Goal: Information Seeking & Learning: Find specific fact

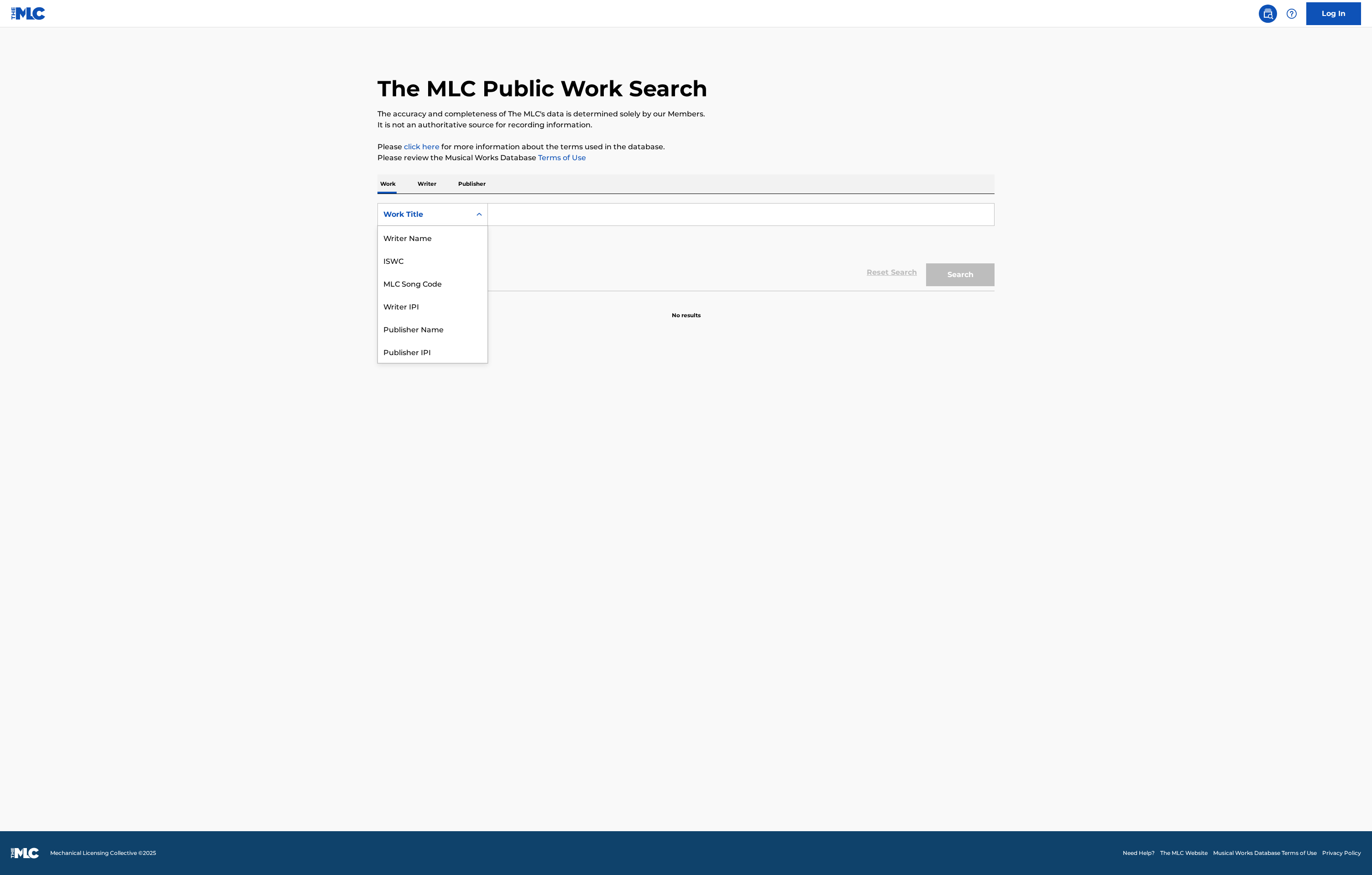
click at [441, 210] on div "Work Title" at bounding box center [424, 214] width 82 height 11
click at [530, 213] on input "Search Form" at bounding box center [741, 214] width 506 height 22
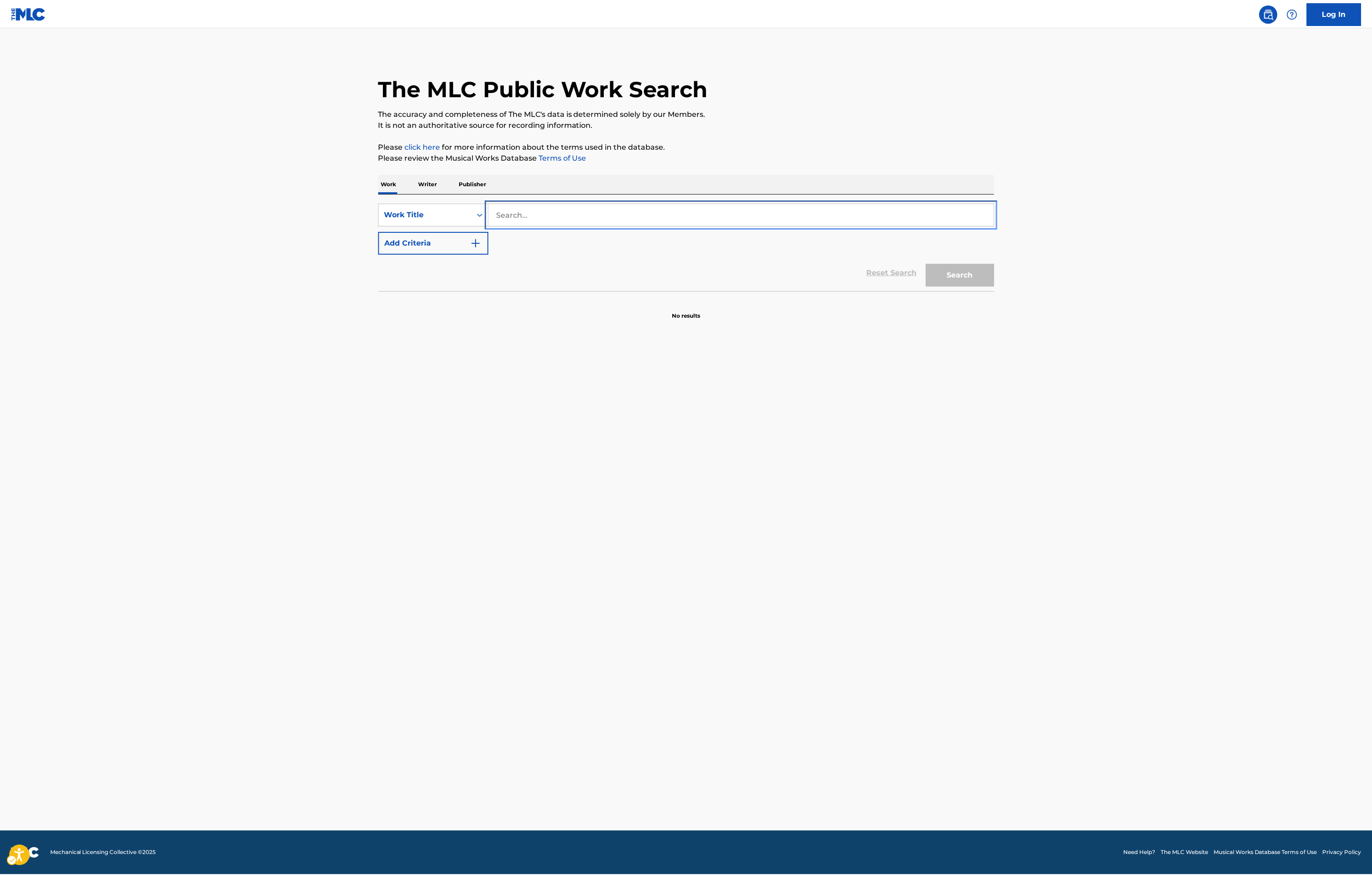
scroll to position [0, 0]
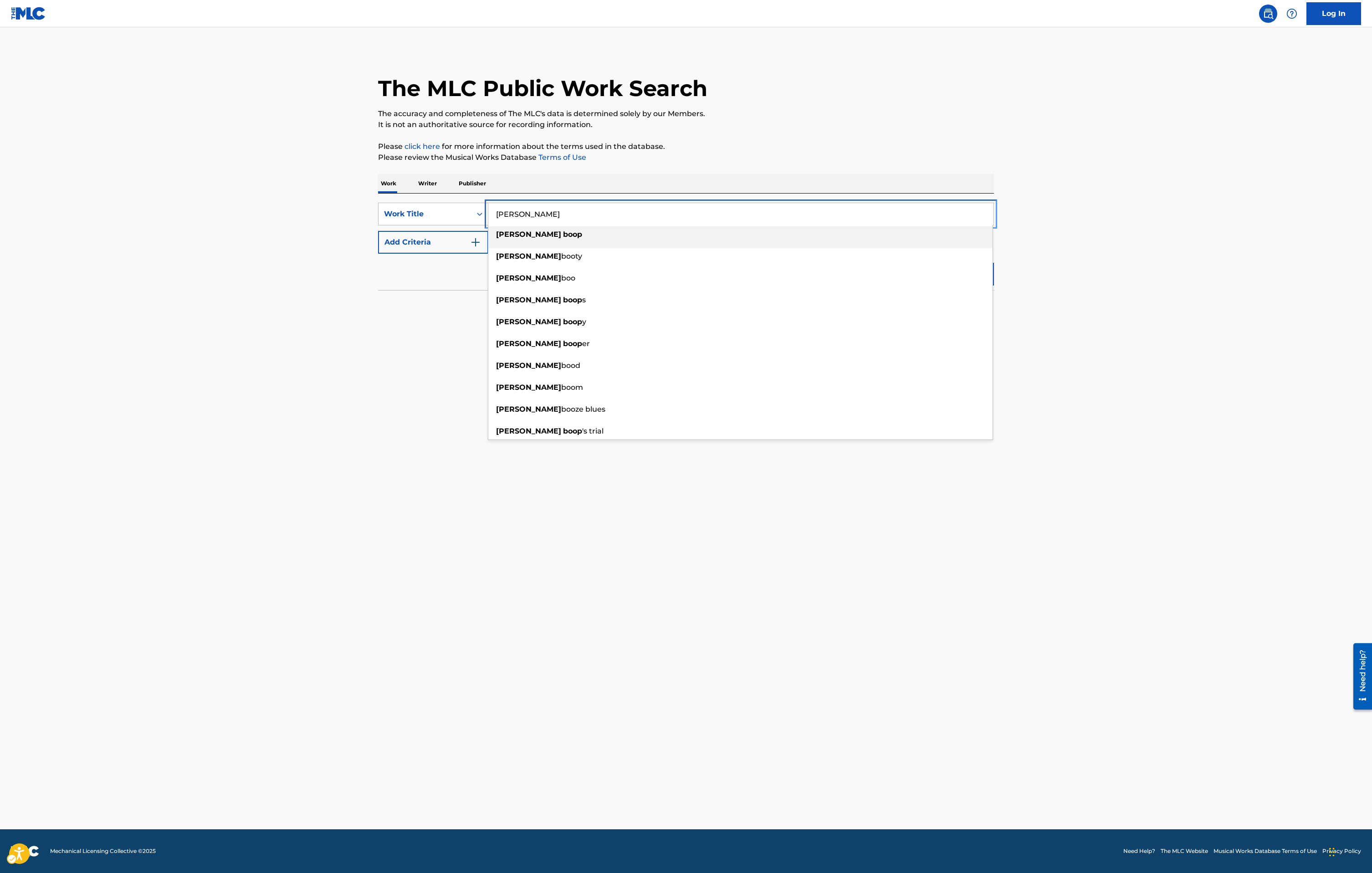
type input "[PERSON_NAME]"
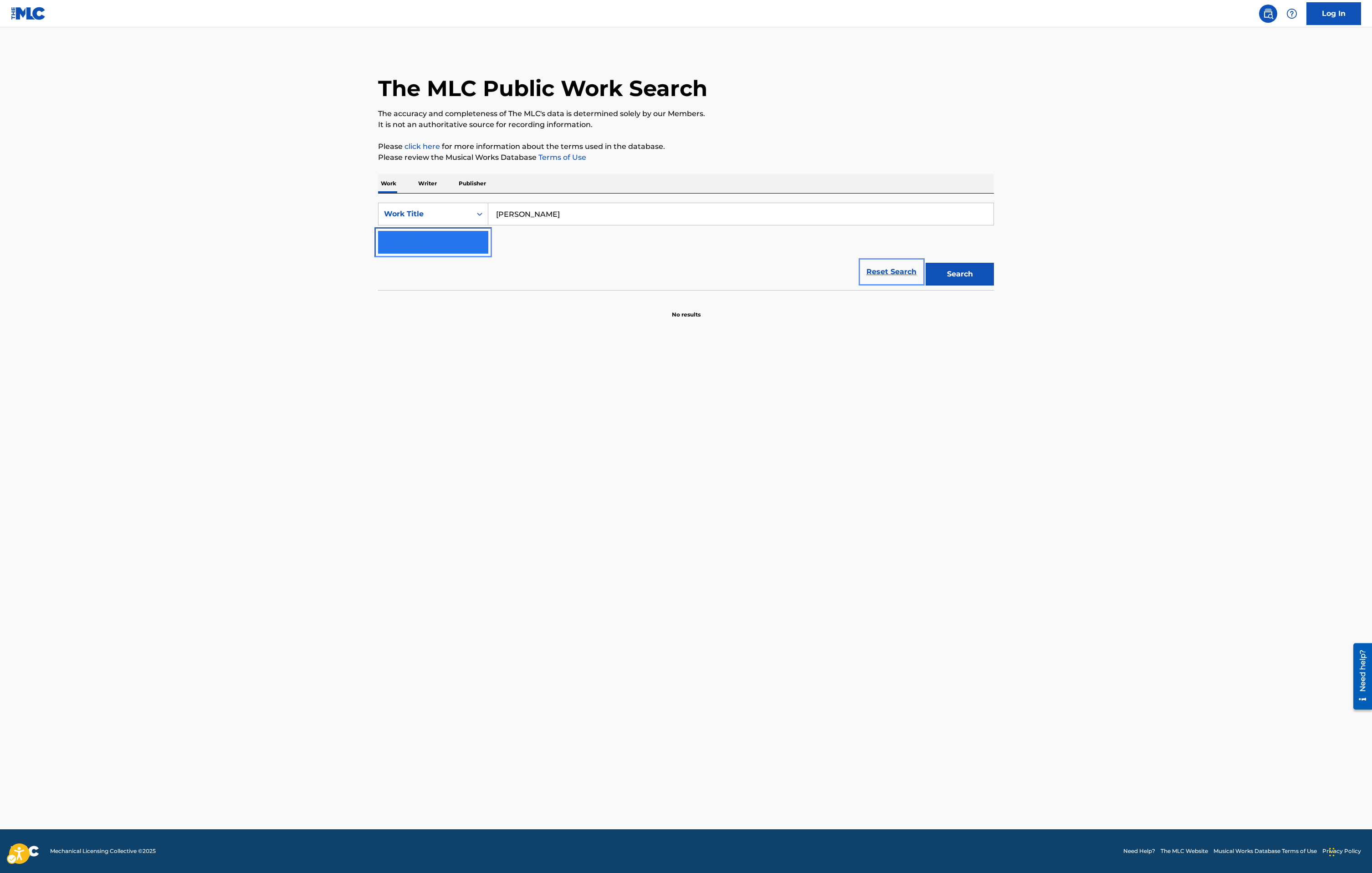
click at [455, 249] on button "Add Criteria" at bounding box center [433, 242] width 110 height 23
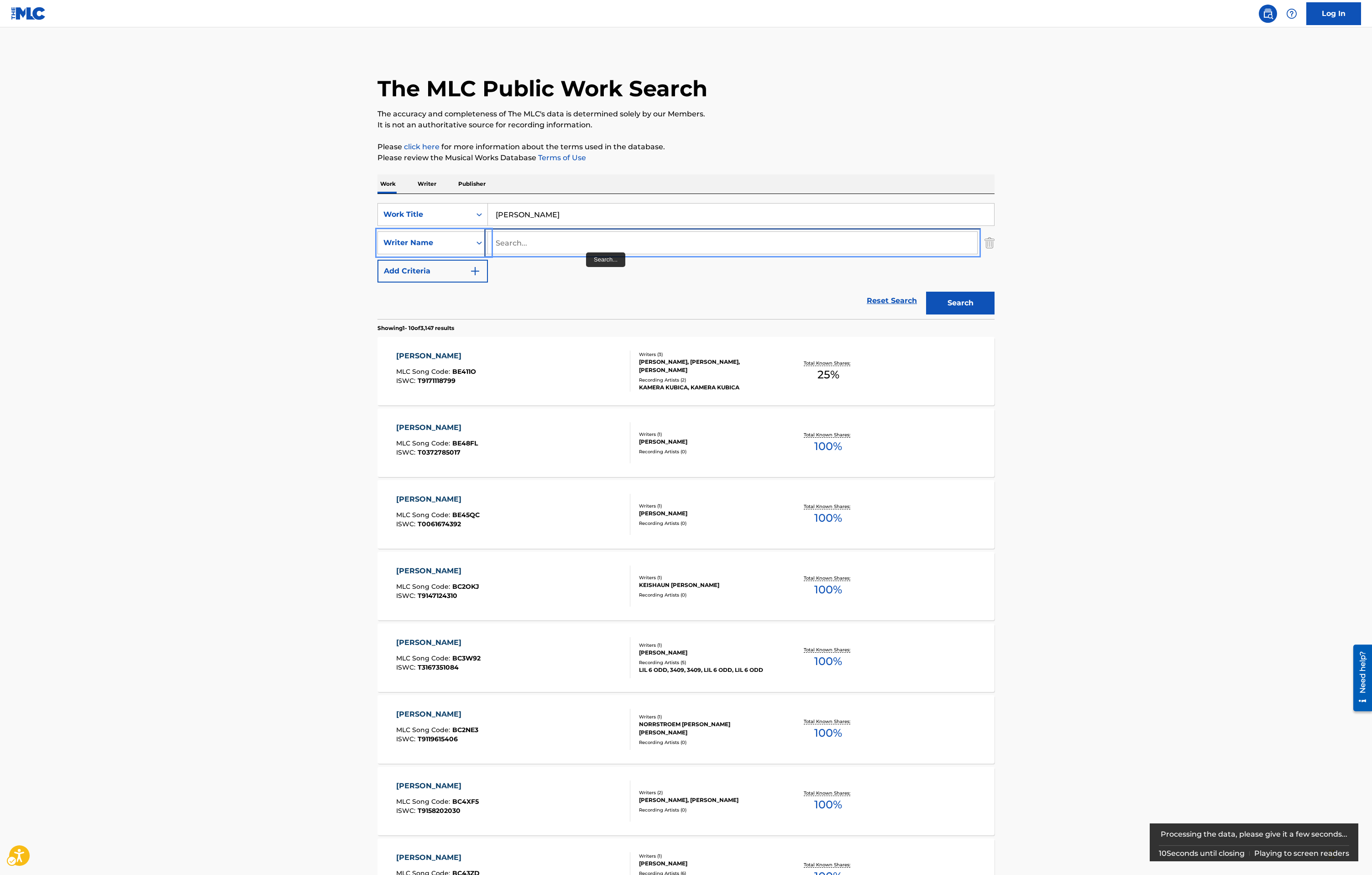
click at [584, 247] on input "Search..." at bounding box center [732, 242] width 489 height 22
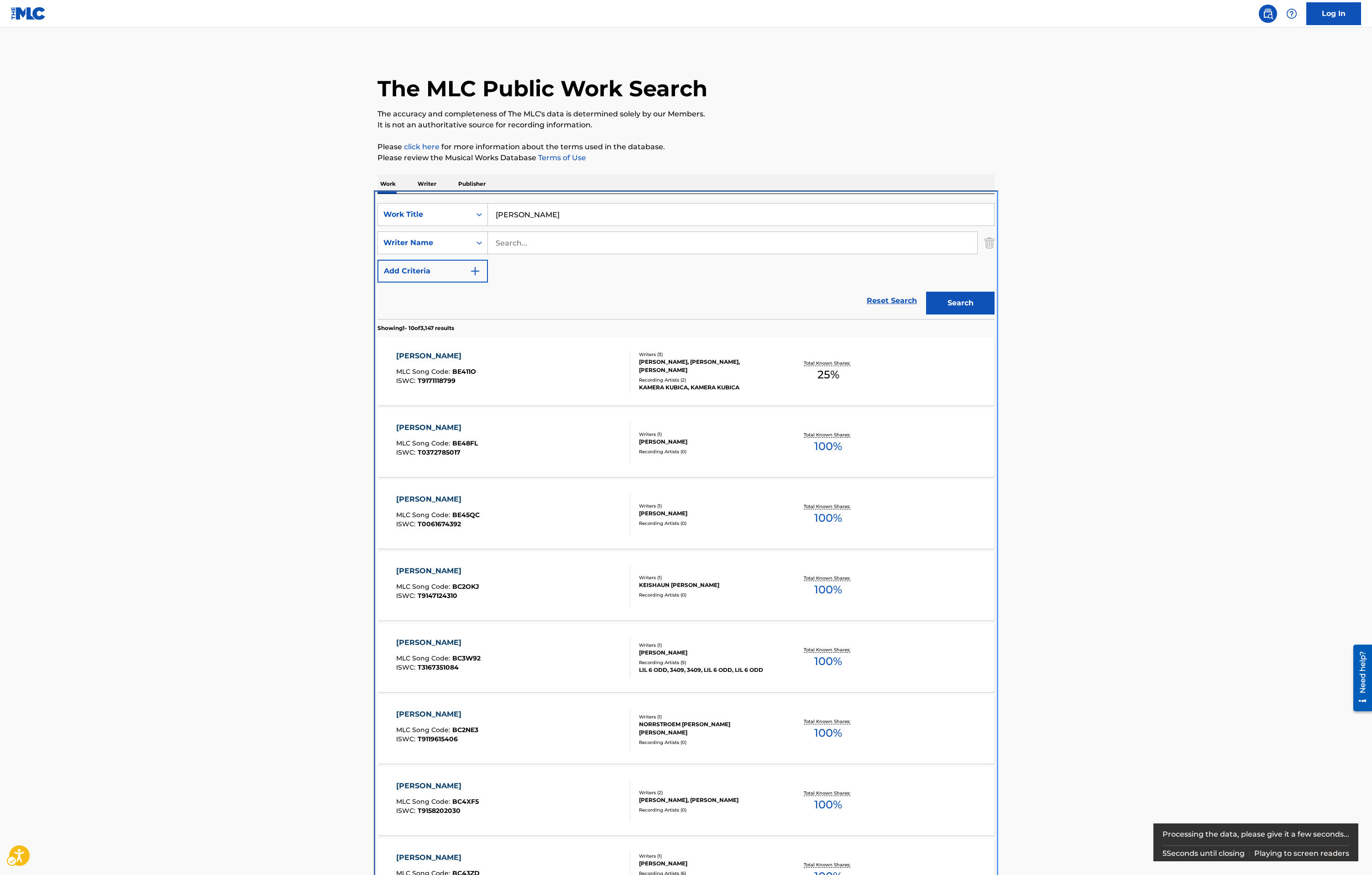
scroll to position [194, 0]
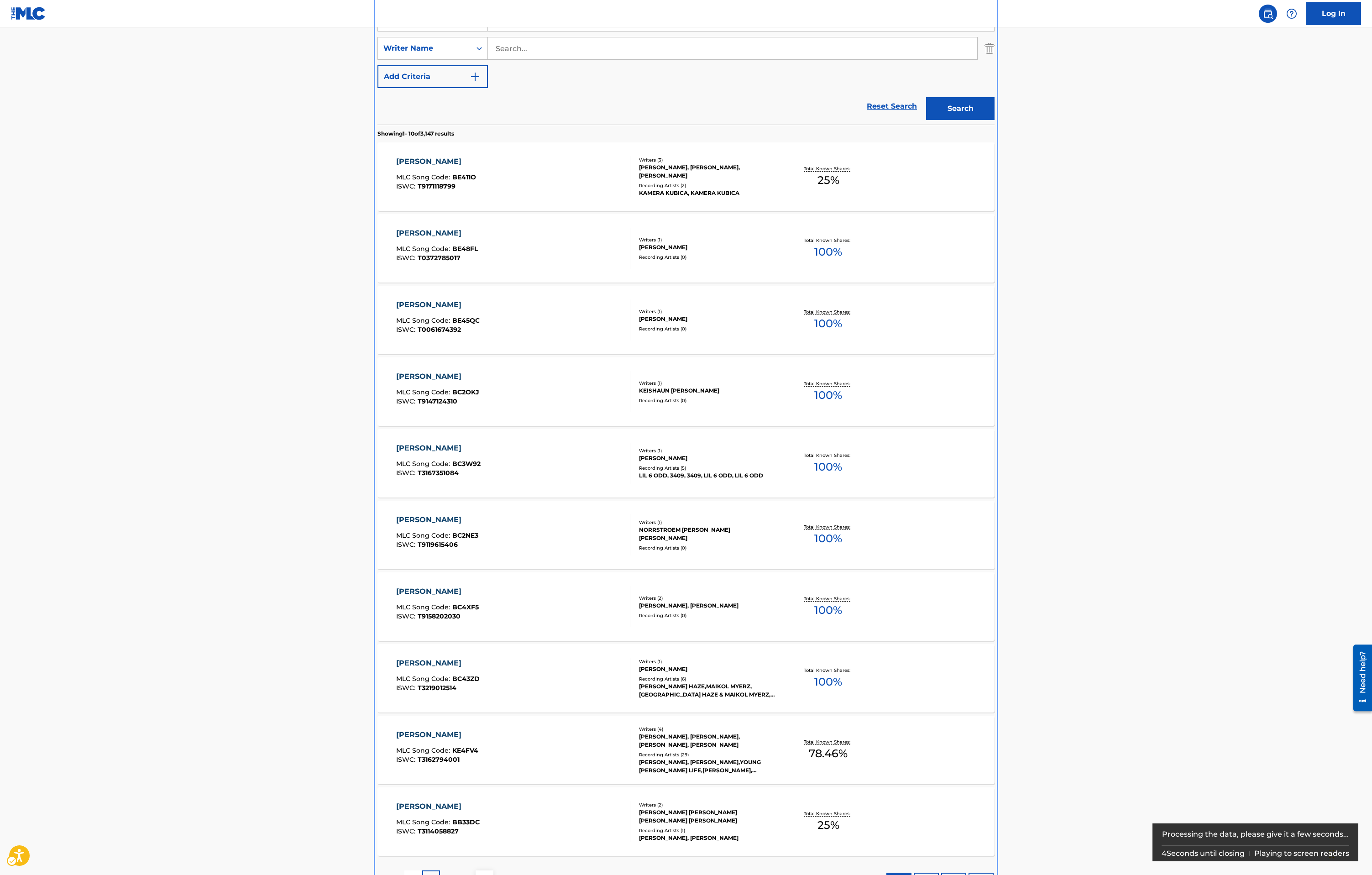
drag, startPoint x: 543, startPoint y: 61, endPoint x: 549, endPoint y: 43, distance: 19.0
click at [543, 60] on div "SearchWithCriteria152c5834-66a4-41c3-9894-a0e0e74da447 Work Title [PERSON_NAME]…" at bounding box center [686, 48] width 617 height 79
click at [549, 43] on input "Search..." at bounding box center [732, 48] width 489 height 22
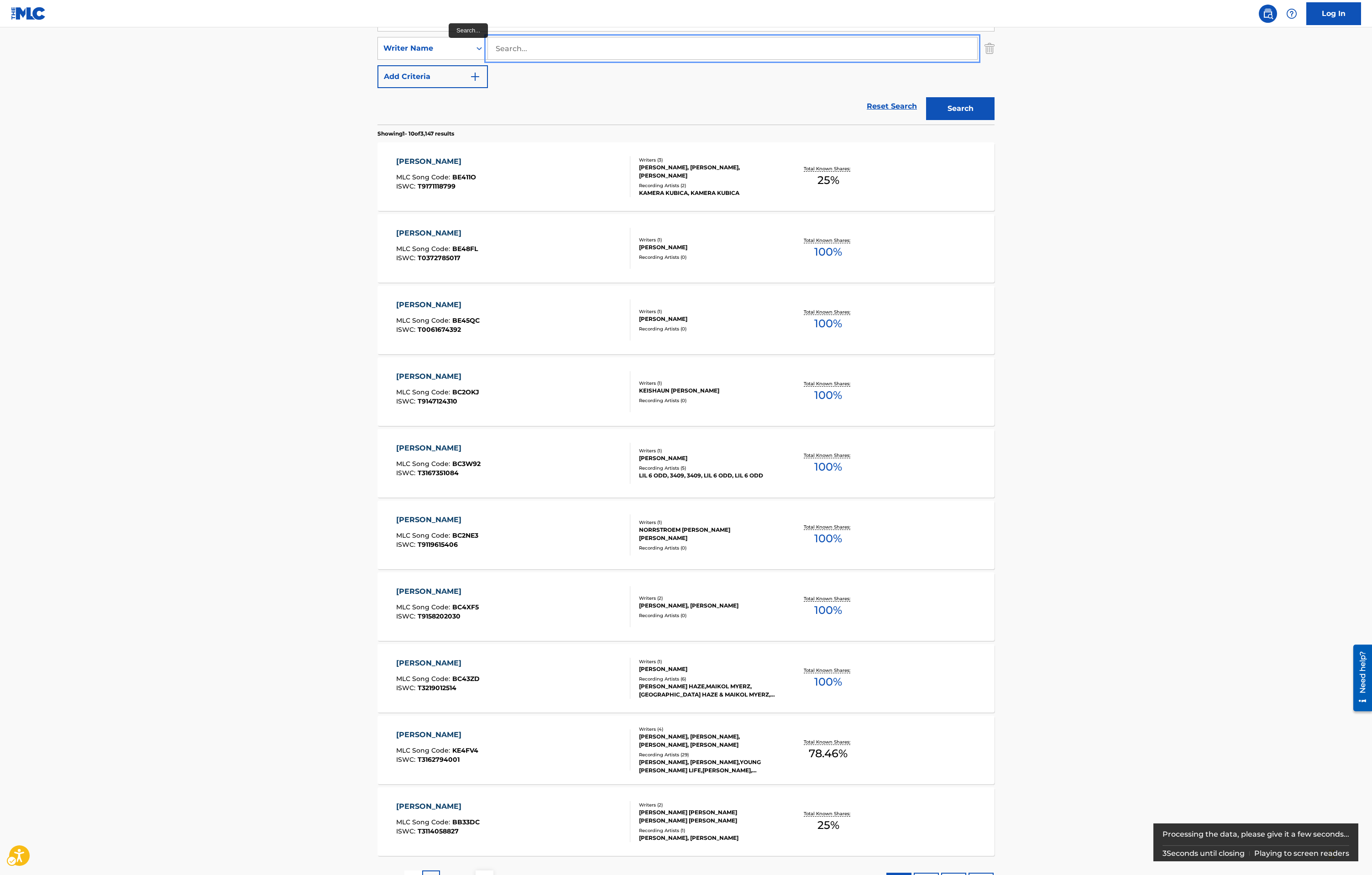
click at [549, 51] on input "Search..." at bounding box center [732, 48] width 489 height 22
paste input "[PERSON_NAME]"
type input "[PERSON_NAME]"
click at [377, 65] on button "Add Criteria" at bounding box center [432, 76] width 110 height 23
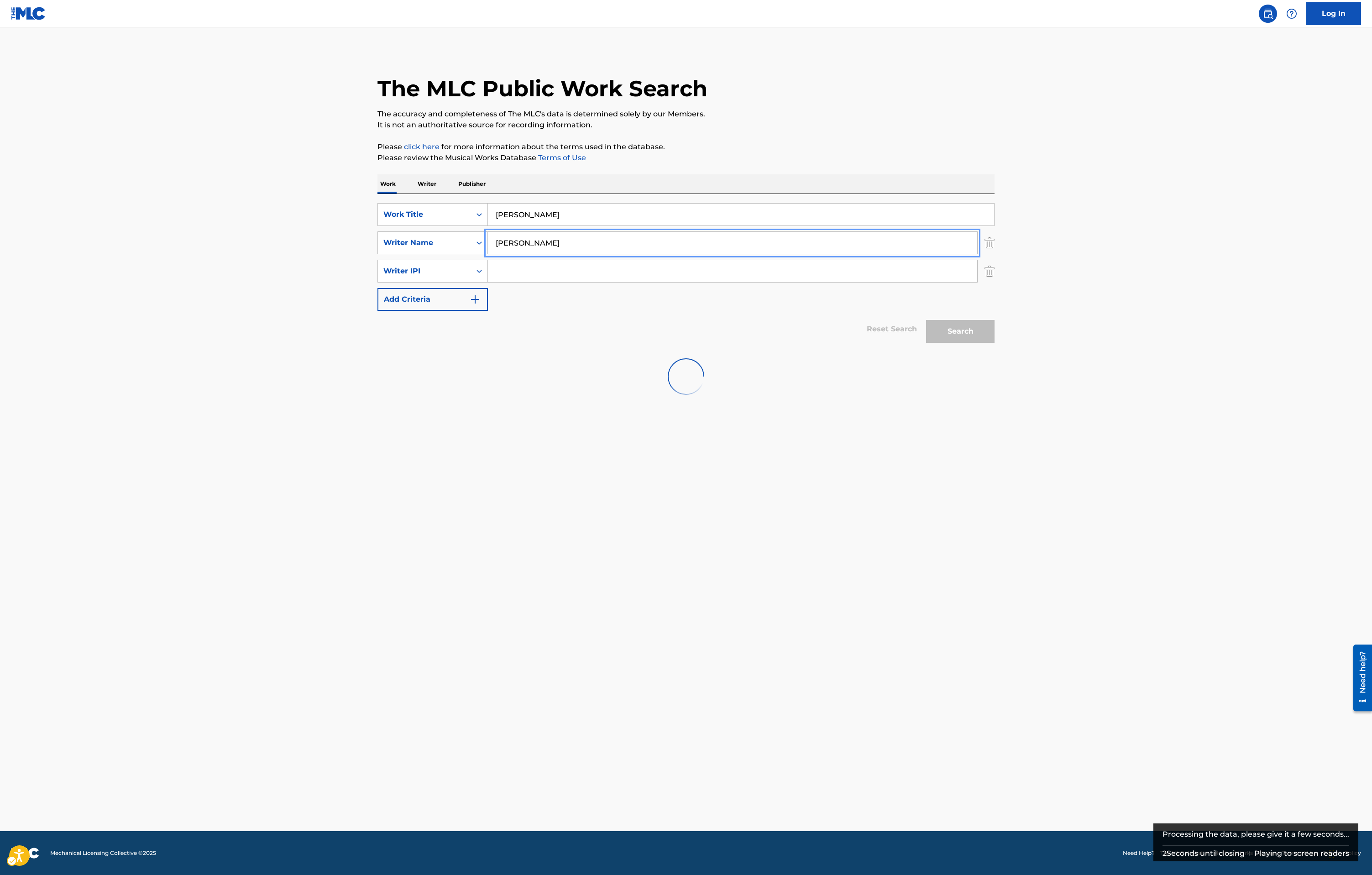
scroll to position [0, 0]
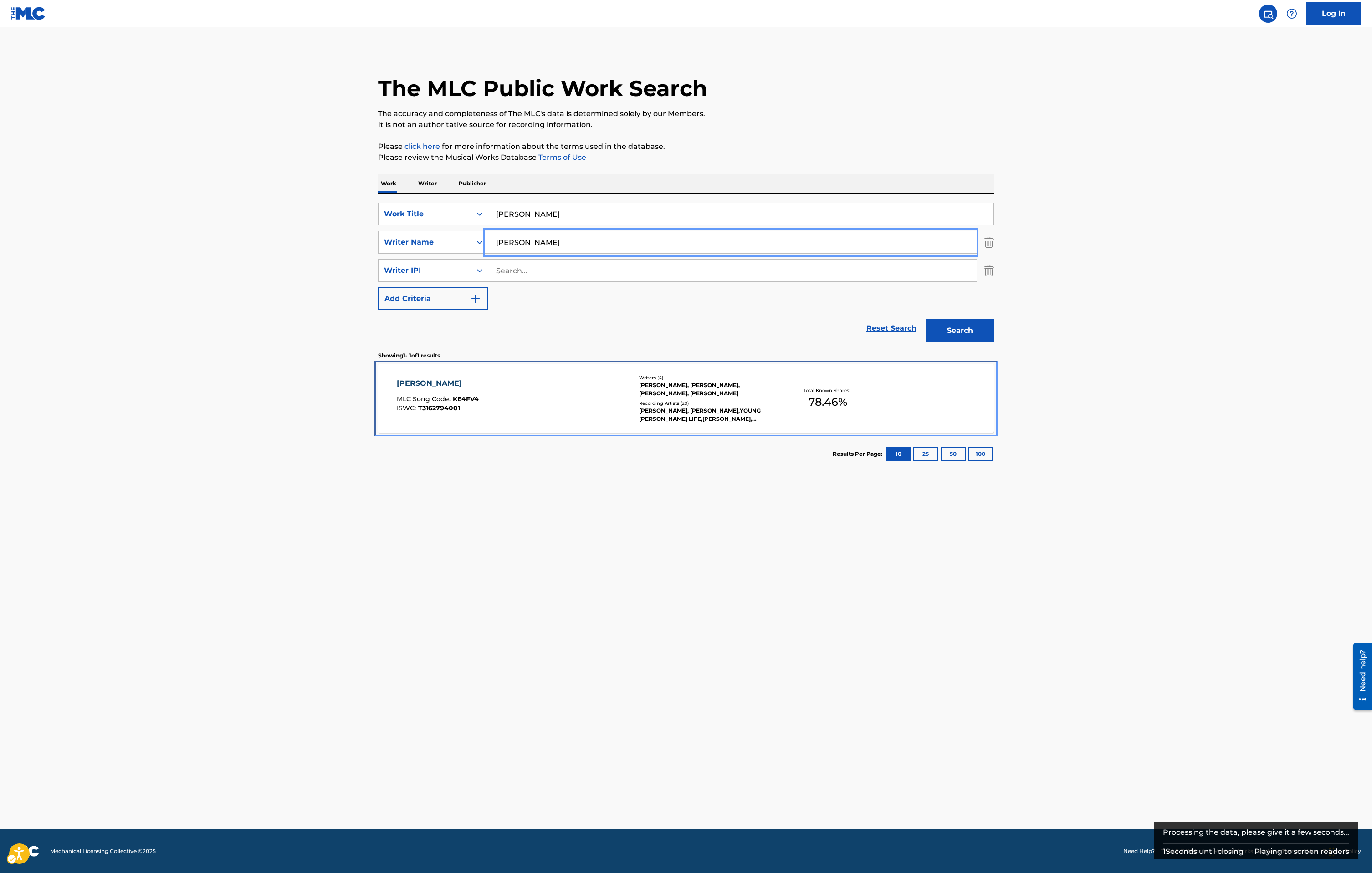
click at [571, 411] on div "[PERSON_NAME] MLC Song Code : KE4FV4 ISWC : T3162794001" at bounding box center [514, 398] width 234 height 41
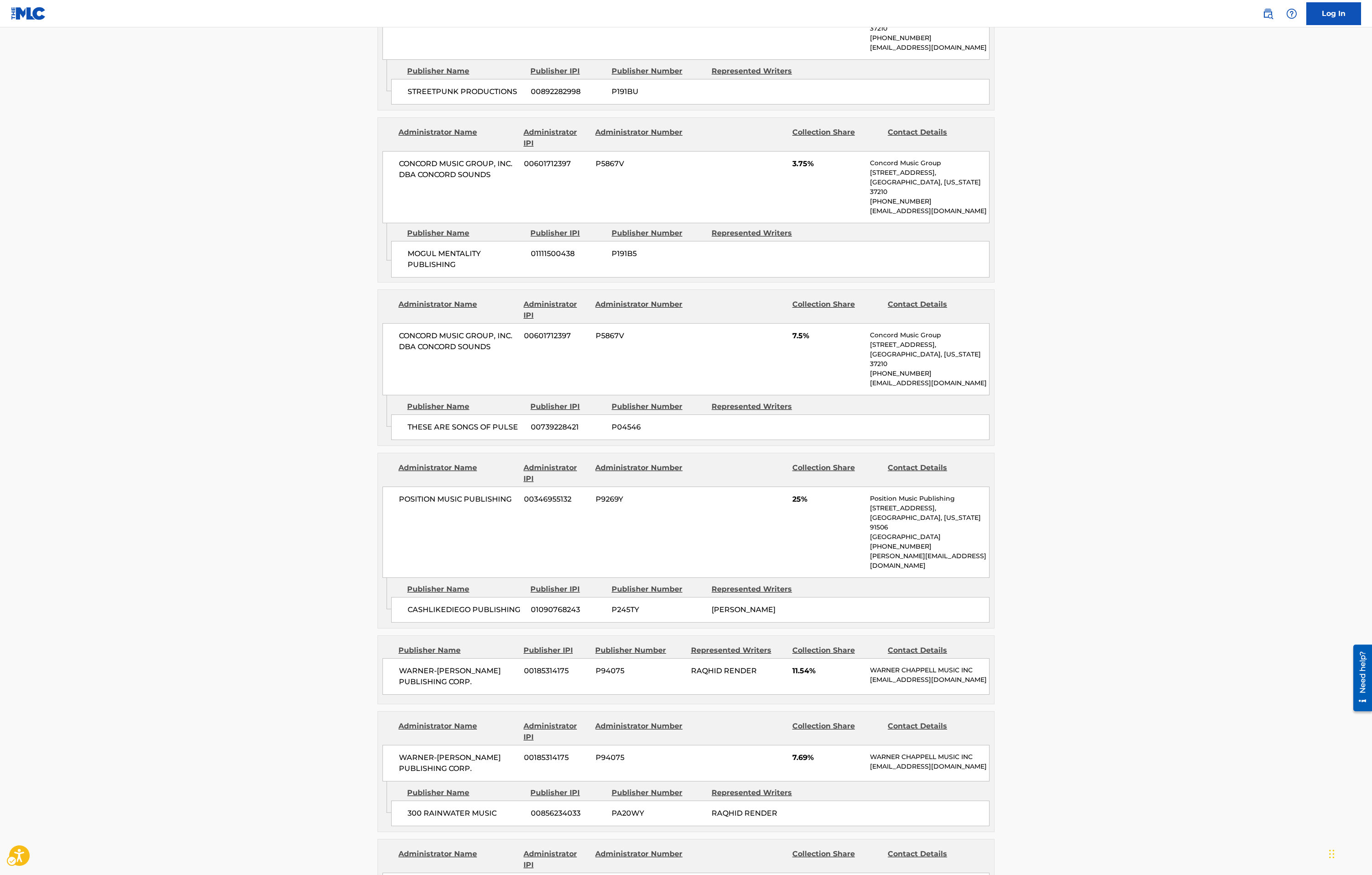
scroll to position [547, 0]
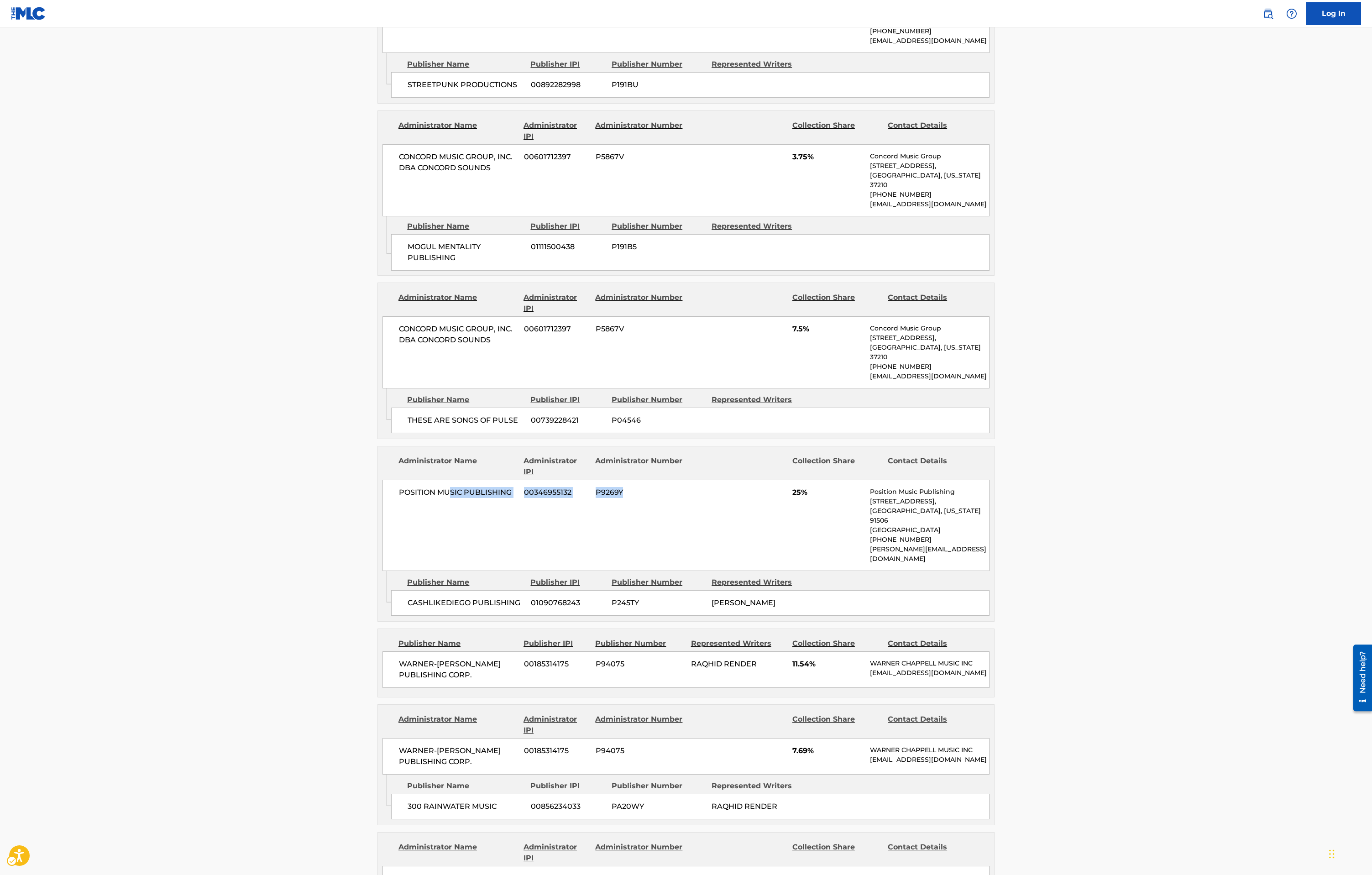
drag, startPoint x: 450, startPoint y: 468, endPoint x: 691, endPoint y: 467, distance: 241.0
click at [691, 480] on div "POSITION MUSIC PUBLISHING 00346955132 P9269Y 25% Position Music Publishing [STR…" at bounding box center [686, 525] width 607 height 91
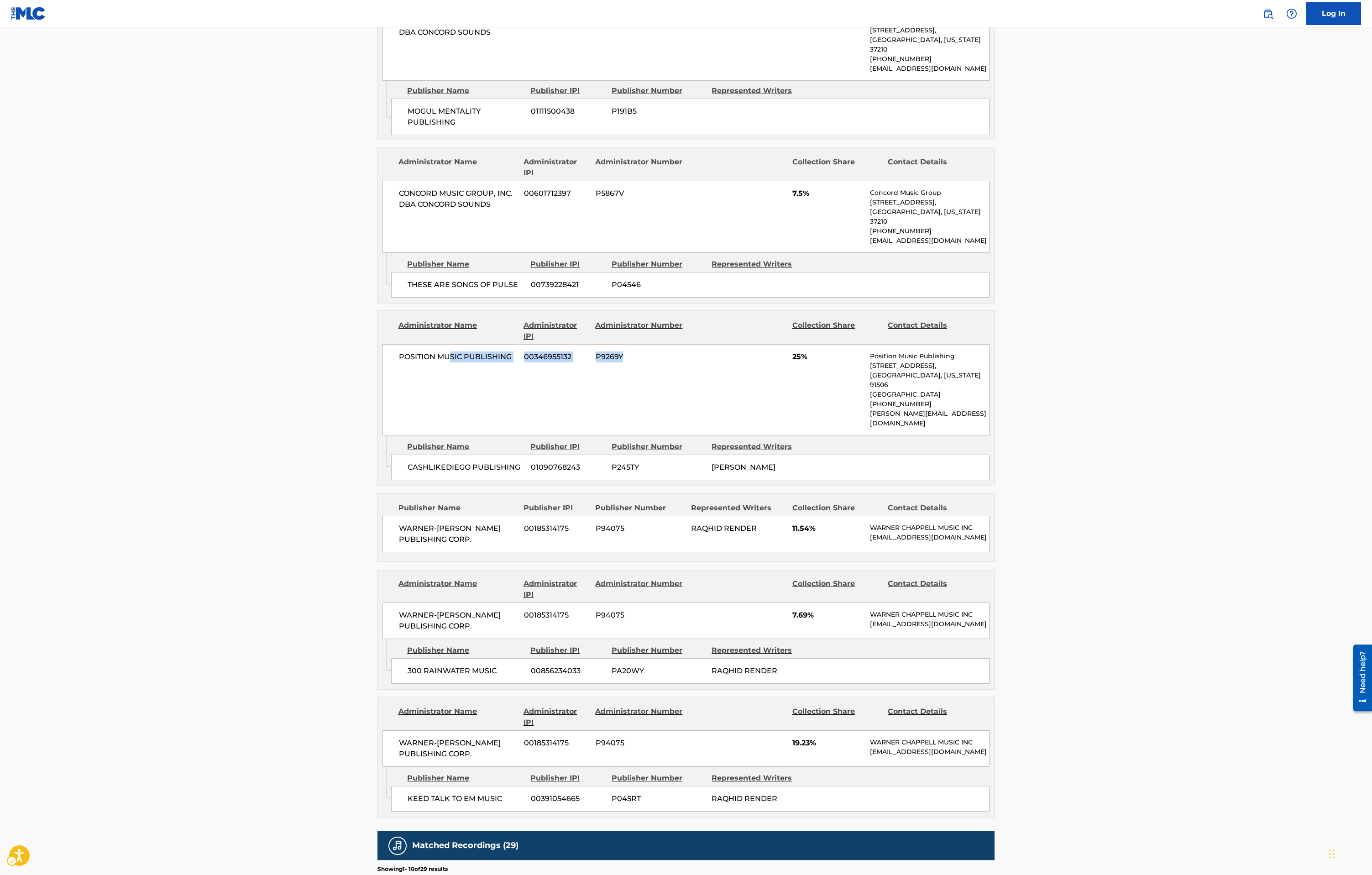
scroll to position [685, 0]
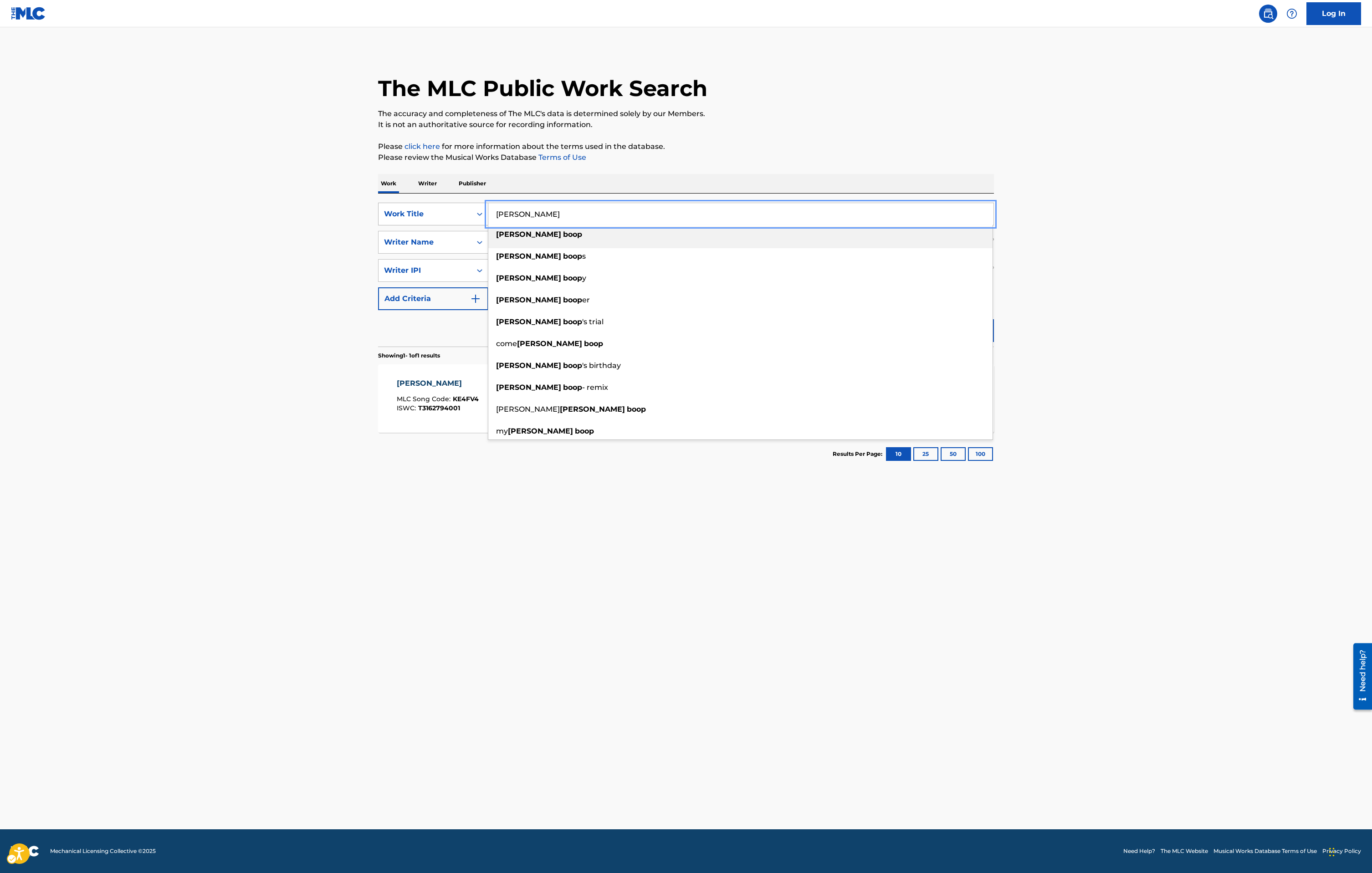
drag, startPoint x: 565, startPoint y: 210, endPoint x: 481, endPoint y: 213, distance: 84.1
click at [481, 213] on div "SearchWithCriteria152c5834-66a4-41c3-9894-a0e0e74da447 Work Title [PERSON_NAME]…" at bounding box center [686, 214] width 616 height 23
type input "blame me"
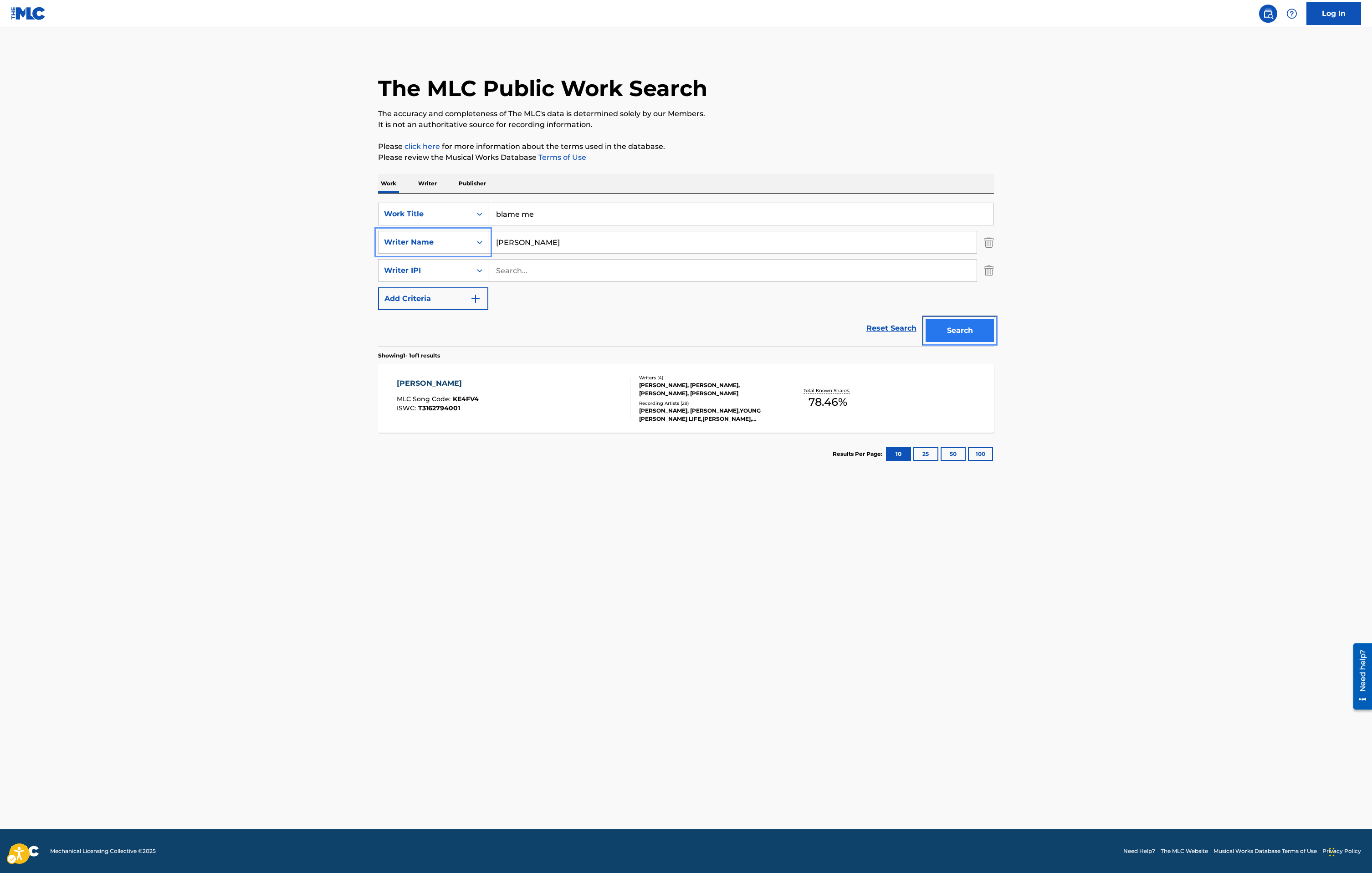
click at [969, 332] on button "Search" at bounding box center [960, 331] width 68 height 23
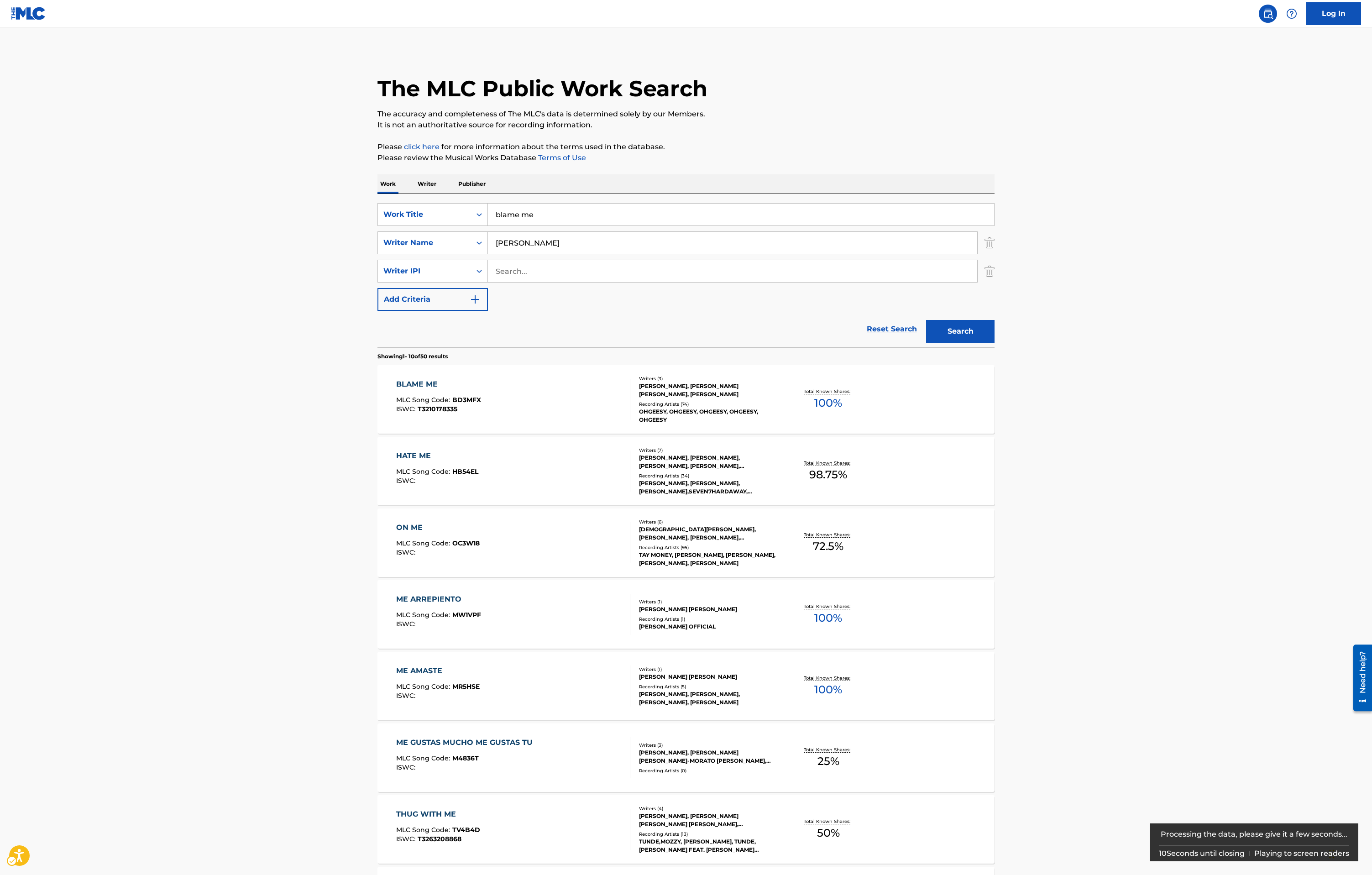
click at [993, 269] on img "Search Form" at bounding box center [989, 271] width 10 height 23
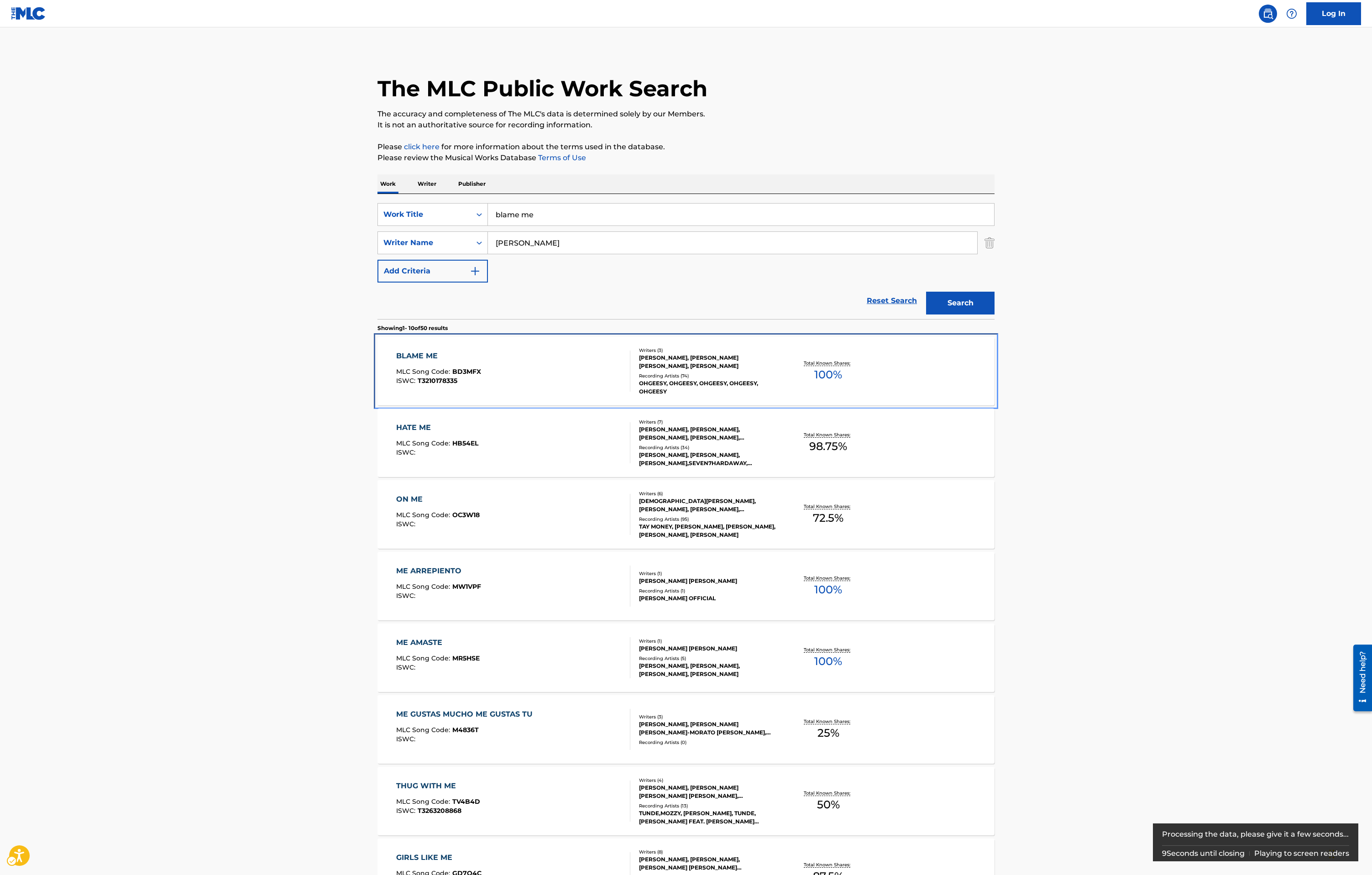
click at [522, 370] on div "BLAME ME MLC Song Code : BD3MFX ISWC : T3210178335" at bounding box center [513, 371] width 235 height 41
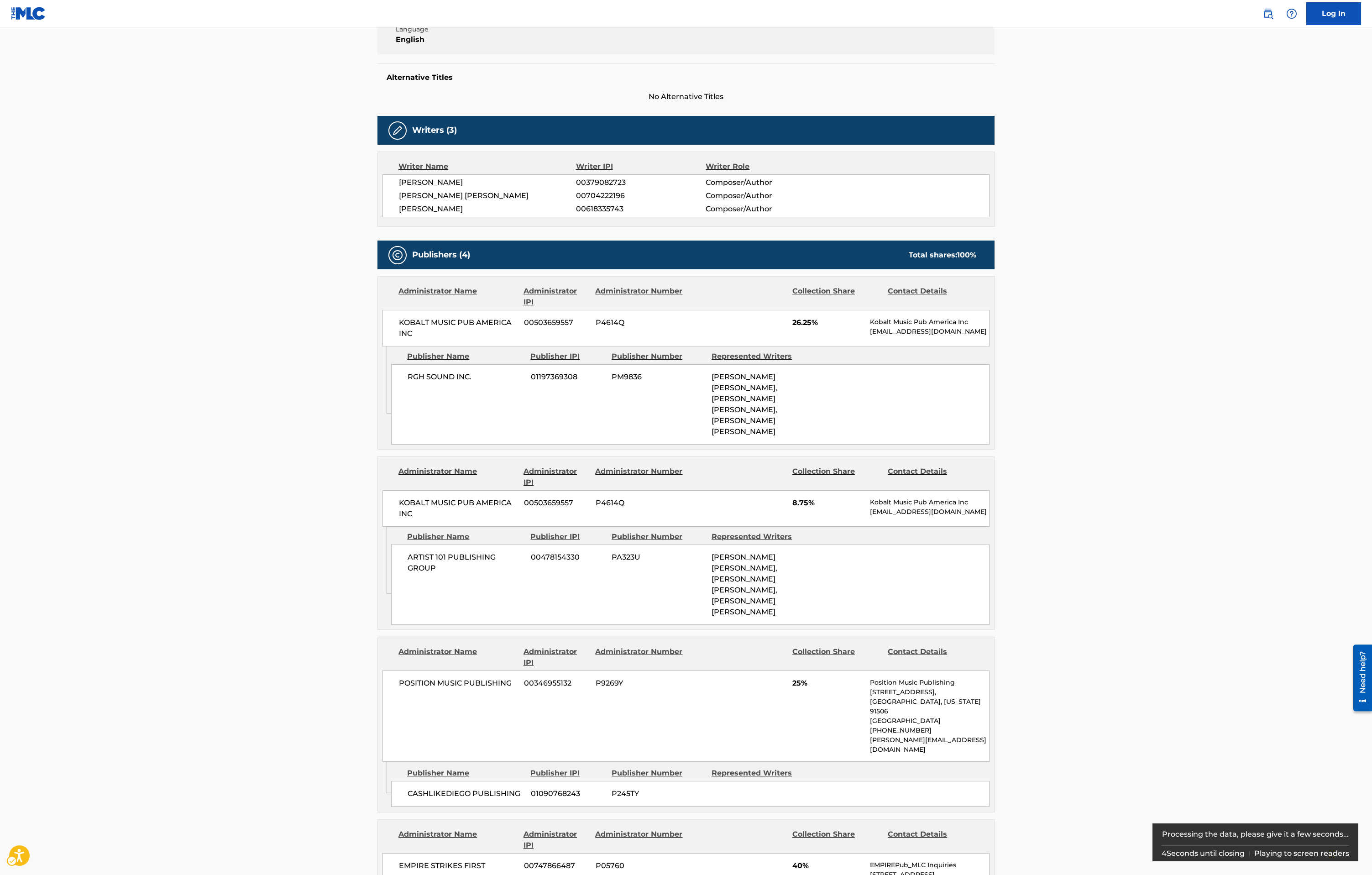
scroll to position [411, 0]
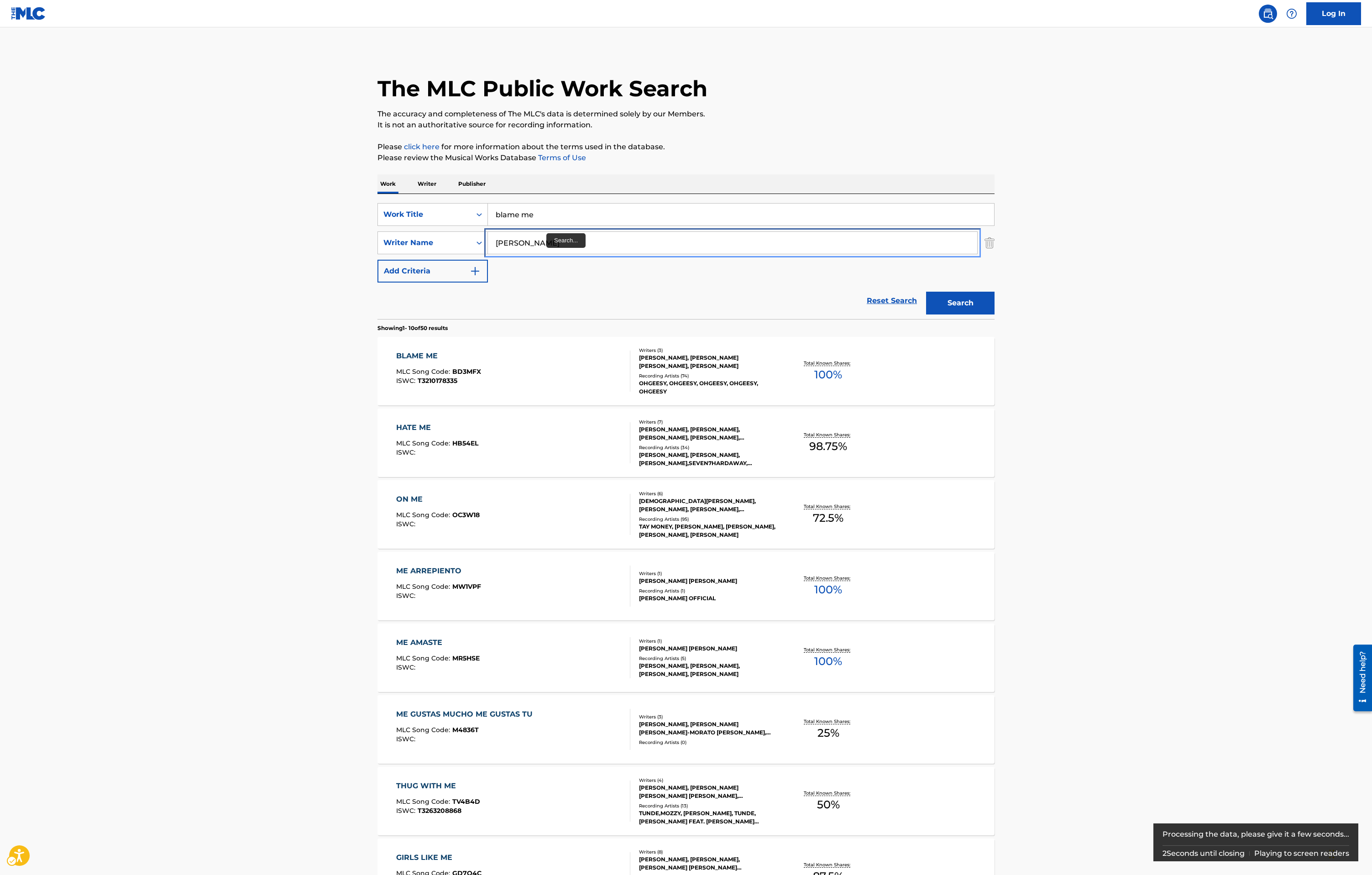
click at [544, 243] on input "[PERSON_NAME]" at bounding box center [732, 242] width 489 height 22
click at [533, 211] on input "blame me" at bounding box center [741, 214] width 506 height 22
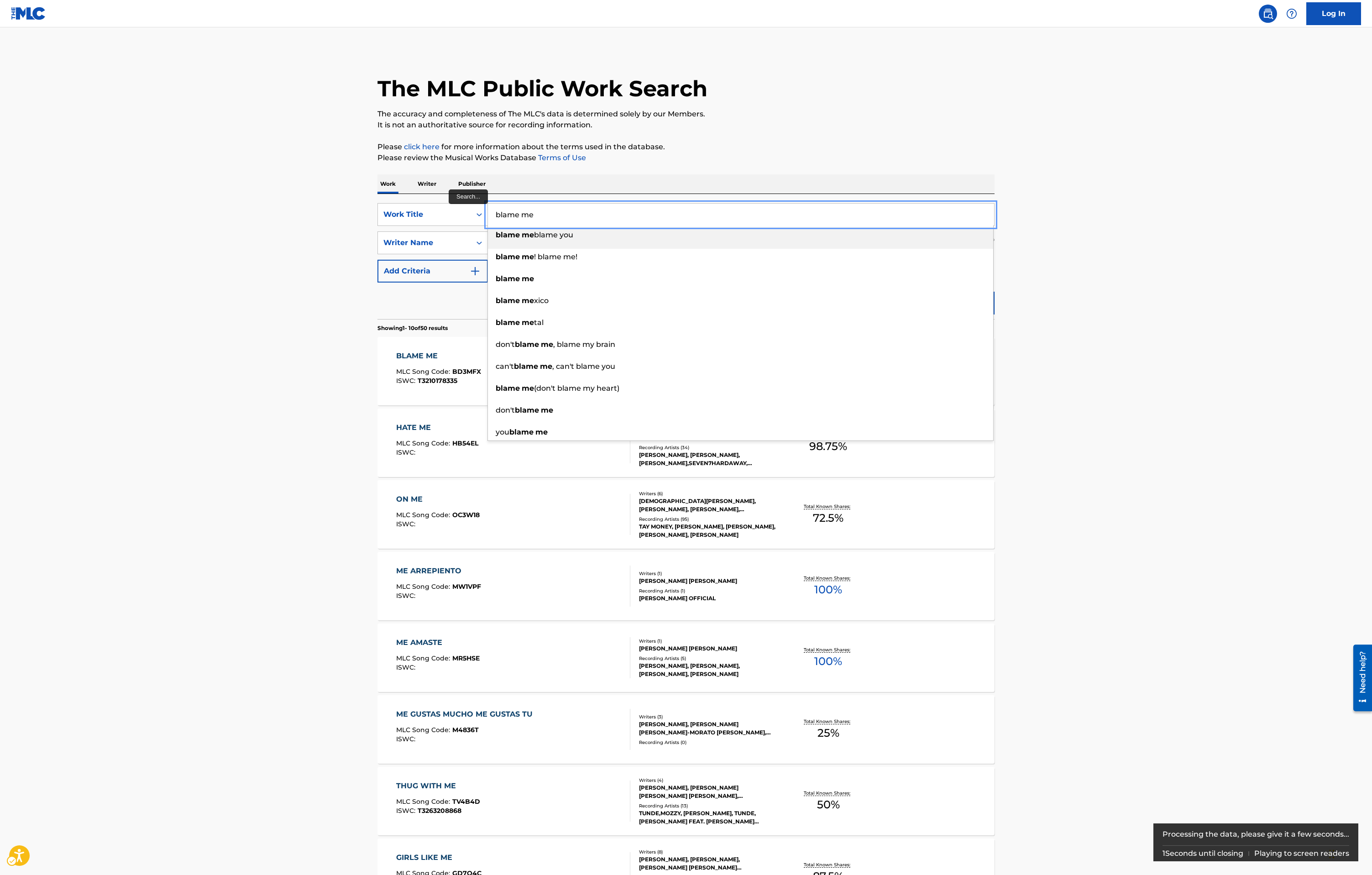
click at [533, 211] on input "blame me" at bounding box center [741, 214] width 506 height 22
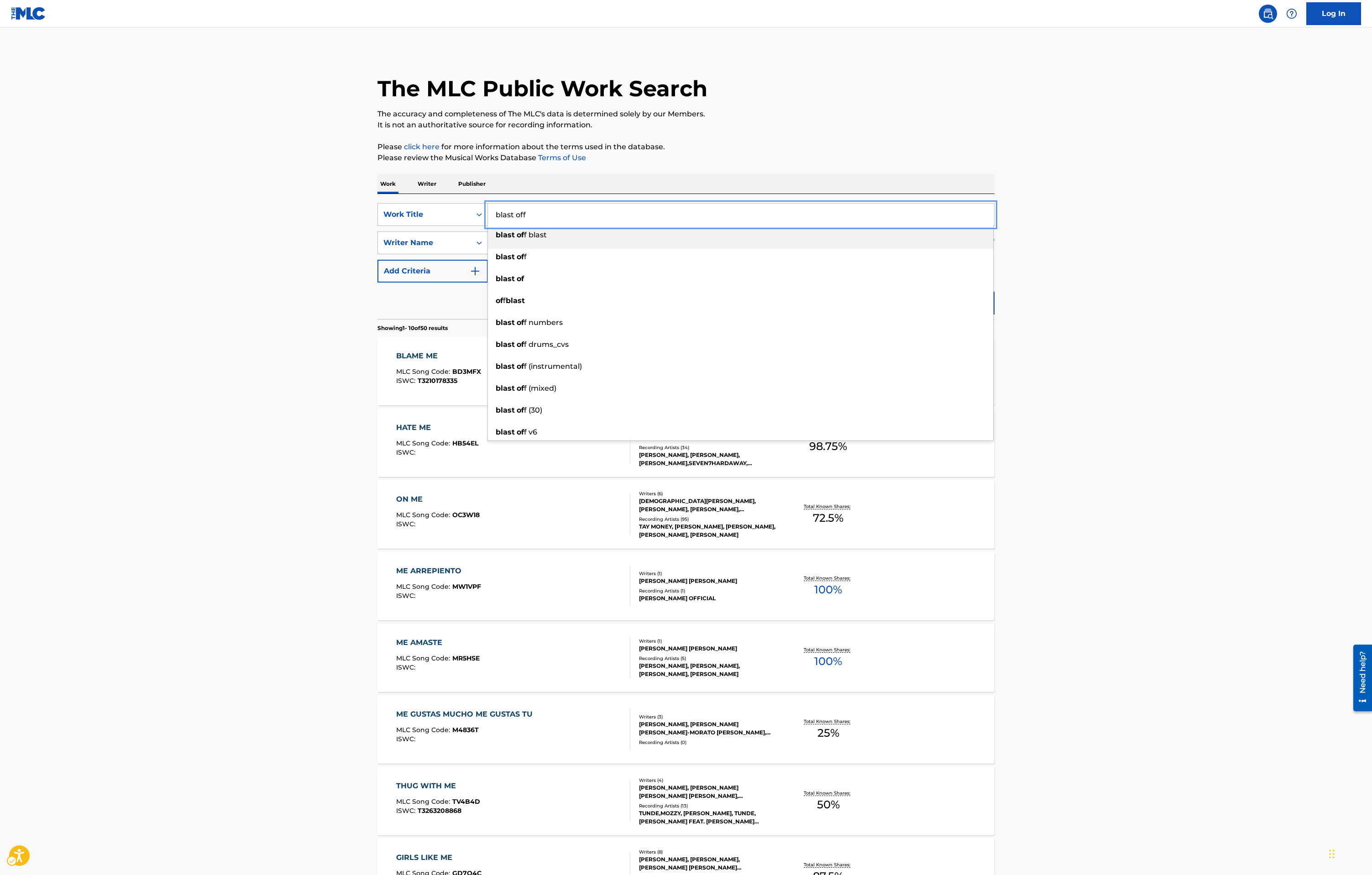
type input "blast off"
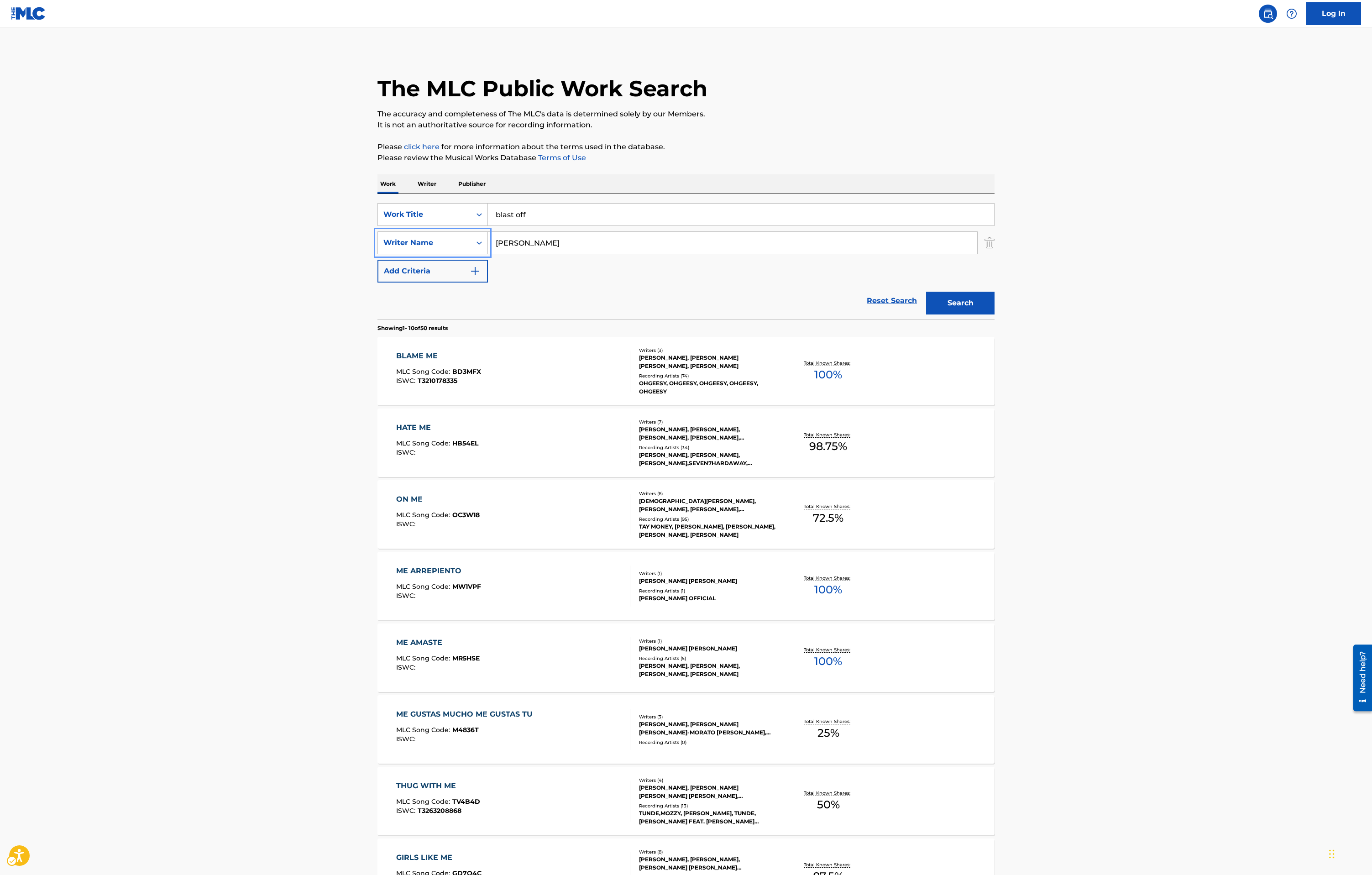
click at [996, 307] on div "The MLC Public Work Search The accuracy and completeness of The MLC's data is d…" at bounding box center [686, 574] width 639 height 1047
click at [981, 300] on button "Search" at bounding box center [960, 303] width 68 height 23
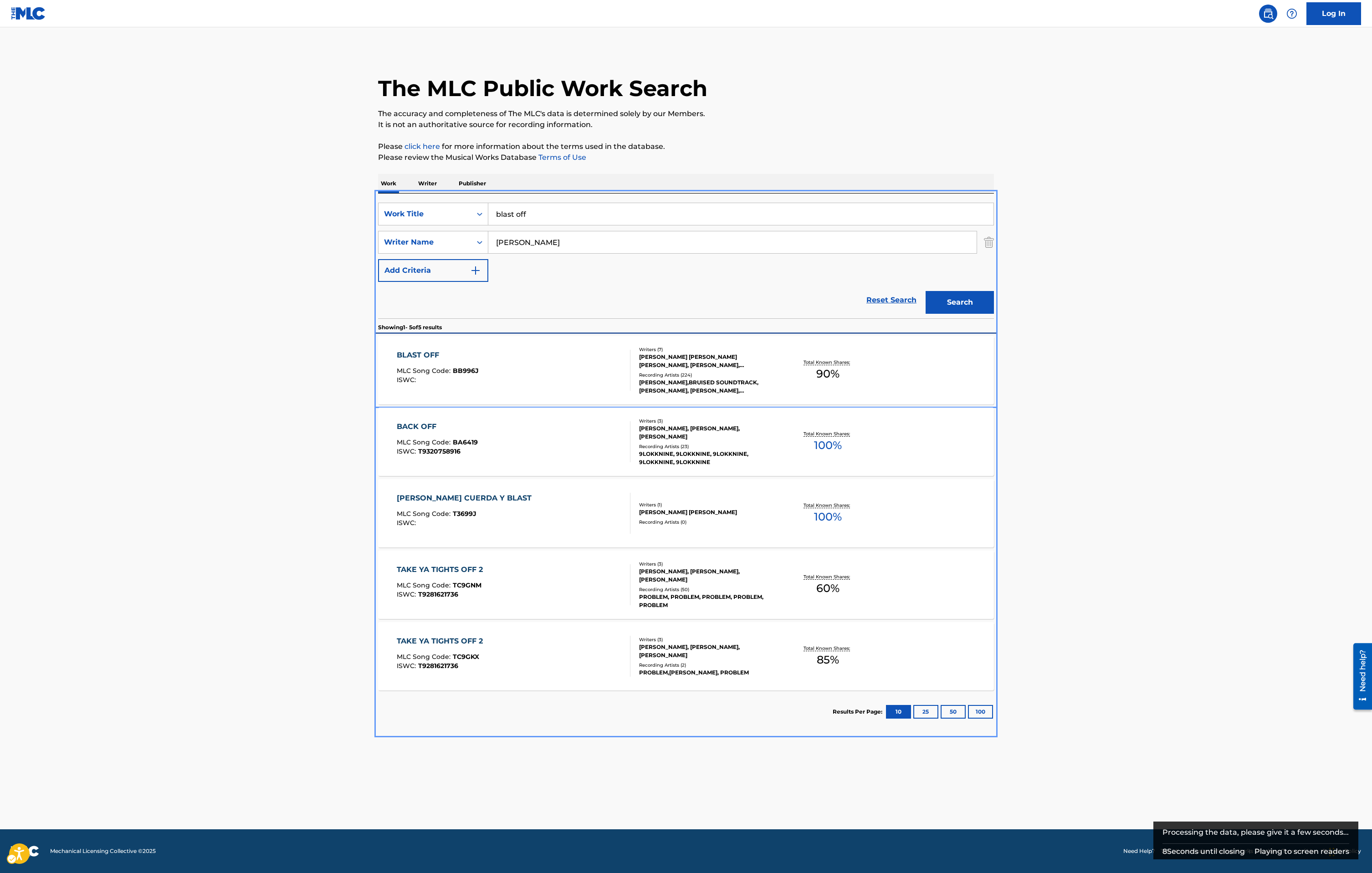
click at [540, 370] on div "BLAST OFF MLC Song Code : BB996J ISWC :" at bounding box center [514, 370] width 234 height 41
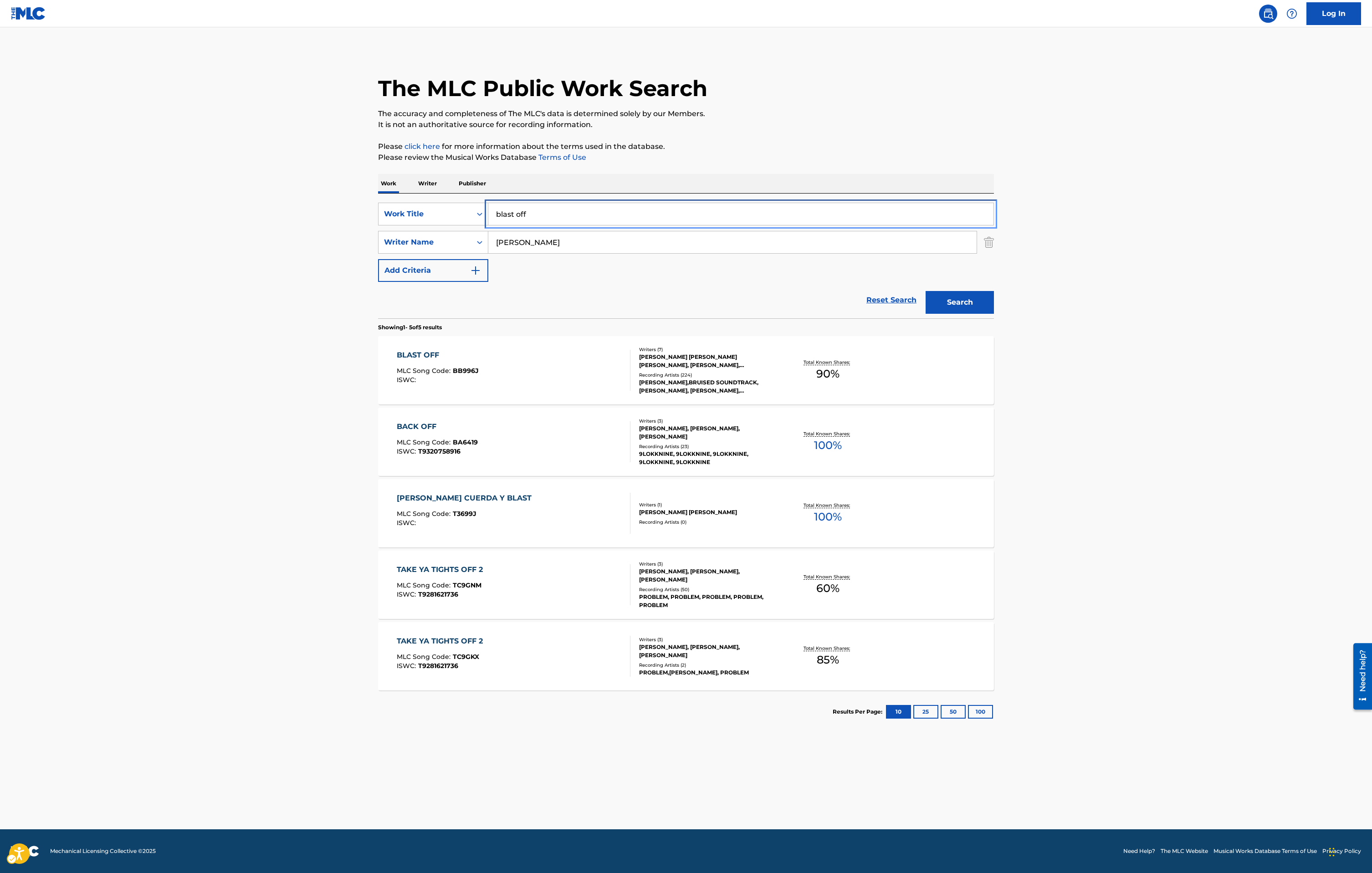
click at [571, 216] on input "blast off" at bounding box center [741, 213] width 505 height 22
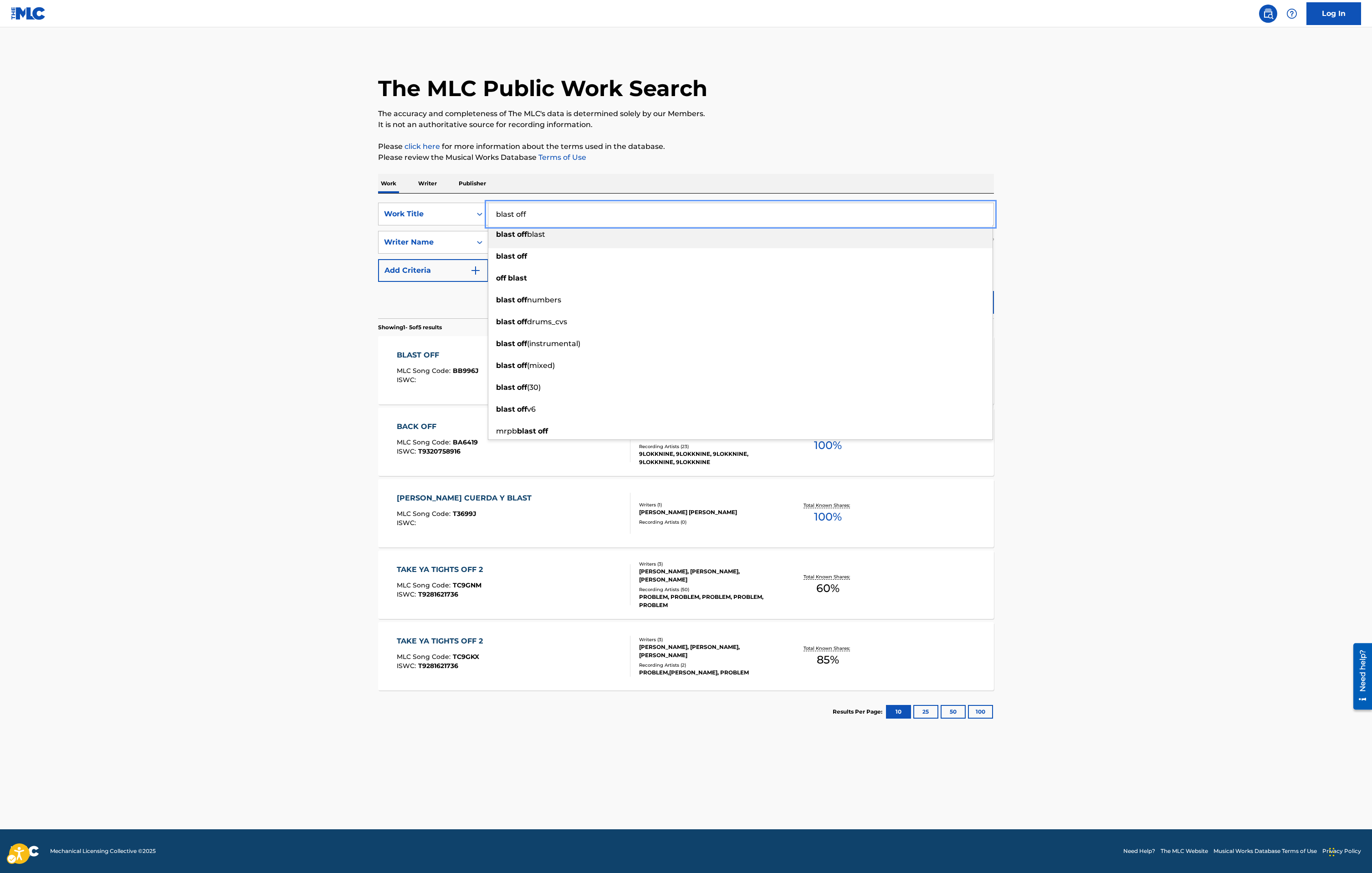
click at [571, 215] on input "blast off" at bounding box center [741, 213] width 505 height 22
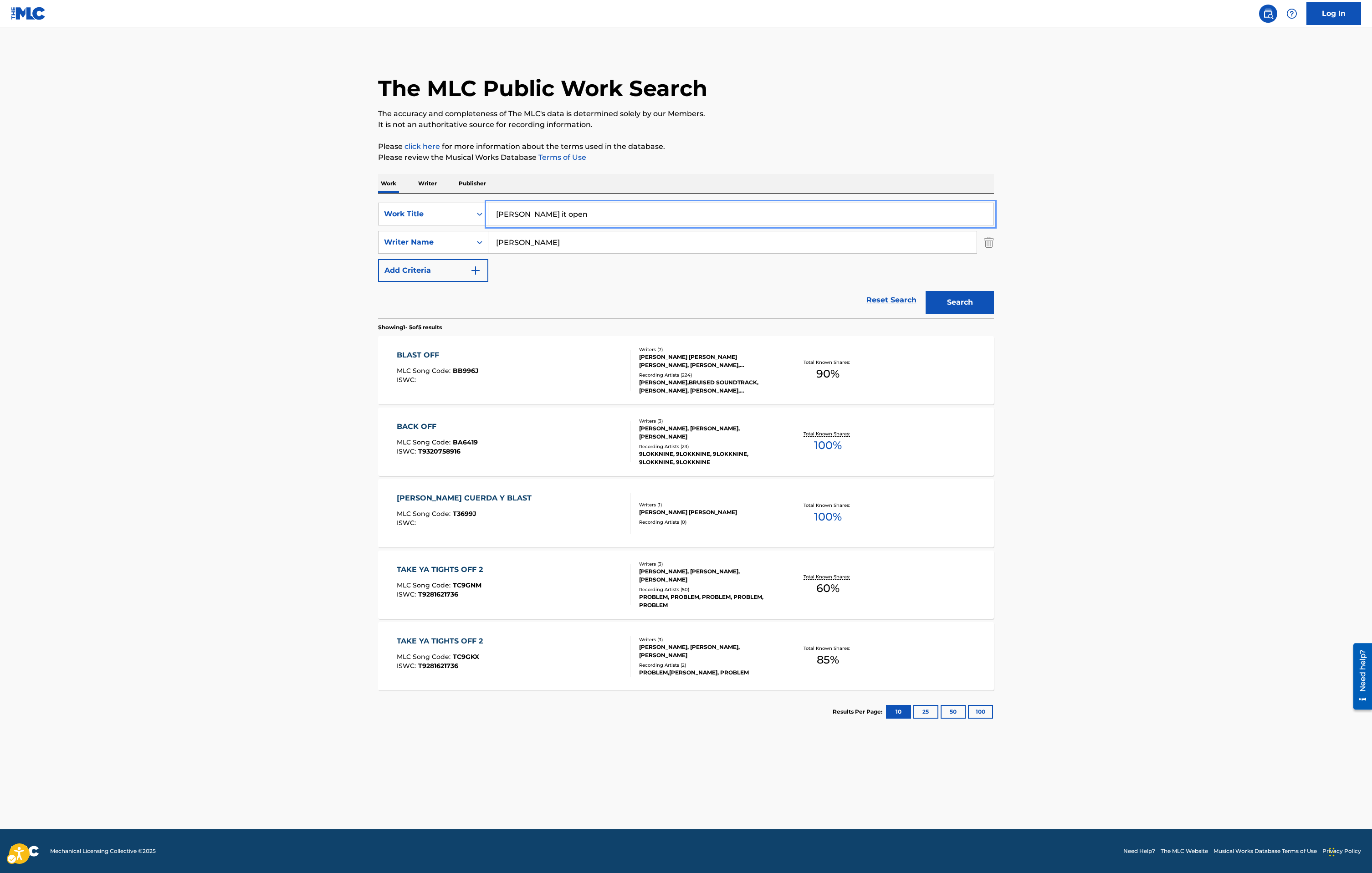
type input "[PERSON_NAME] it open"
click at [979, 305] on button "Search" at bounding box center [960, 302] width 68 height 23
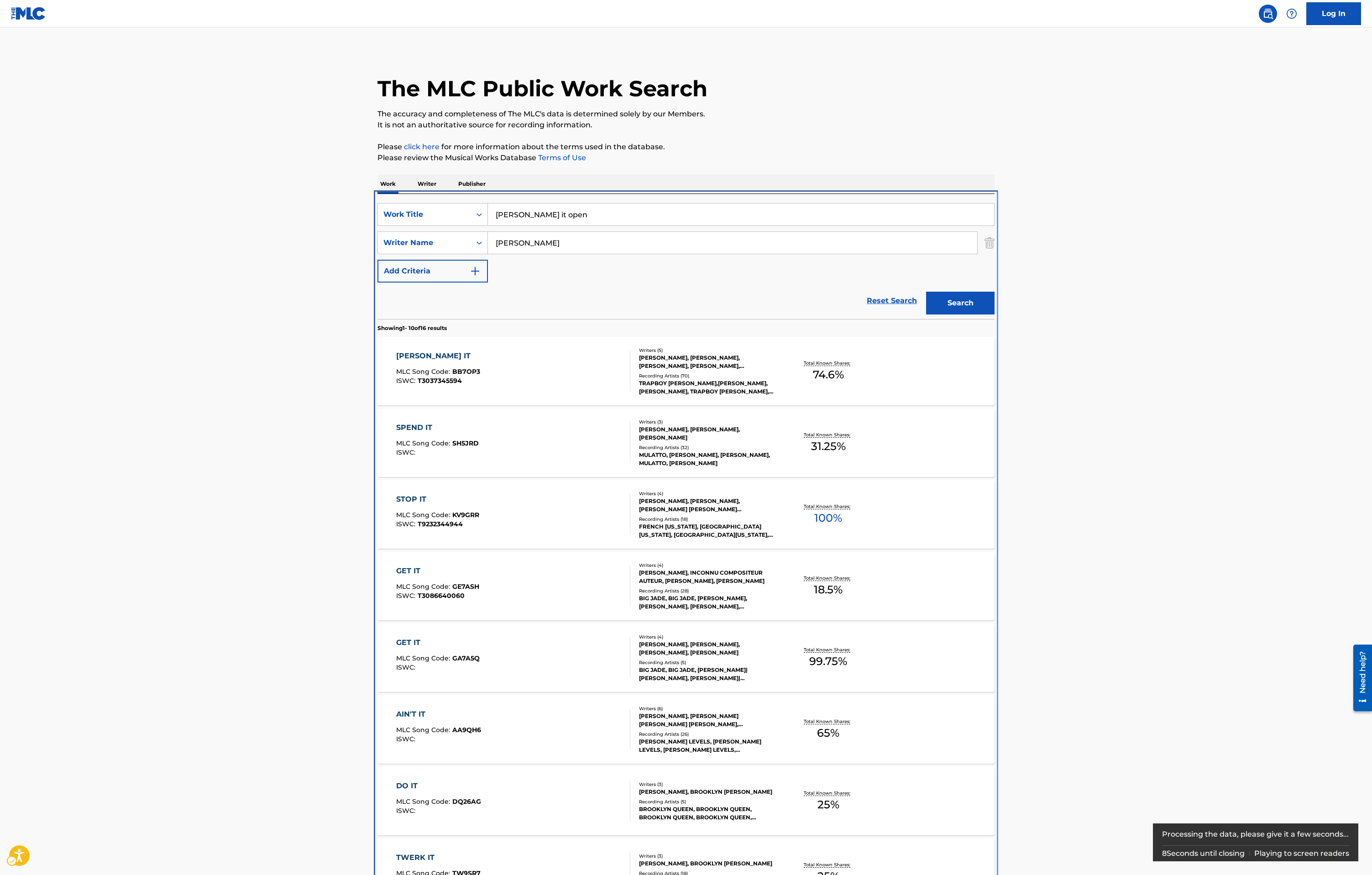
scroll to position [194, 0]
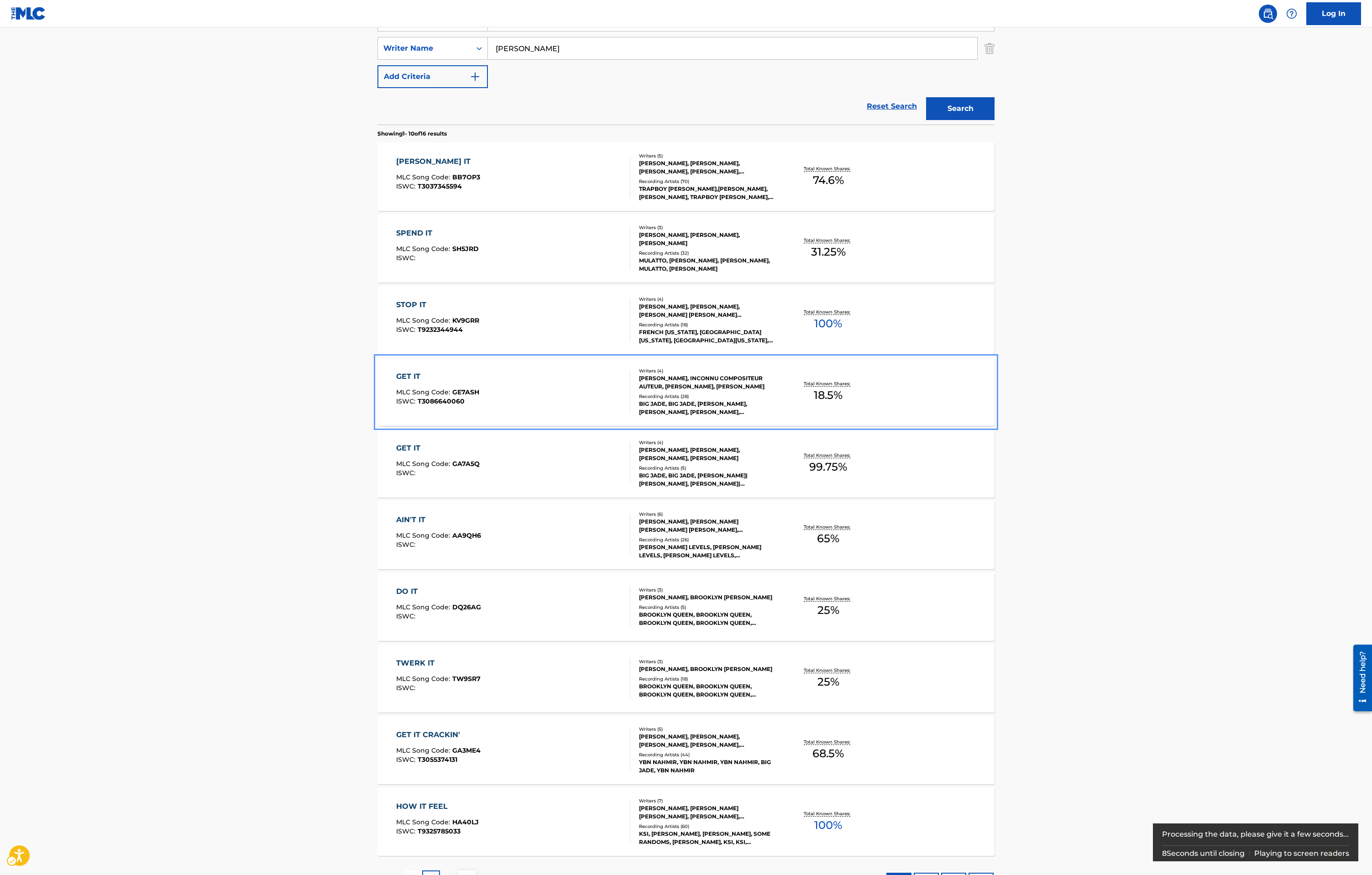
click at [550, 366] on div "GET IT MLC Song Code : GE7ASH ISWC : T3086640060 Writers ( 4 ) [PERSON_NAME], I…" at bounding box center [686, 392] width 617 height 68
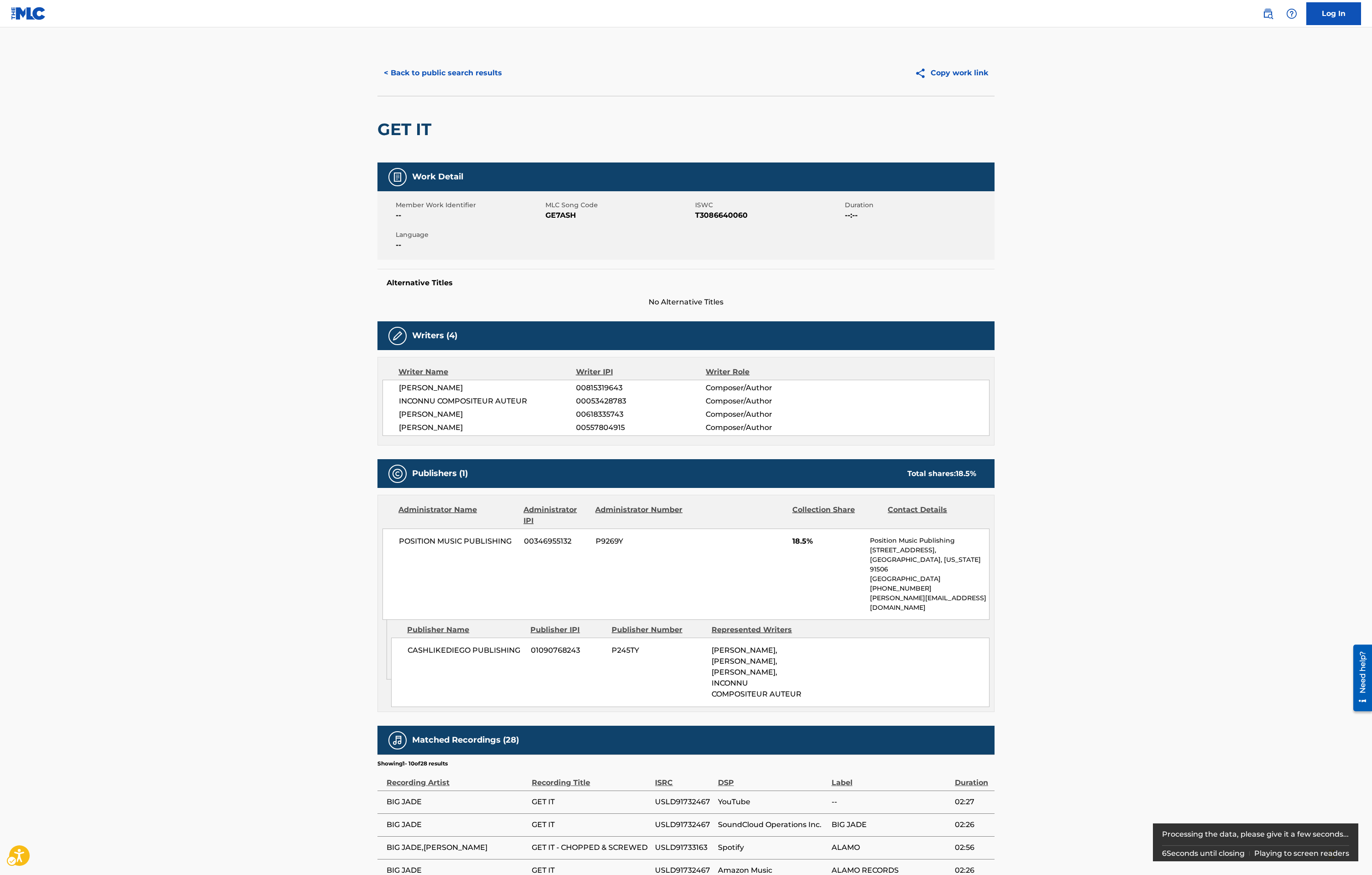
scroll to position [218, 0]
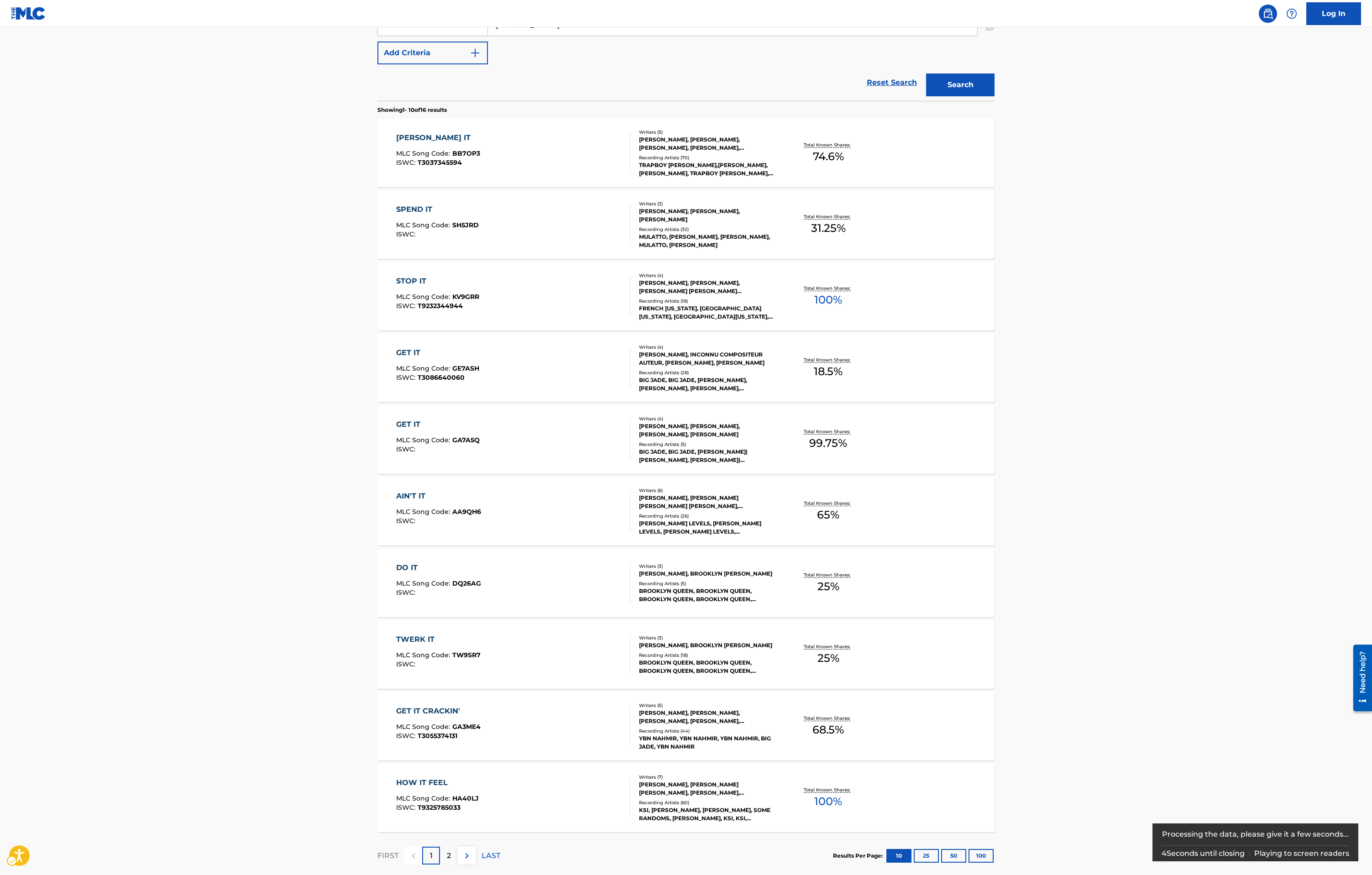
scroll to position [194, 0]
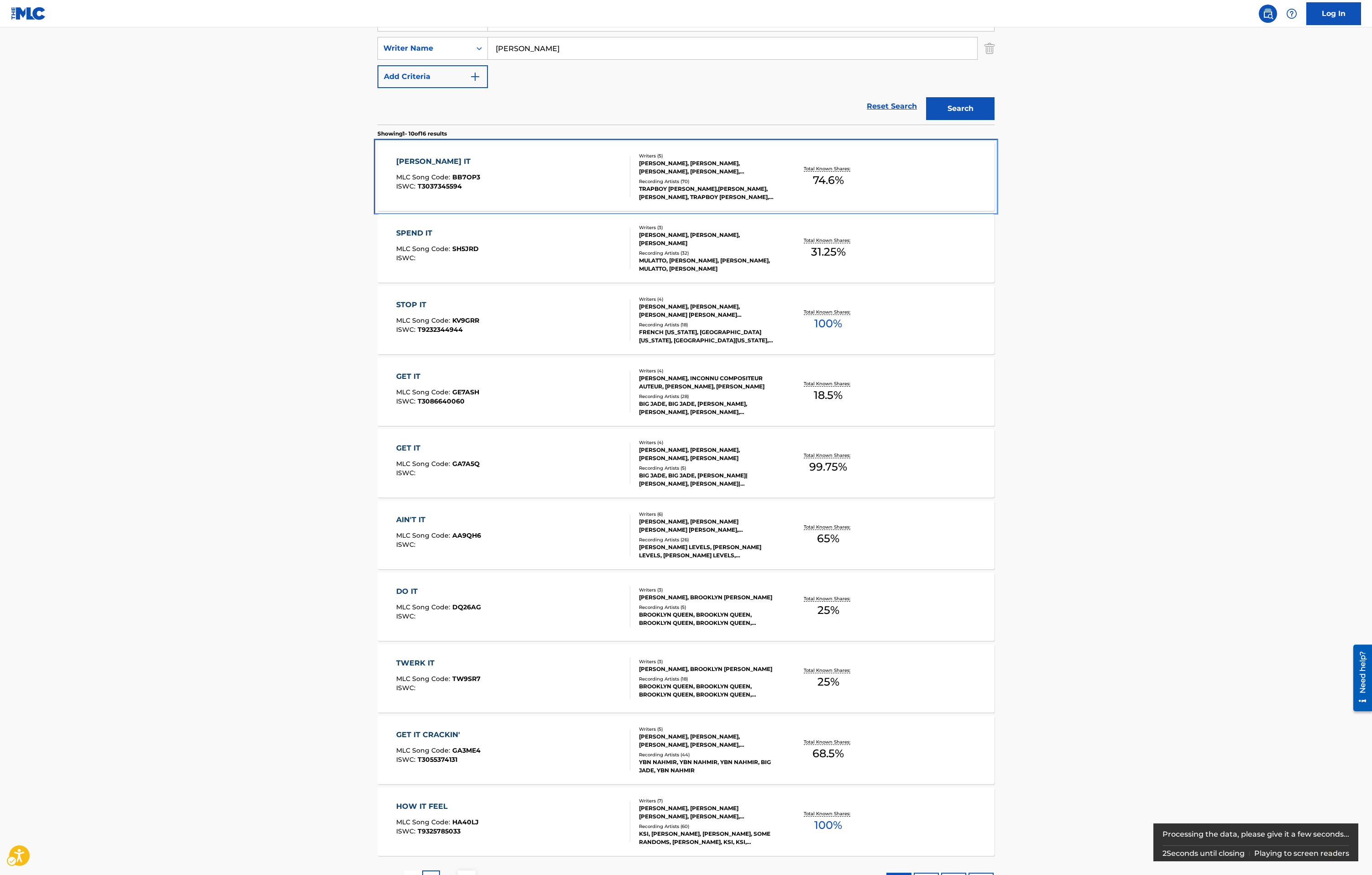
click at [554, 172] on div "[PERSON_NAME] IT MLC Song Code : BB7OP3 ISWC : T3037345594" at bounding box center [513, 176] width 235 height 41
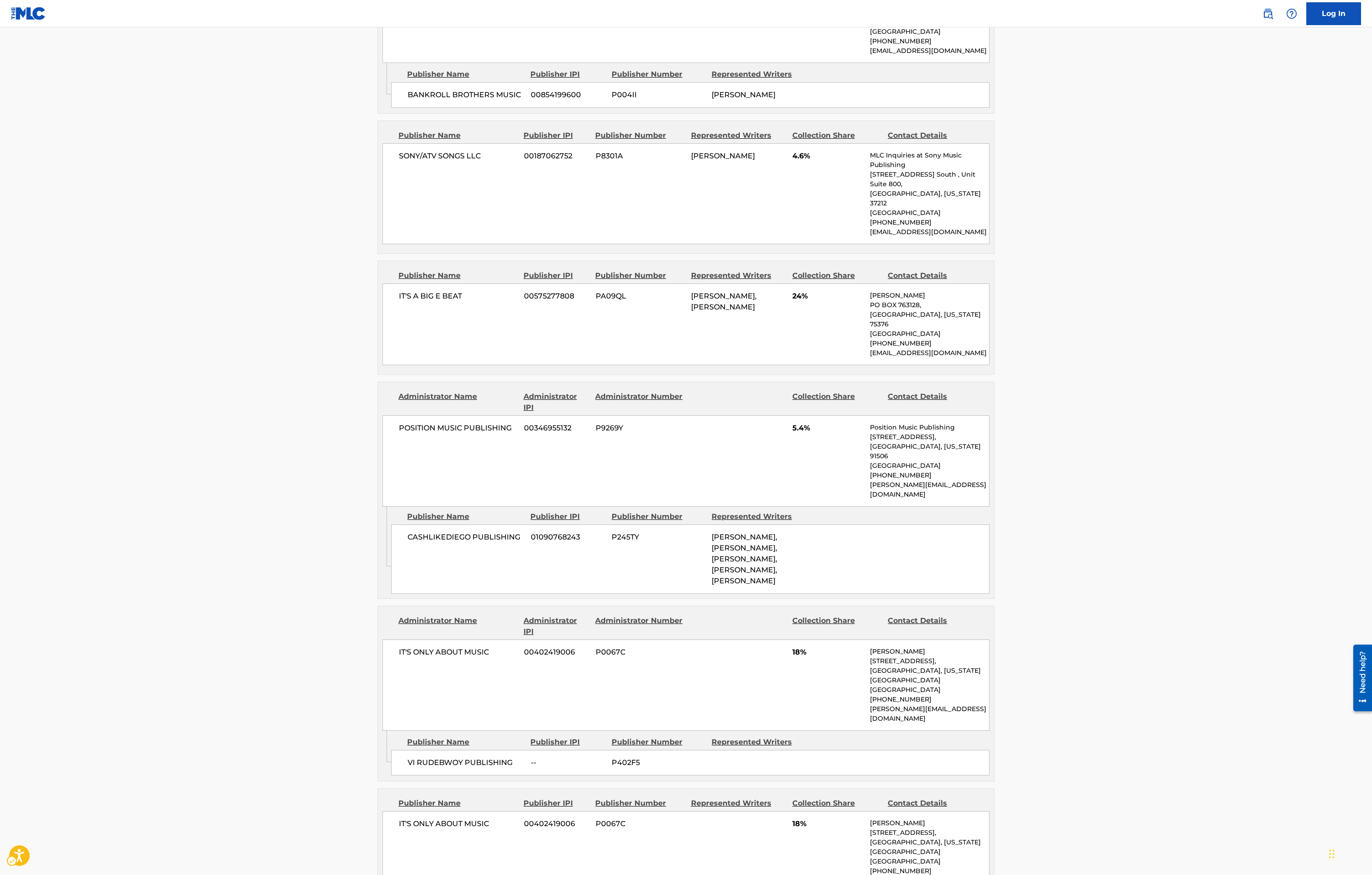
scroll to position [685, 0]
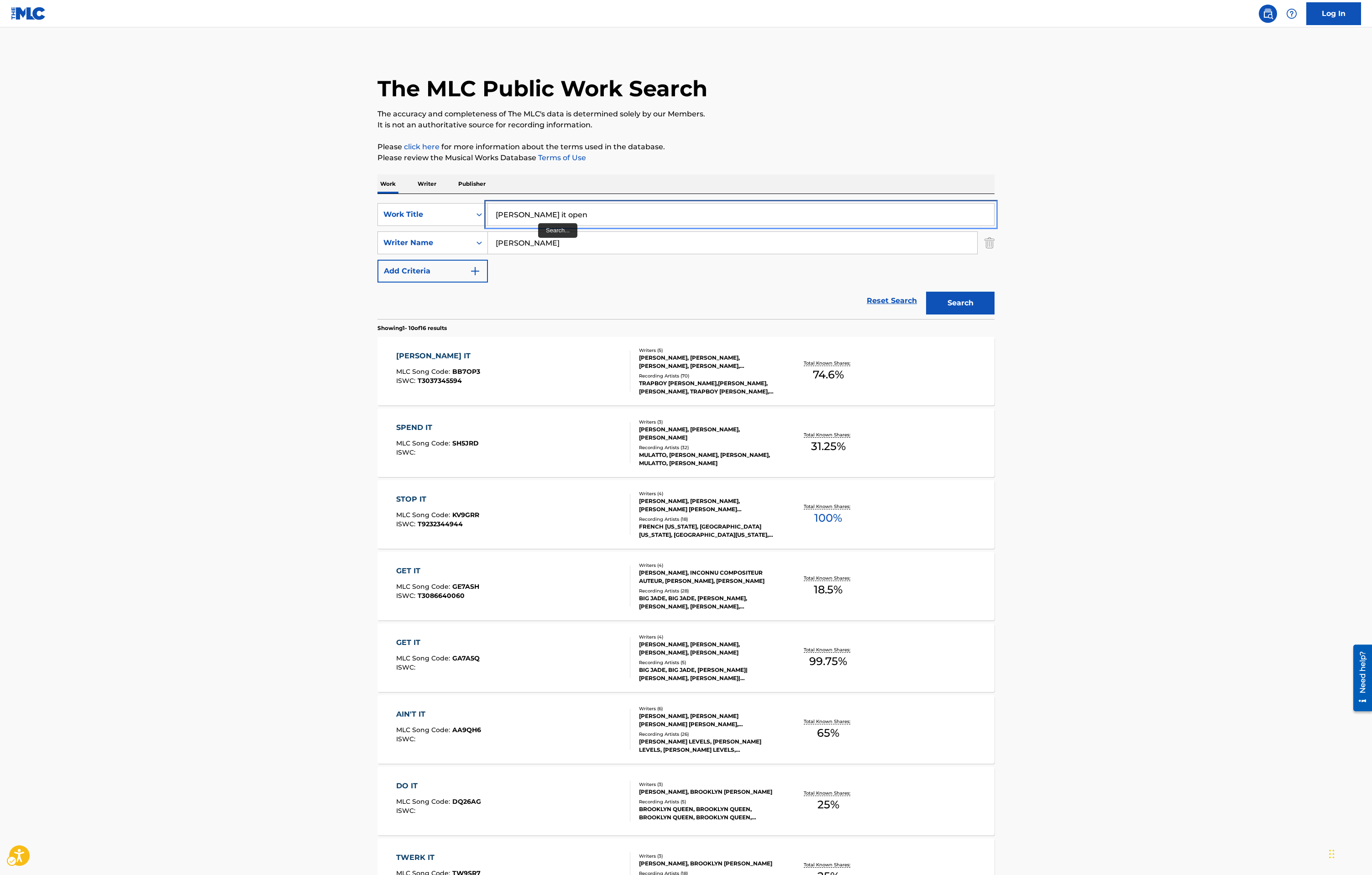
click at [543, 218] on input "[PERSON_NAME] it open" at bounding box center [741, 214] width 506 height 22
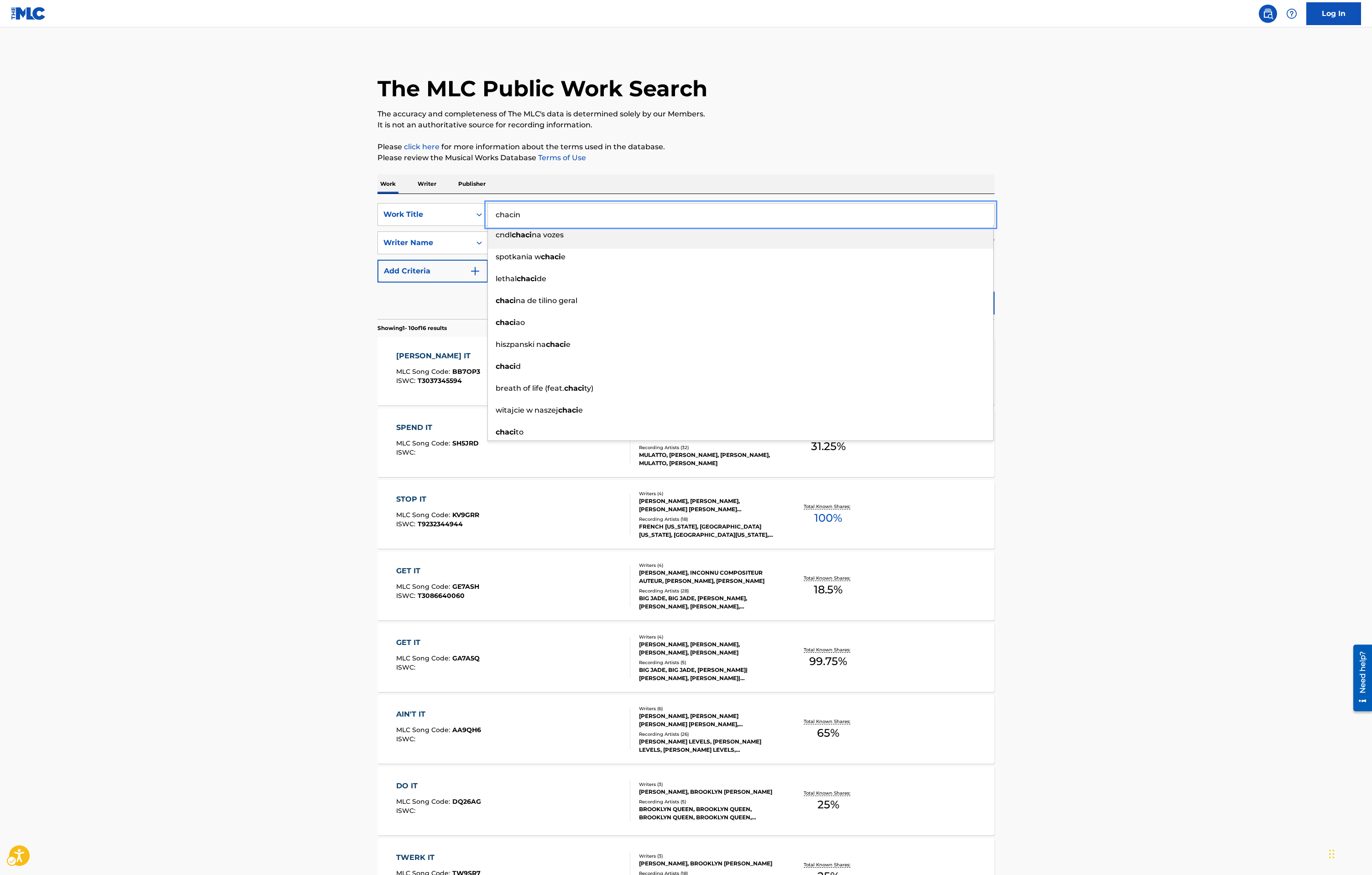
type input "chacin"
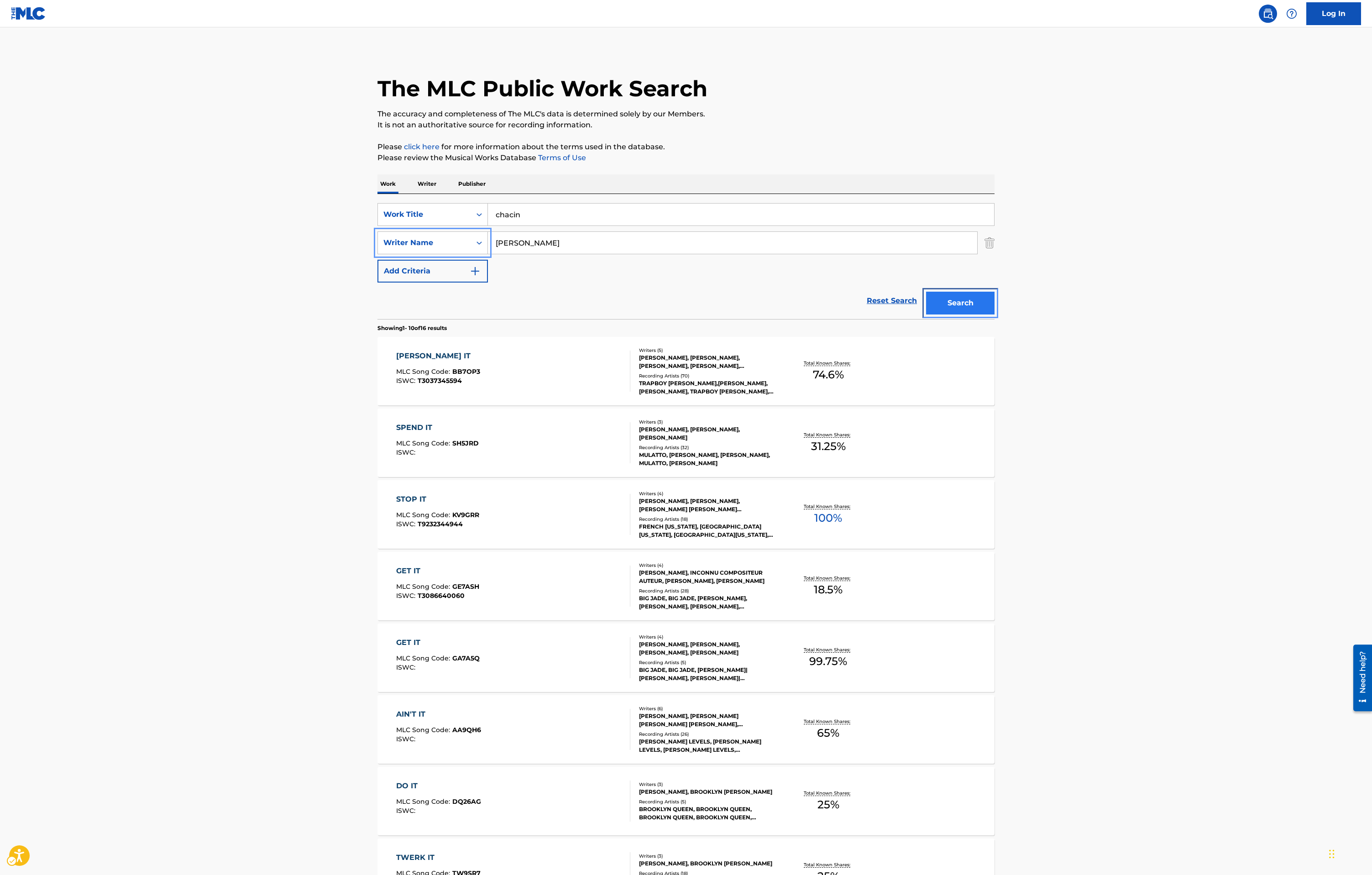
click at [949, 293] on button "Search" at bounding box center [960, 303] width 68 height 23
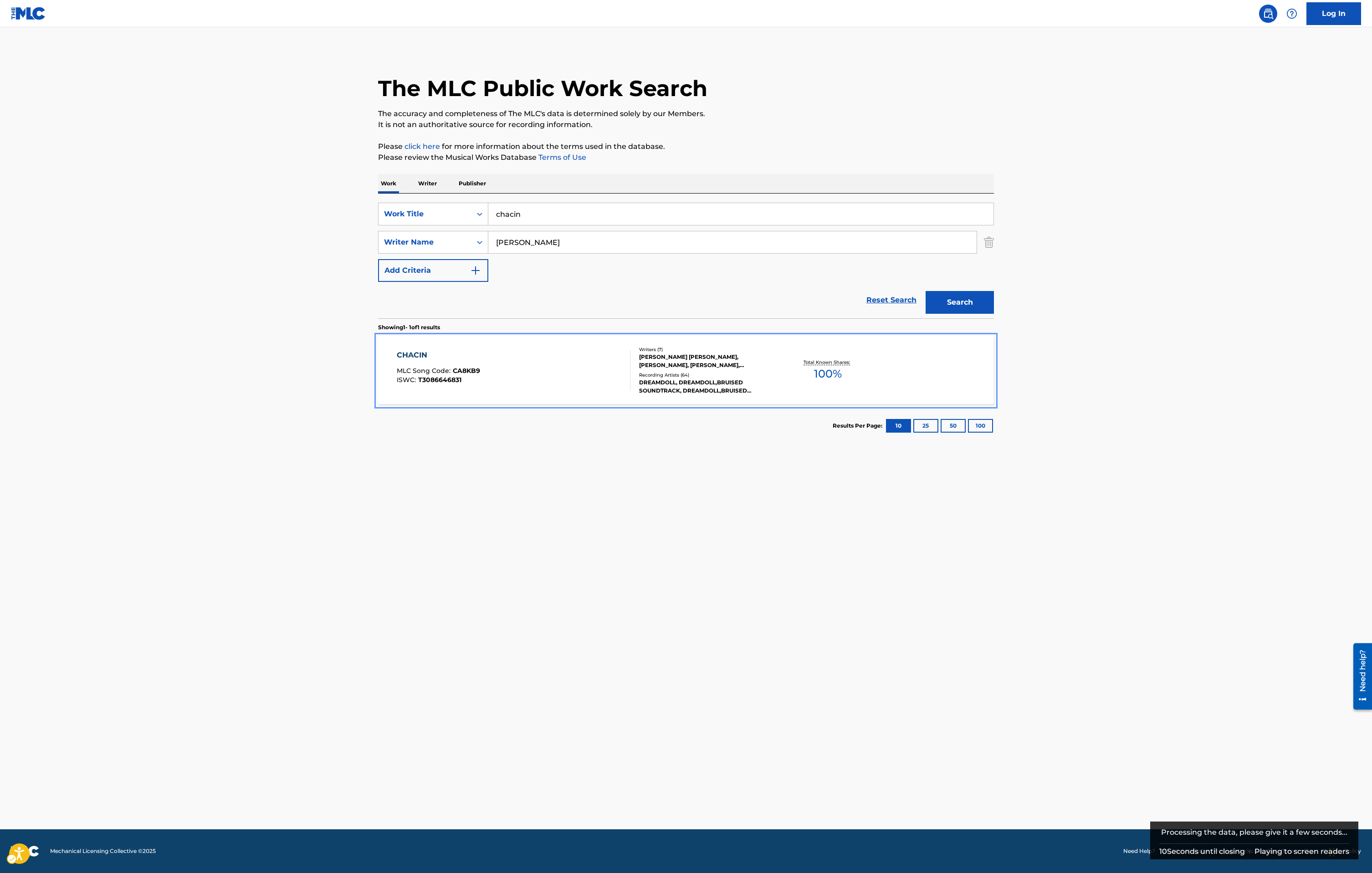
click at [470, 369] on span "CA8KB9" at bounding box center [466, 370] width 27 height 8
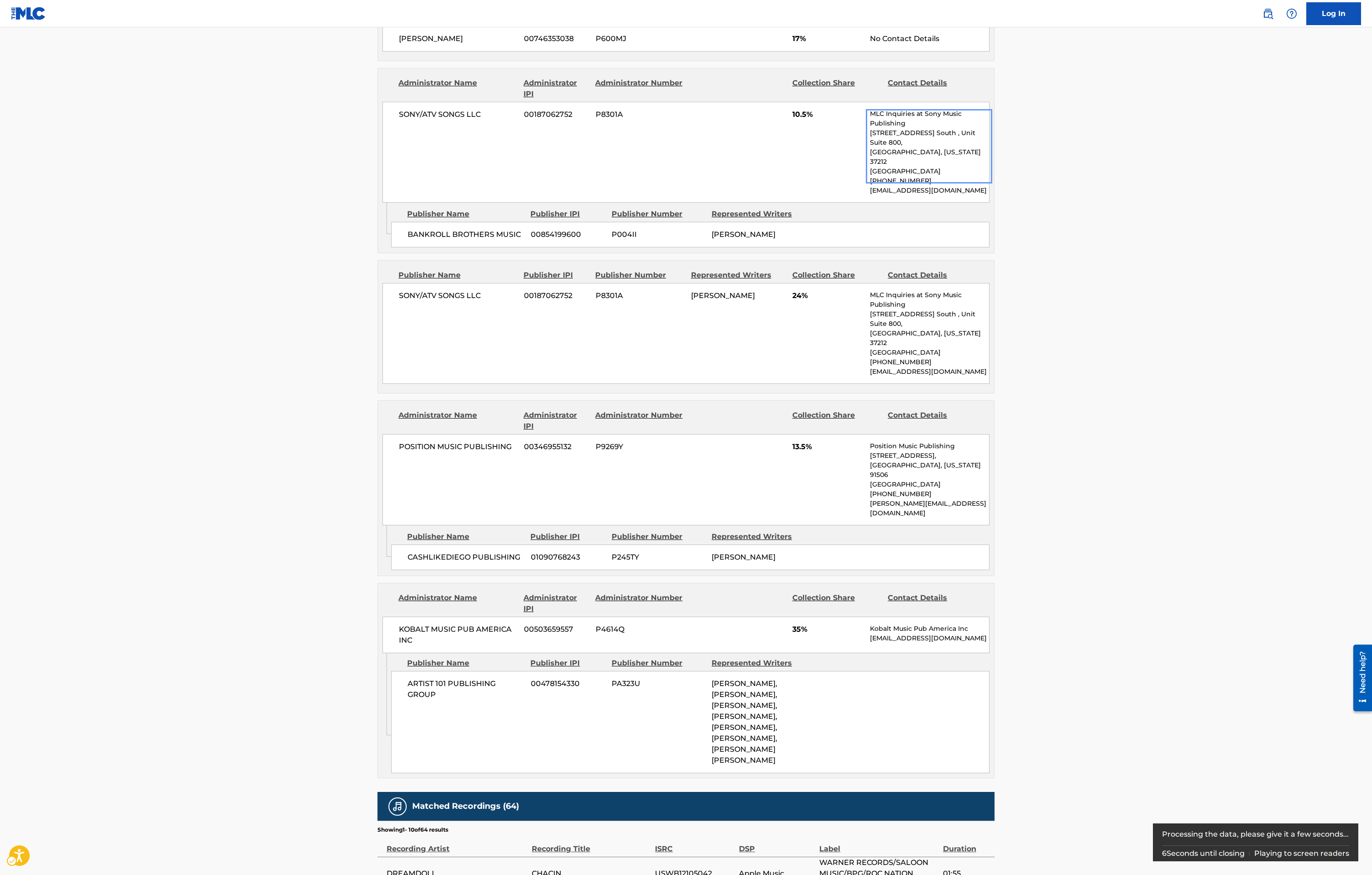
scroll to position [616, 0]
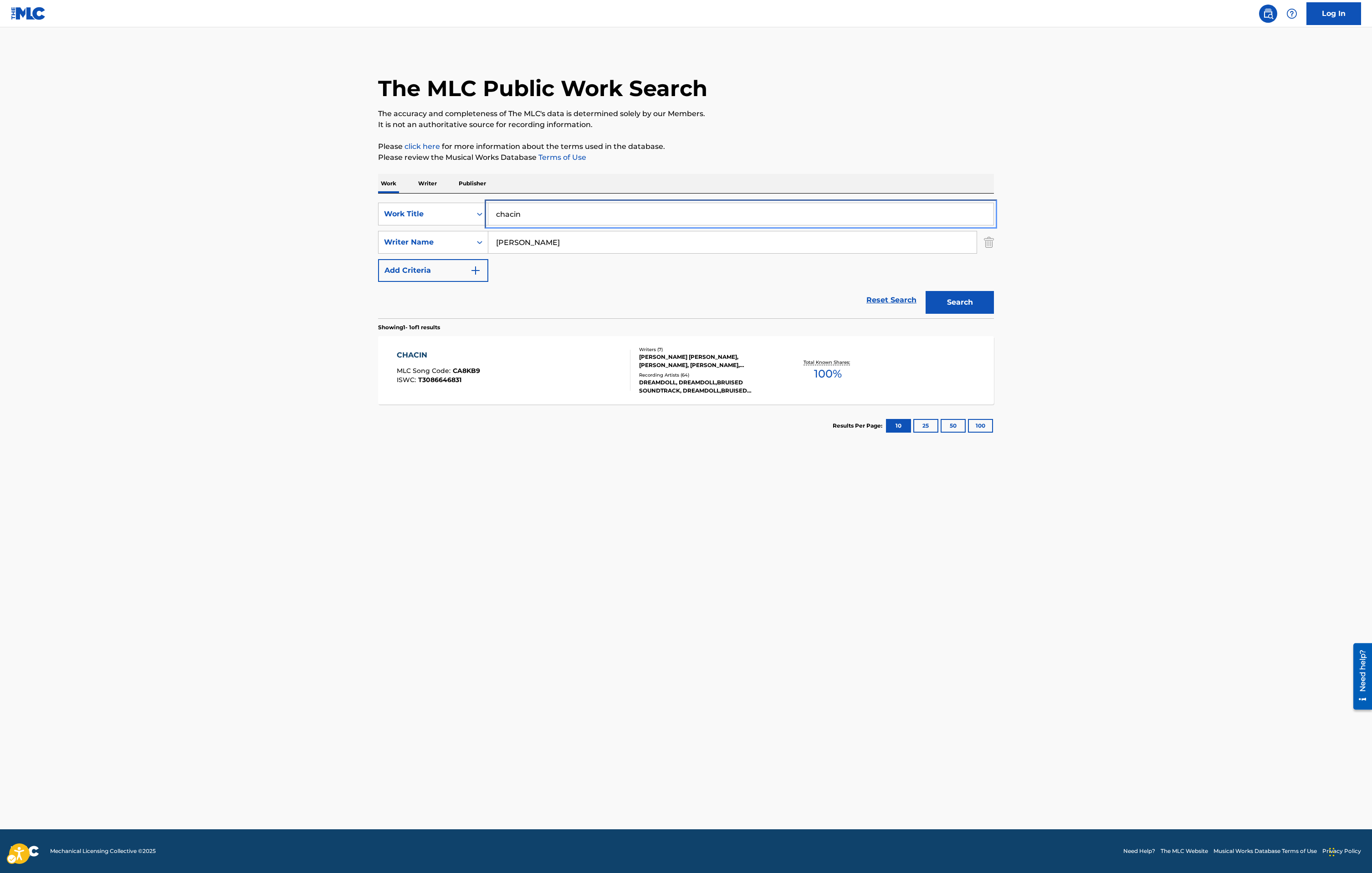
click at [537, 219] on input "chacin" at bounding box center [741, 213] width 505 height 22
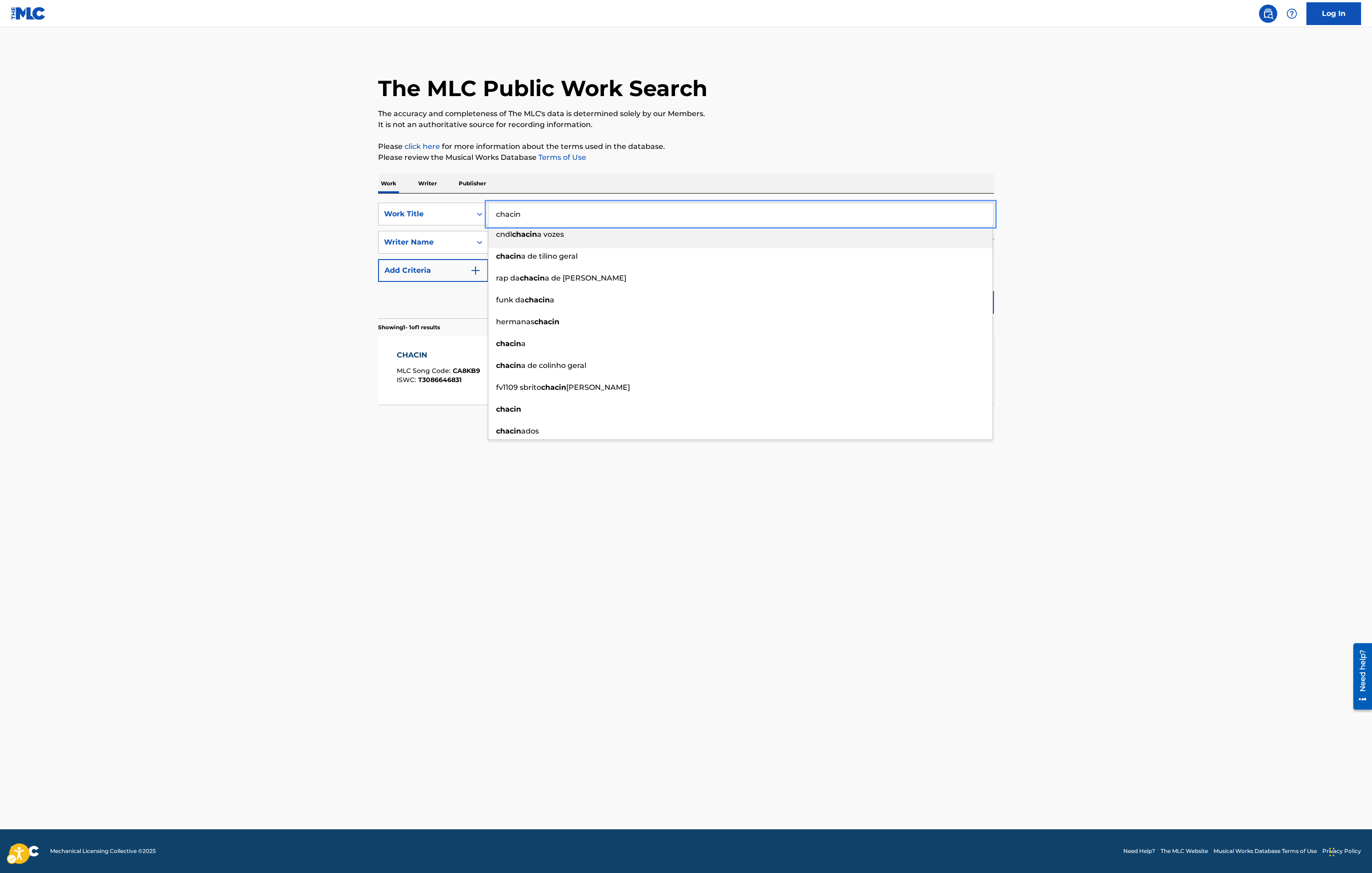
click at [537, 219] on input "chacin" at bounding box center [741, 213] width 505 height 22
type input "droptop"
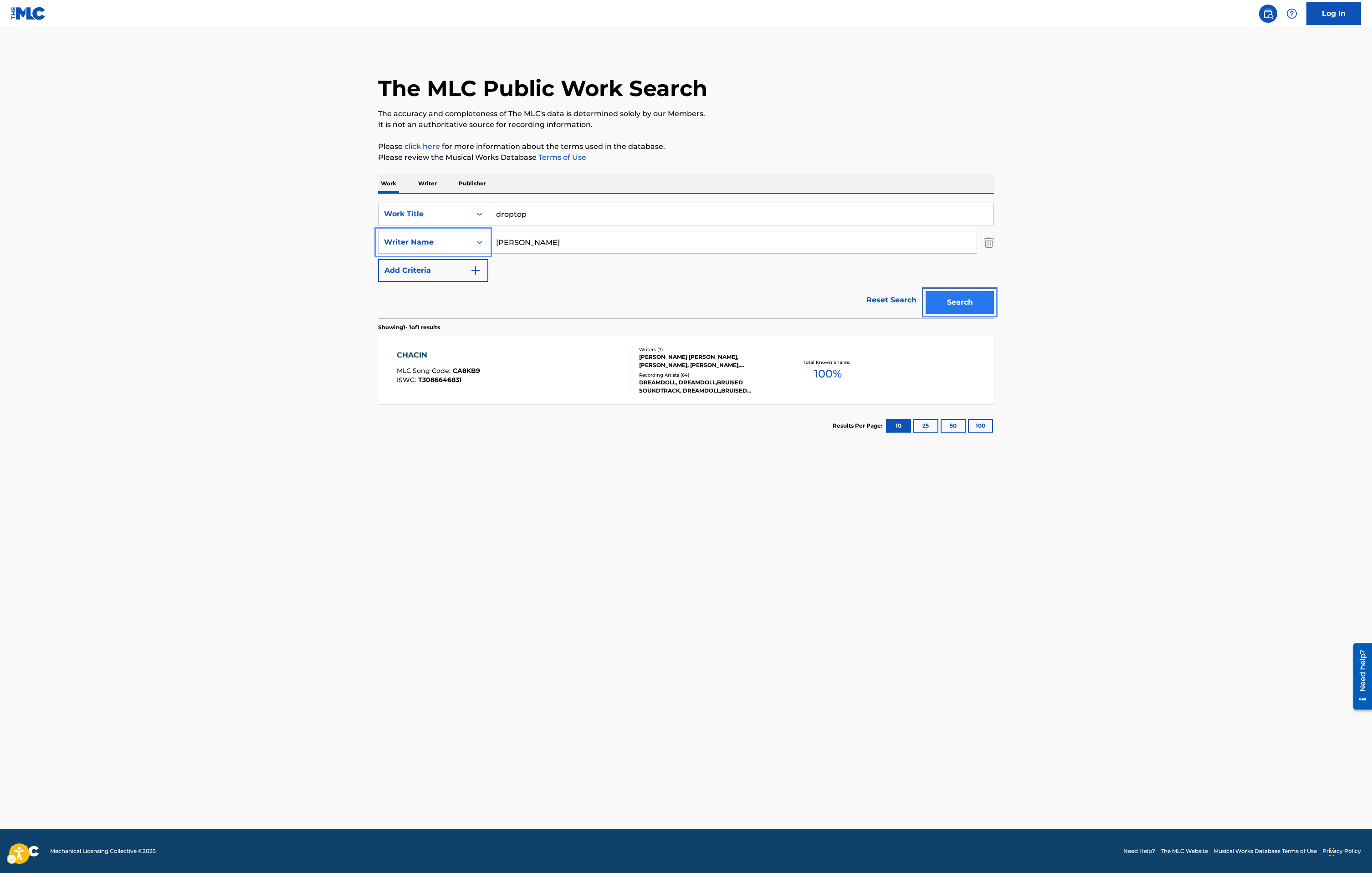
click at [983, 301] on button "Search" at bounding box center [960, 302] width 68 height 23
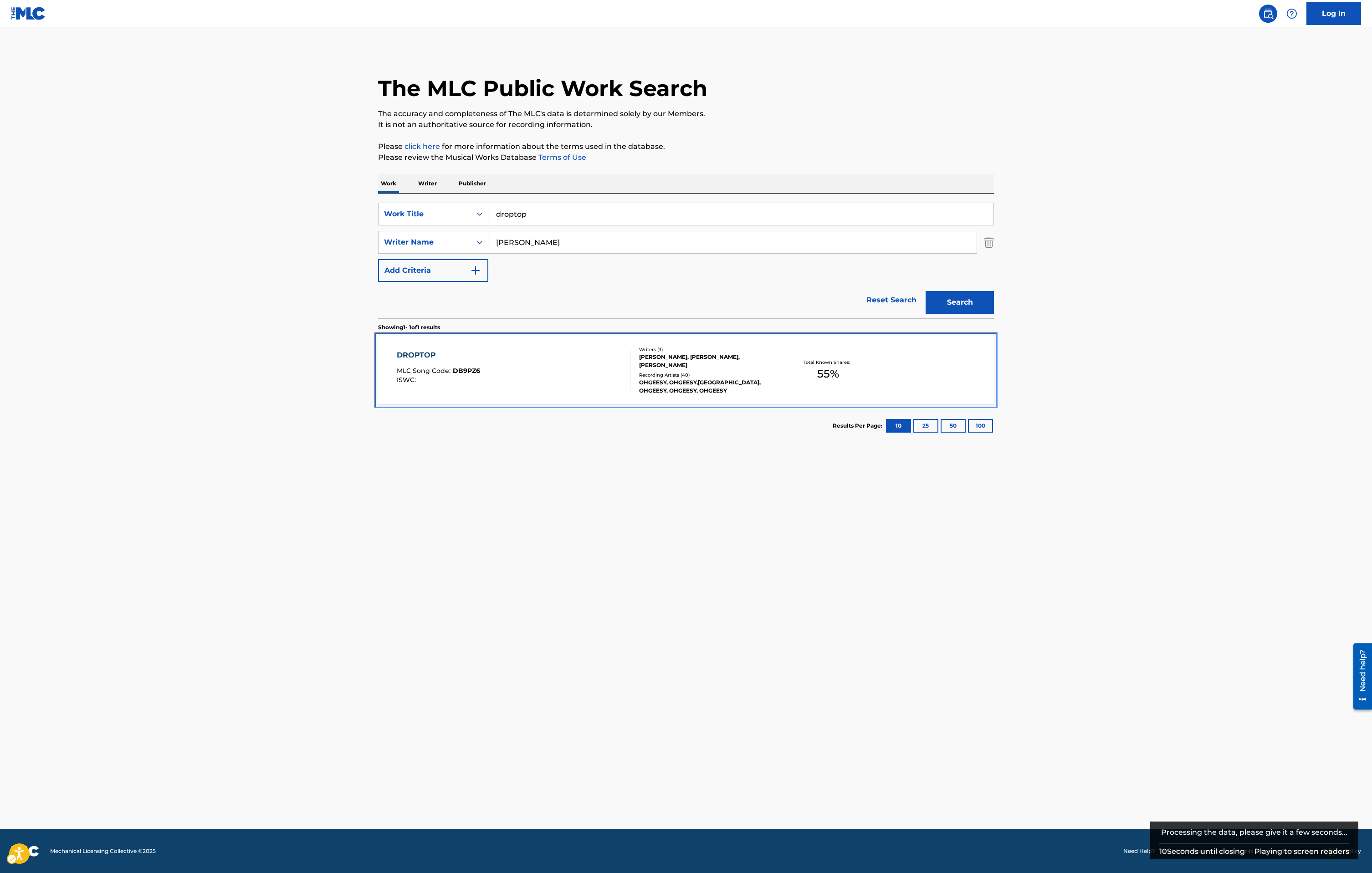
click at [540, 390] on div "DROPTOP MLC Song Code : DB9PZ6 ISWC :" at bounding box center [514, 370] width 234 height 41
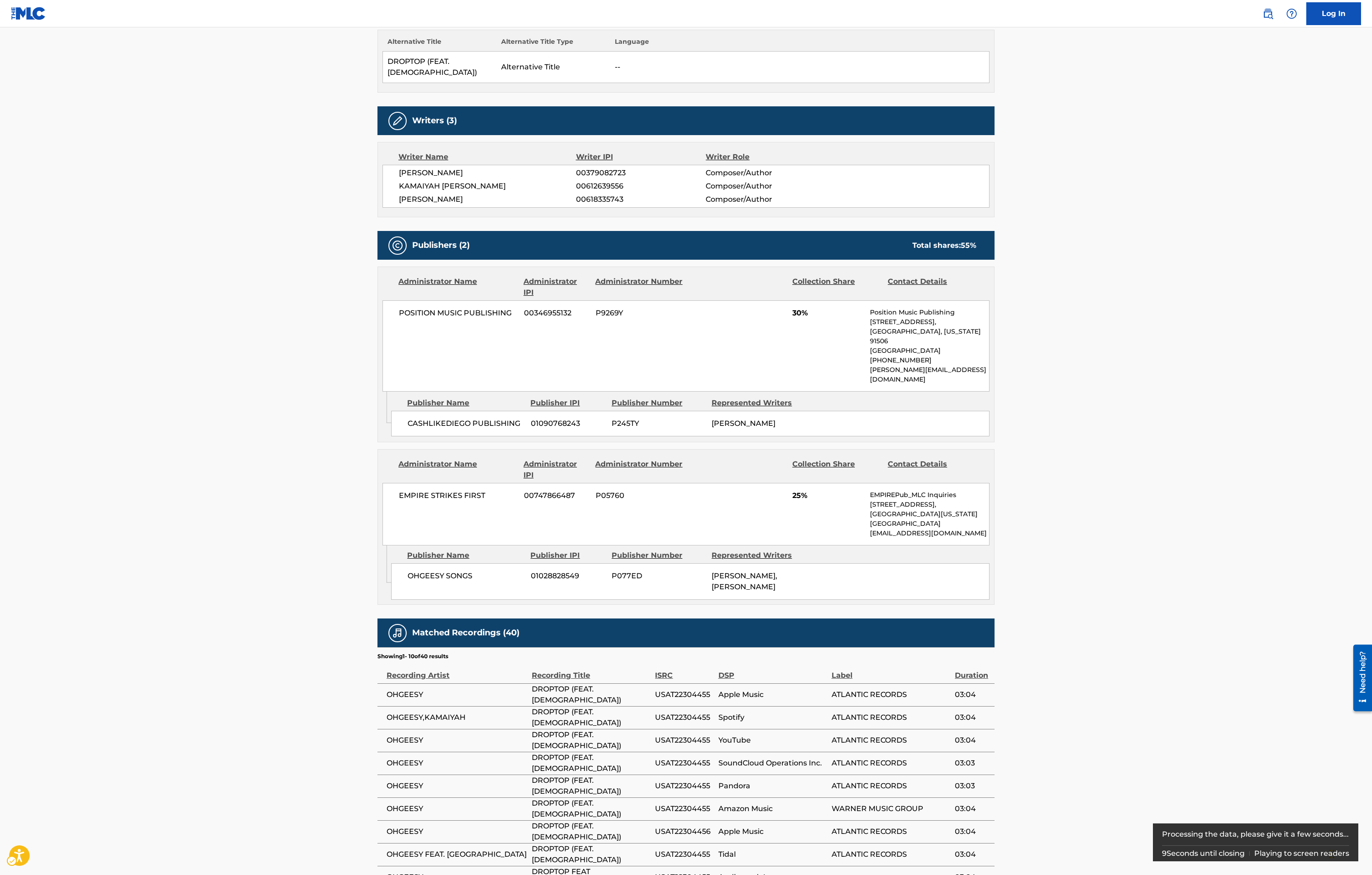
scroll to position [274, 0]
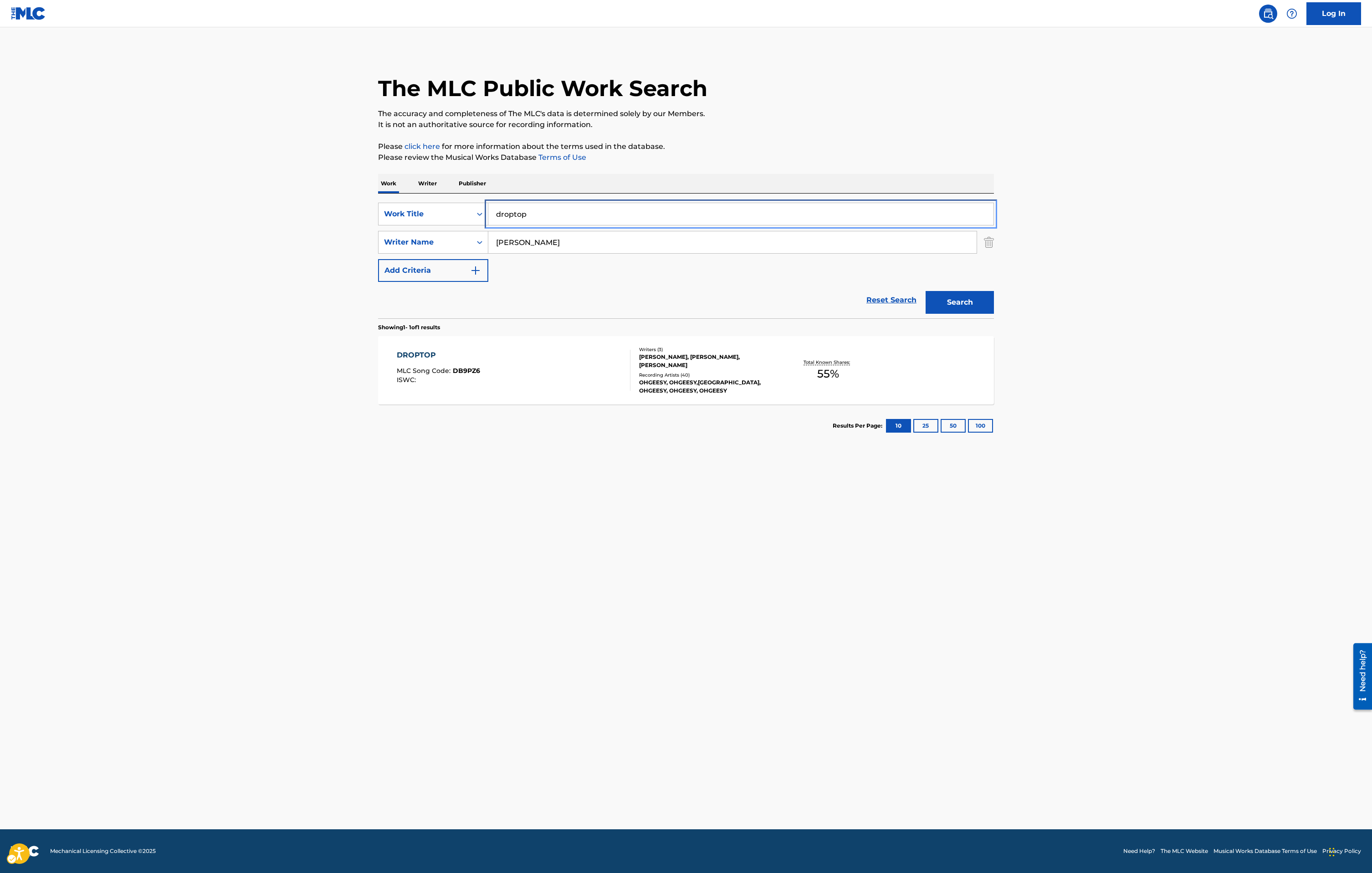
click at [524, 213] on input "droptop" at bounding box center [741, 213] width 505 height 22
type input "geekaleek"
click at [976, 294] on button "Search" at bounding box center [960, 302] width 68 height 23
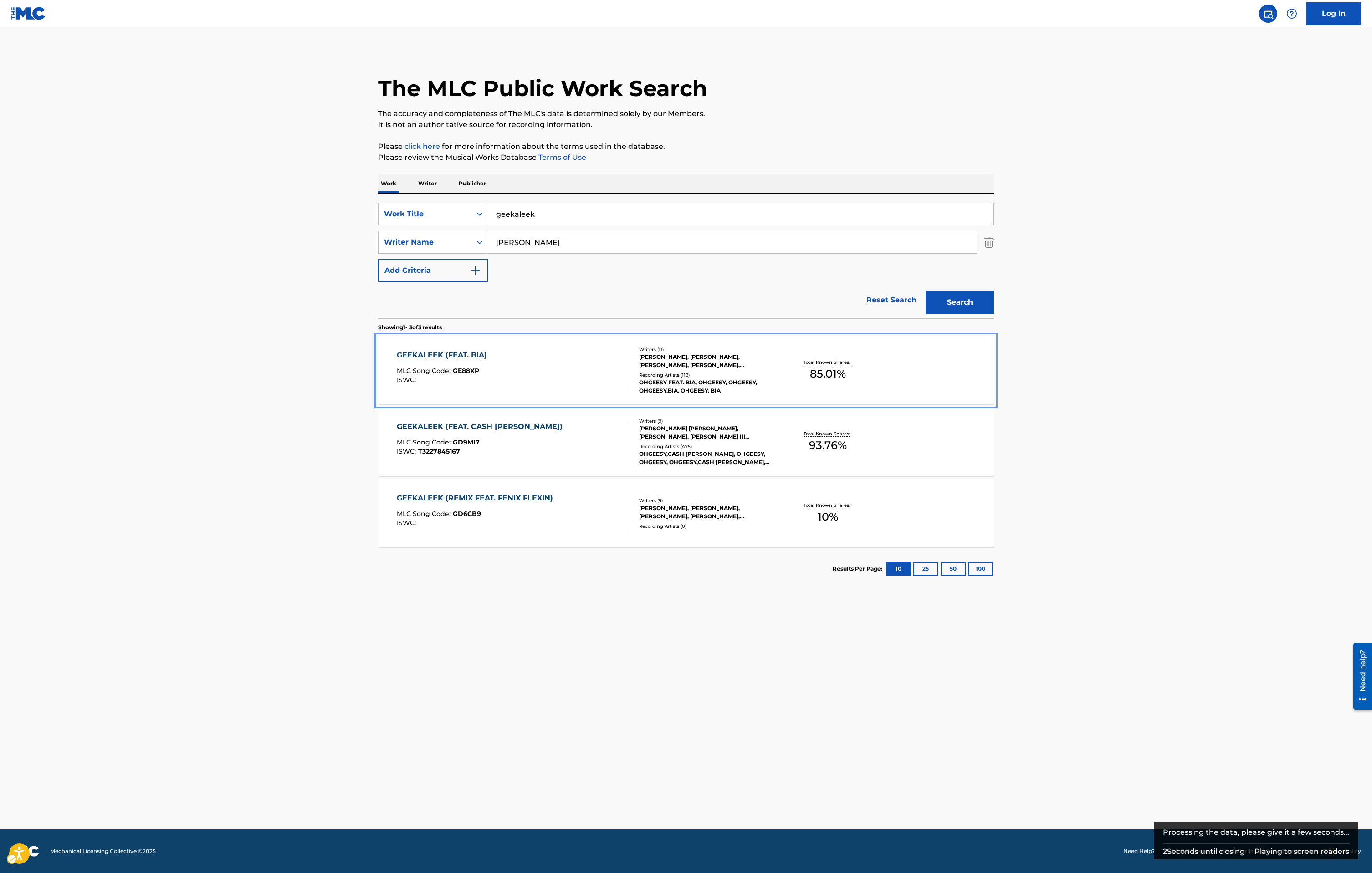
click at [559, 377] on div "GEEKALEEK (FEAT. BIA) MLC Song Code : GE88XP ISWC :" at bounding box center [514, 370] width 234 height 41
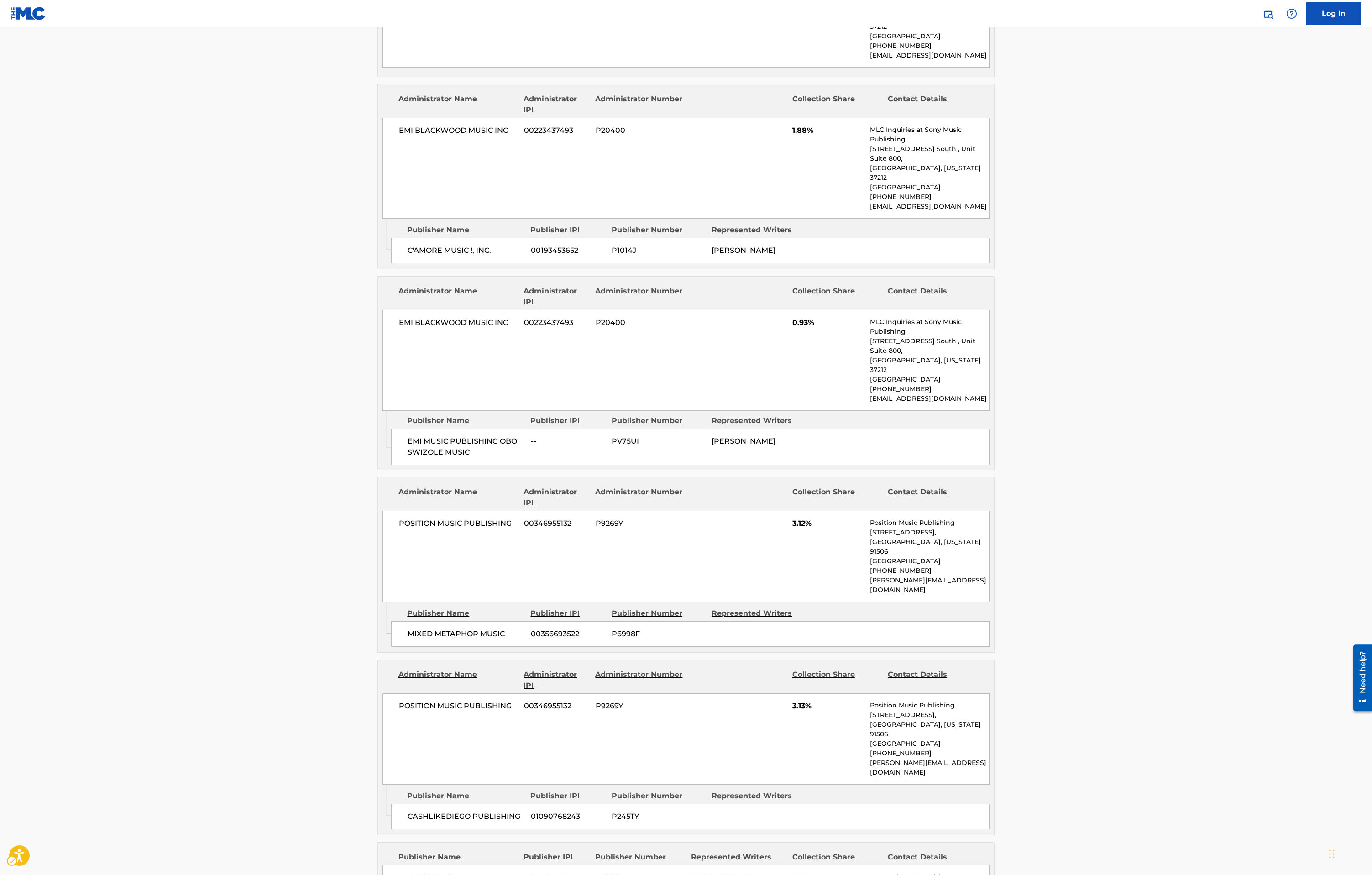
scroll to position [1164, 0]
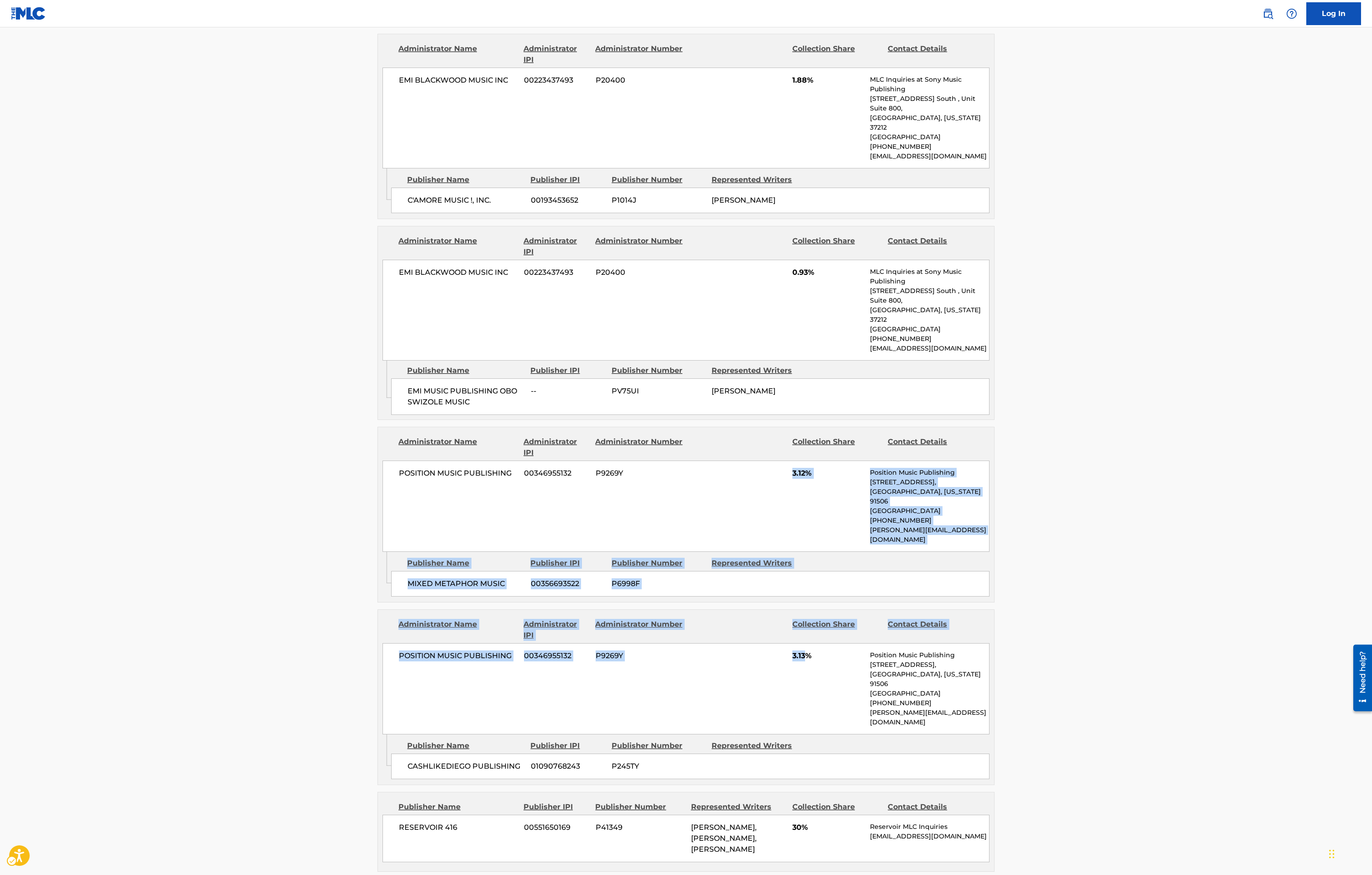
drag, startPoint x: 714, startPoint y: 395, endPoint x: 807, endPoint y: 556, distance: 185.9
click at [807, 556] on div "Publishers (10) Total shares: 85.01 % Administrator Name Administrator IPI Admi…" at bounding box center [686, 237] width 617 height 1576
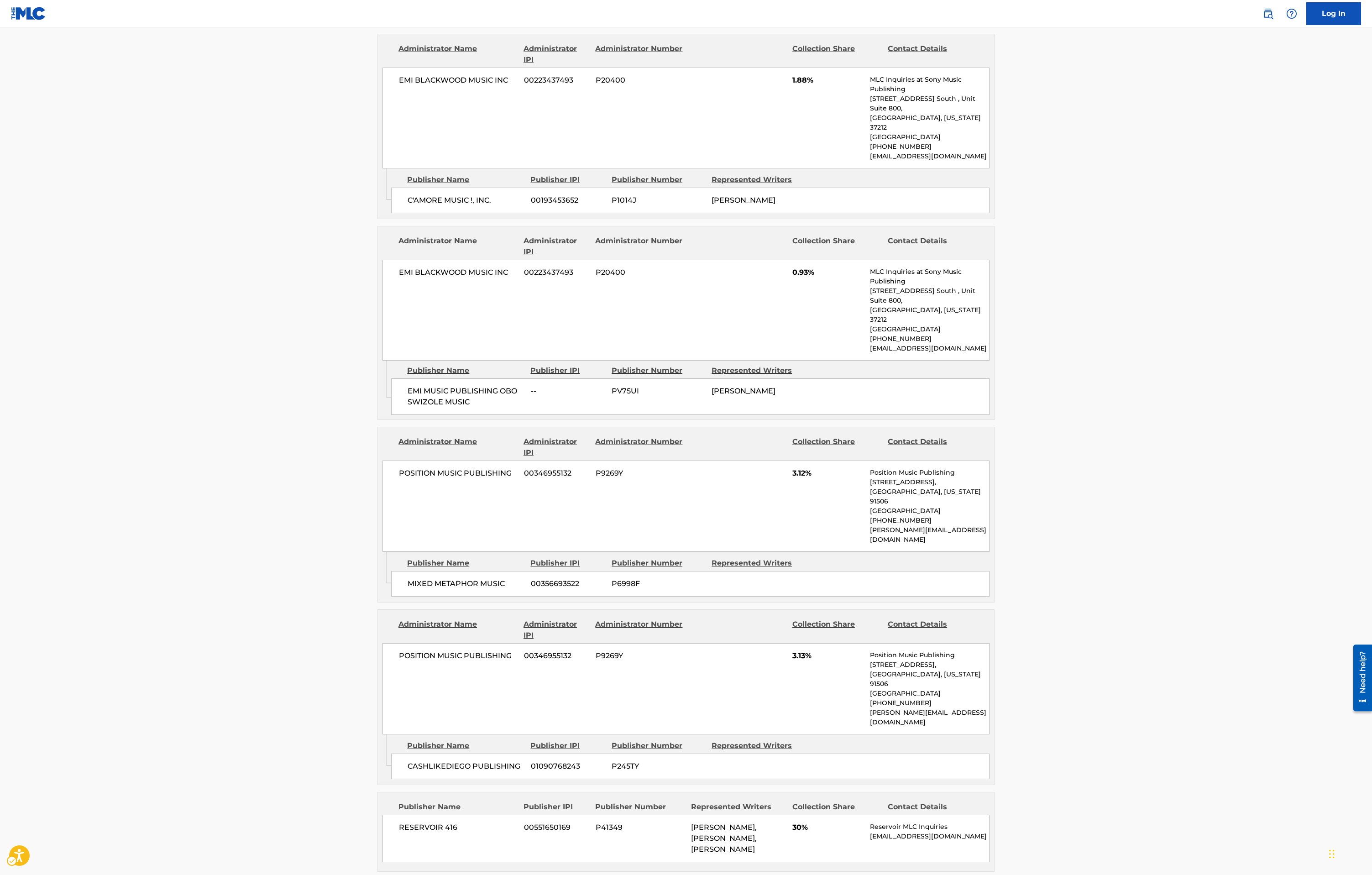
click at [809, 643] on div "POSITION MUSIC PUBLISHING 00346955132 P9269Y 3.13% Position Music Publishing [S…" at bounding box center [686, 688] width 607 height 91
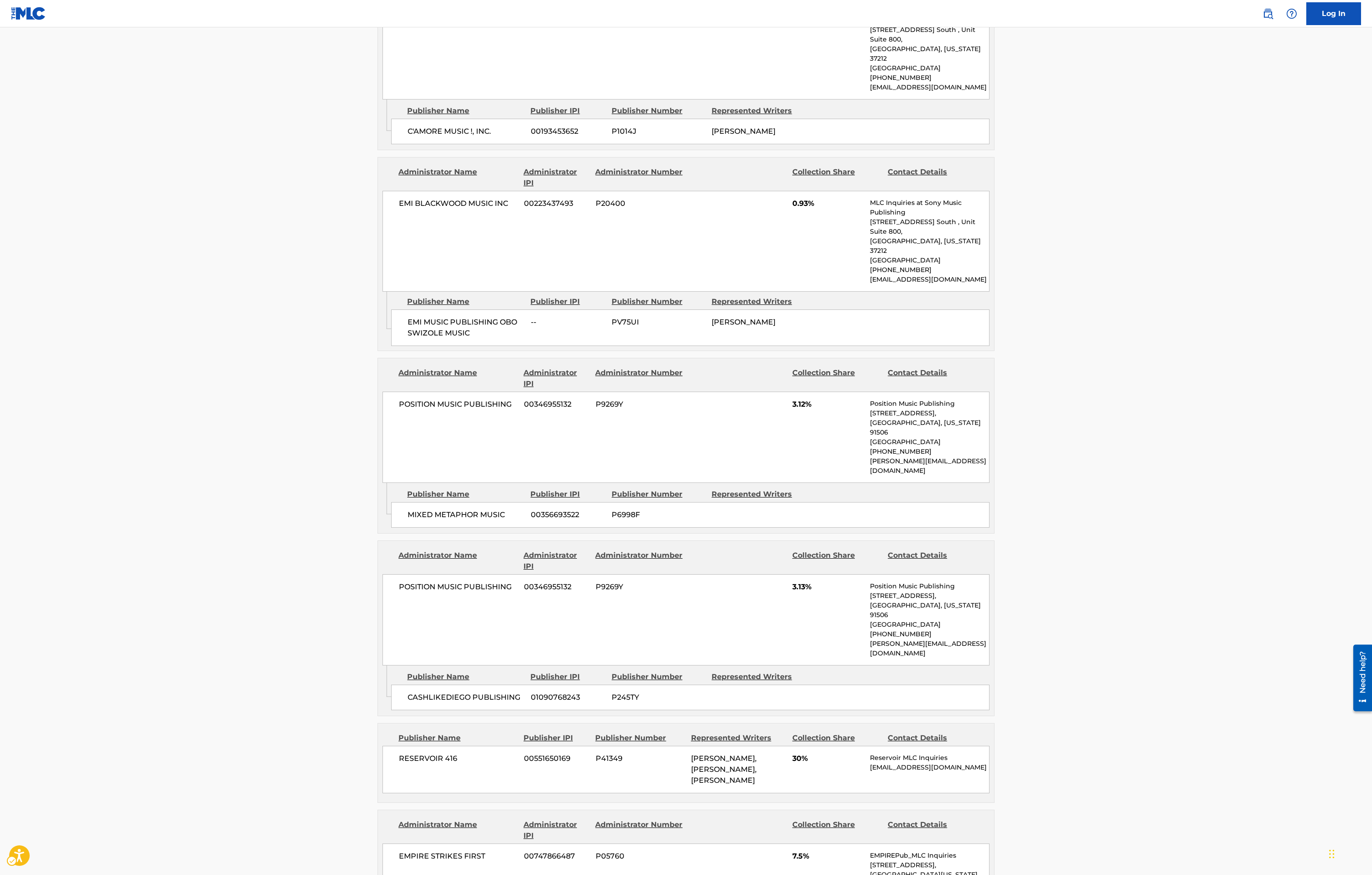
scroll to position [1232, 0]
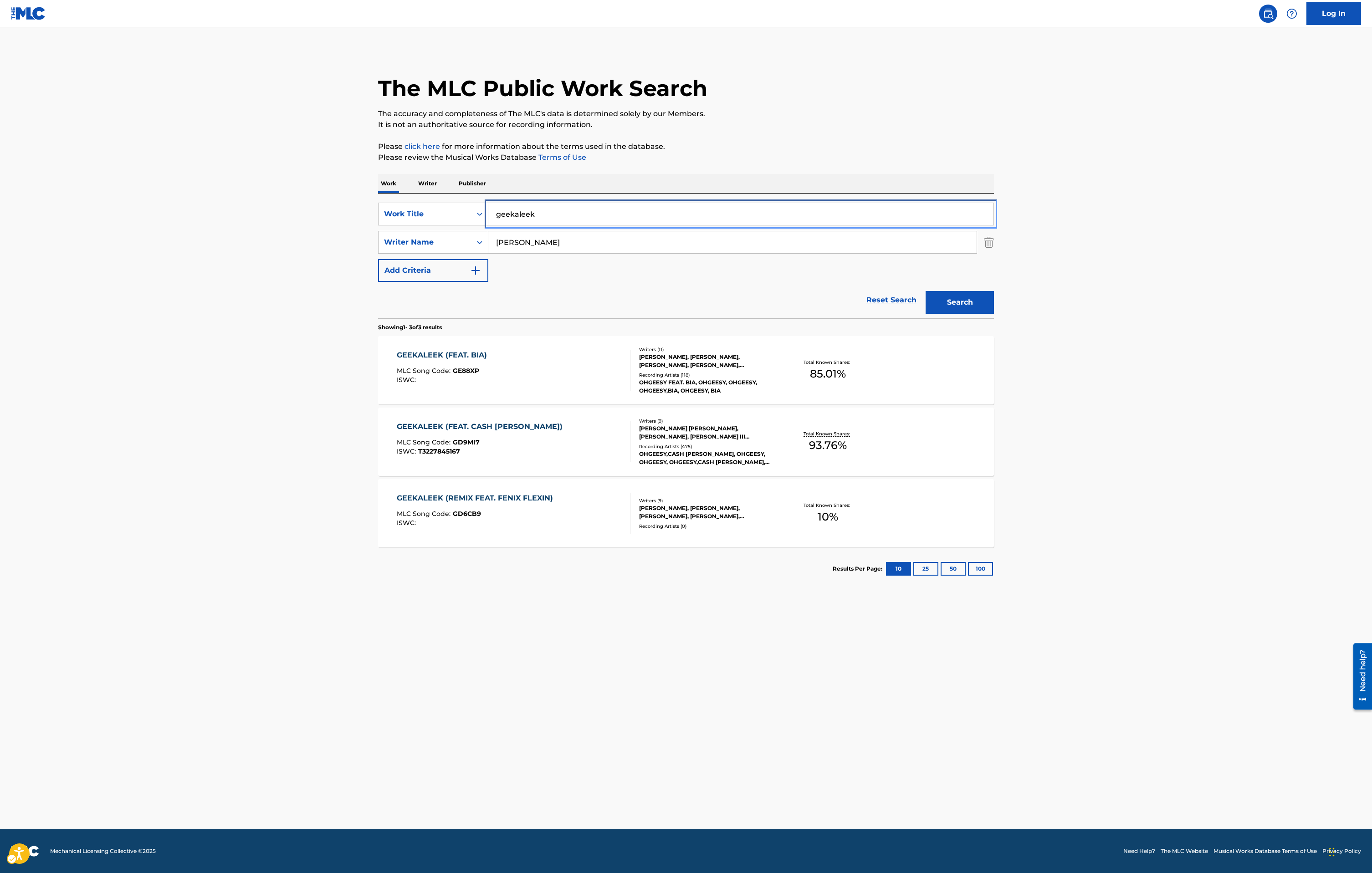
click at [541, 216] on input "geekaleek" at bounding box center [741, 213] width 505 height 22
type input "cet it crackin"
click at [963, 316] on div "Search" at bounding box center [957, 300] width 73 height 36
click at [971, 313] on button "Search" at bounding box center [960, 302] width 68 height 23
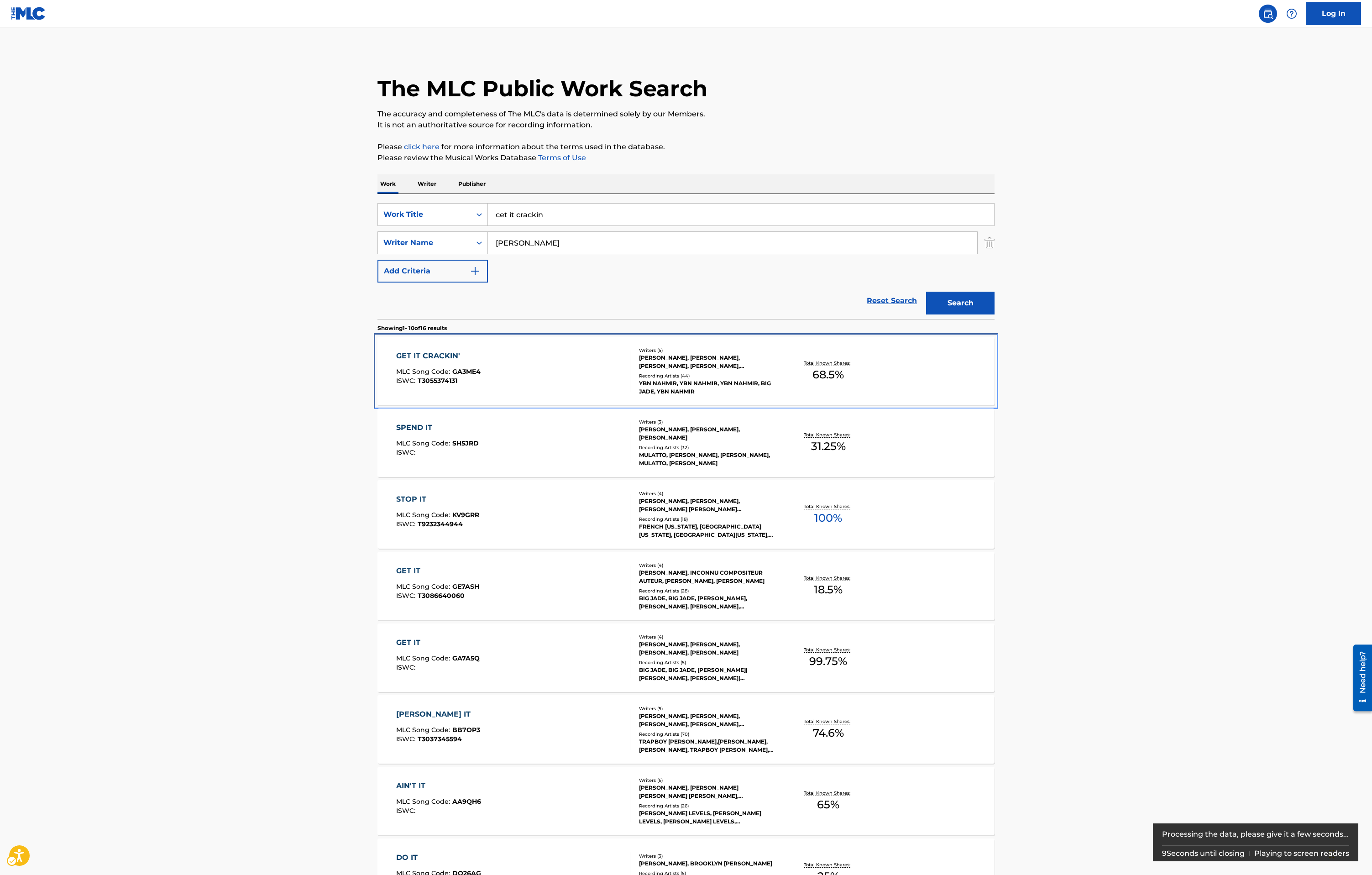
click at [535, 381] on div "GET IT CRACKIN' MLC Song Code : GA3ME4 ISWC : T3055374131" at bounding box center [513, 371] width 235 height 41
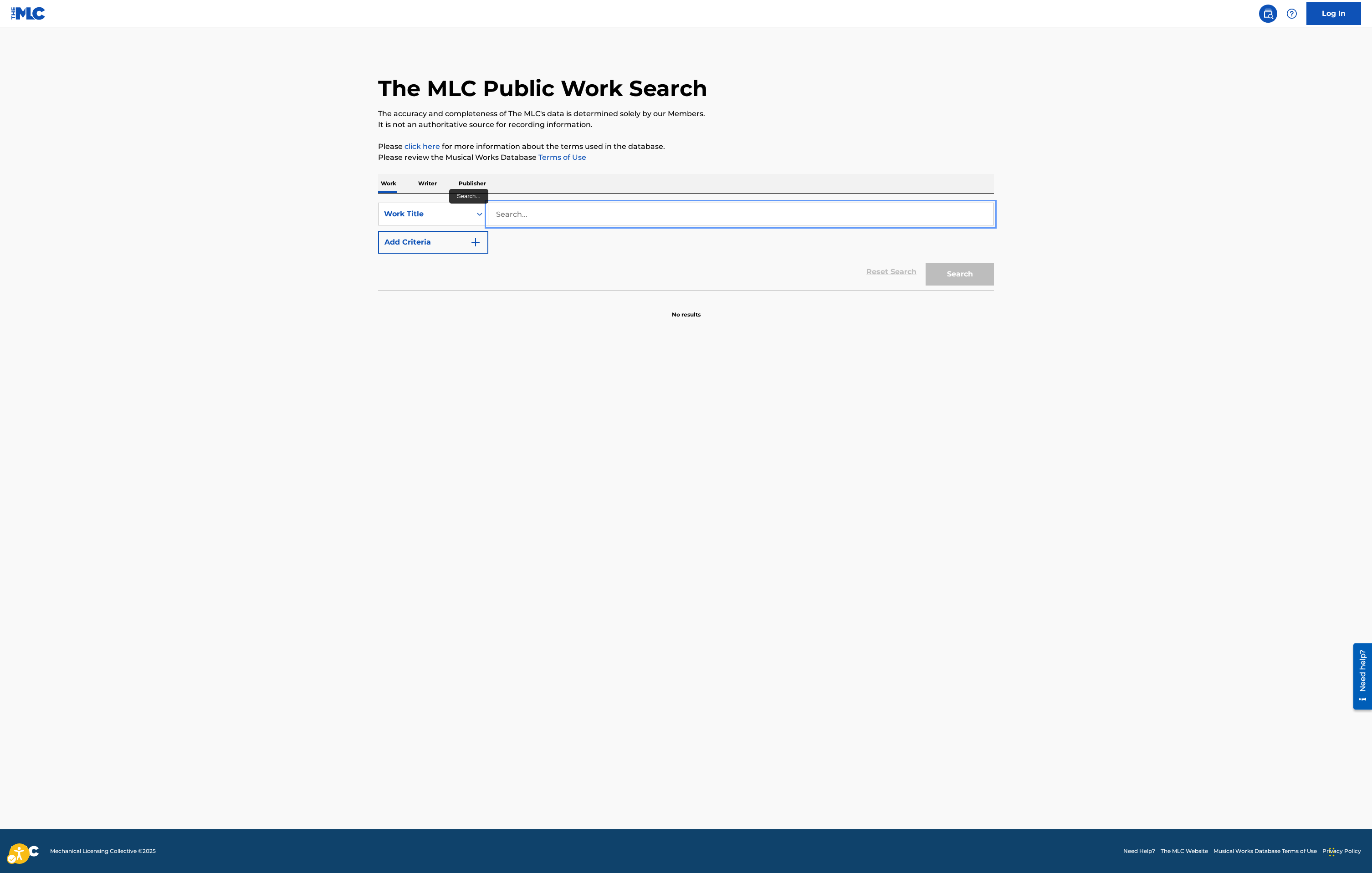
click at [569, 217] on input "Search..." at bounding box center [741, 213] width 505 height 22
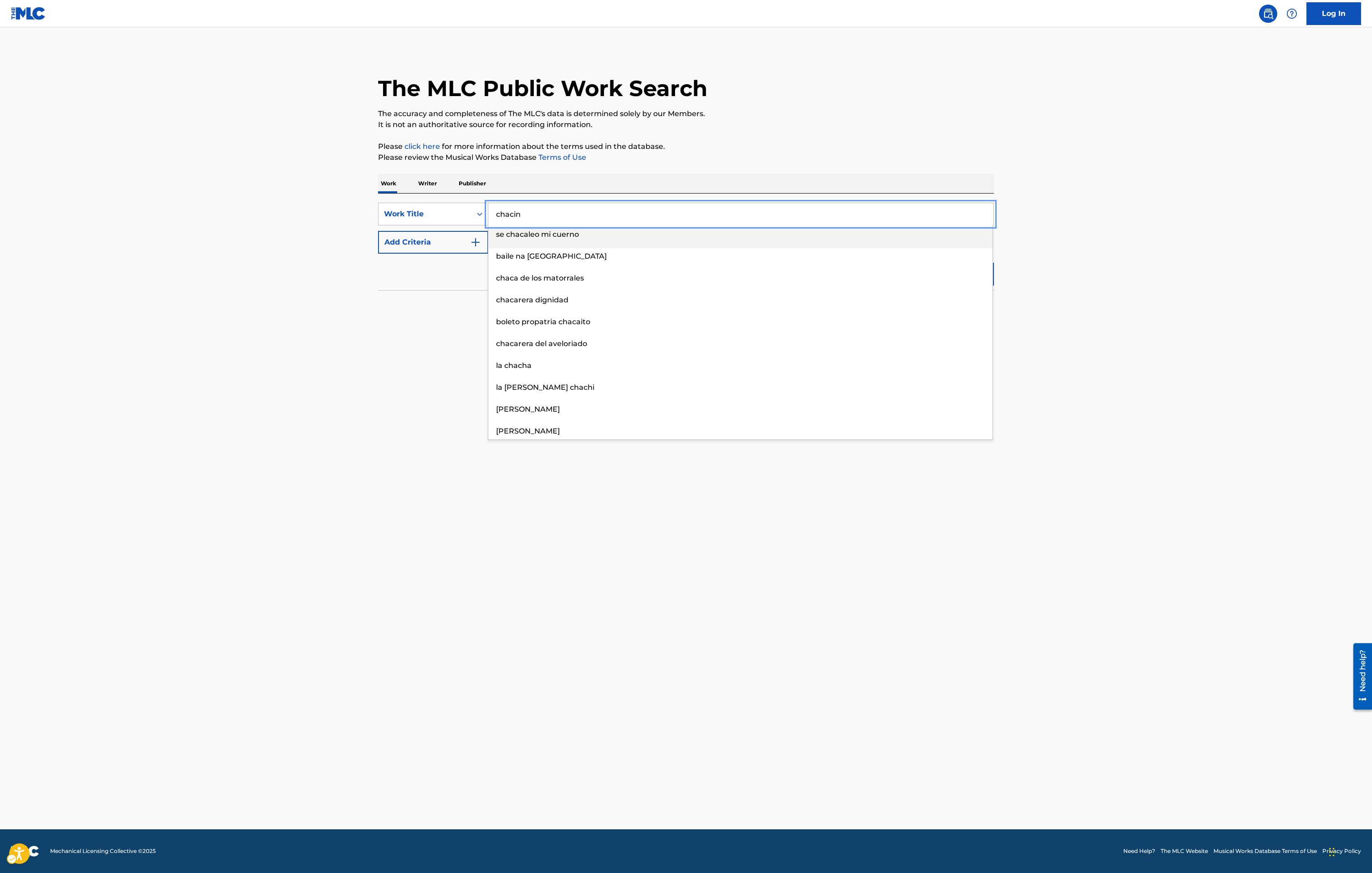
type input "chacin"
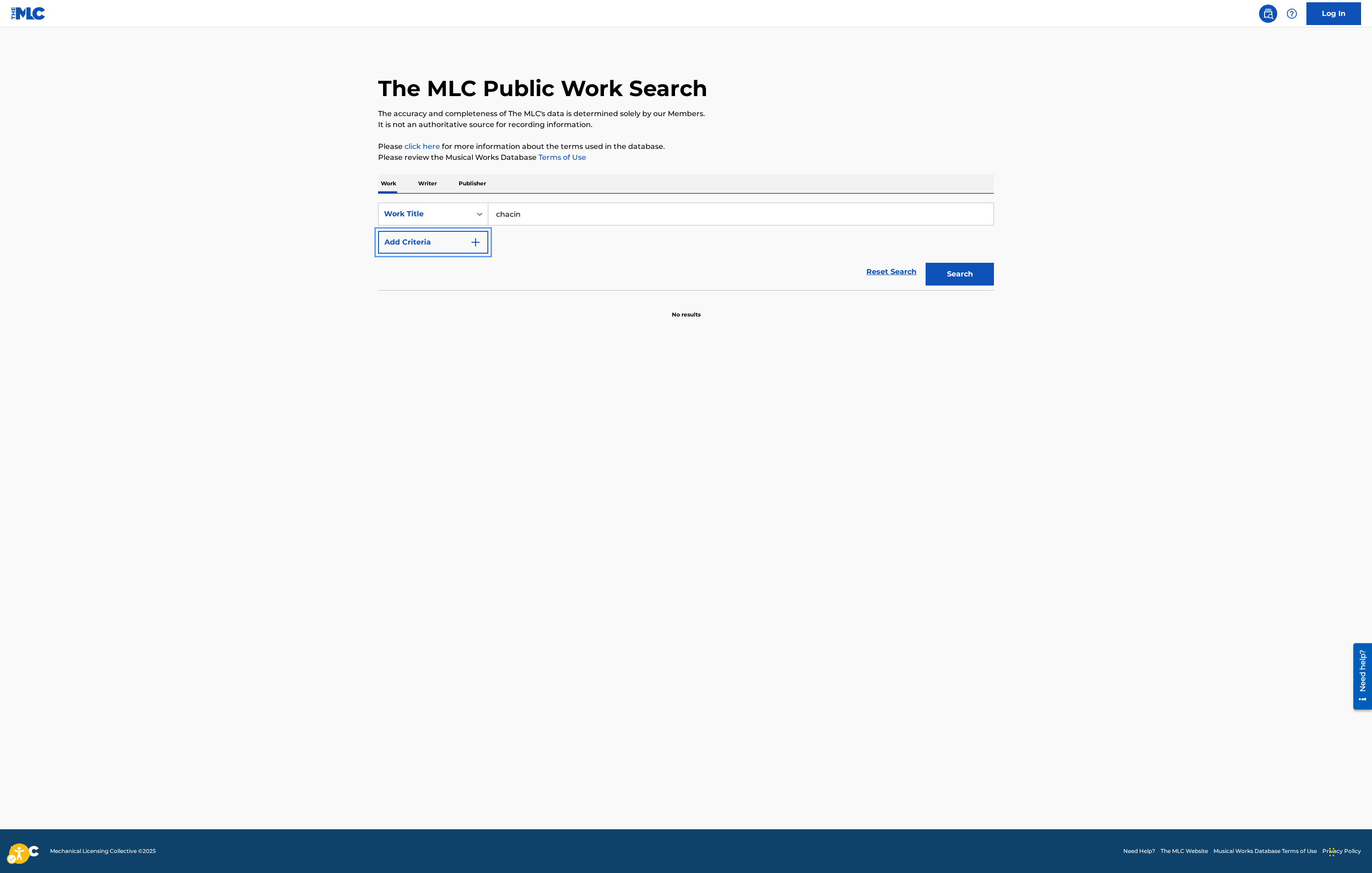
drag, startPoint x: 521, startPoint y: 246, endPoint x: 508, endPoint y: 246, distance: 13.0
click at [516, 246] on div "SearchWithCriteriadd812c46-2a9e-403f-aa0d-308e4b6a8f1f Work Title chacin Add Cr…" at bounding box center [686, 228] width 616 height 51
click at [479, 246] on img "Search Form" at bounding box center [476, 242] width 11 height 11
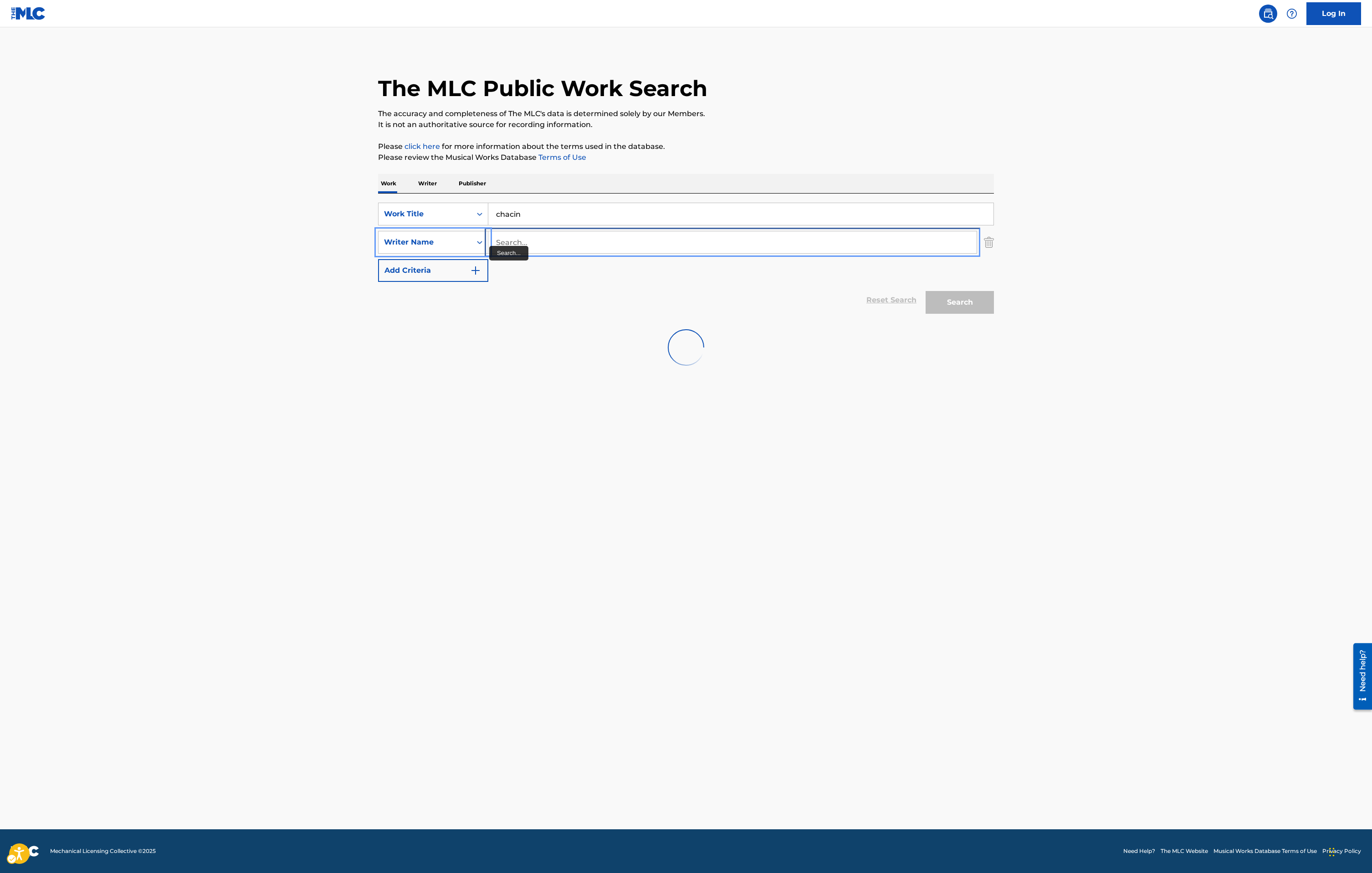
click at [524, 245] on input "Search..." at bounding box center [732, 242] width 488 height 22
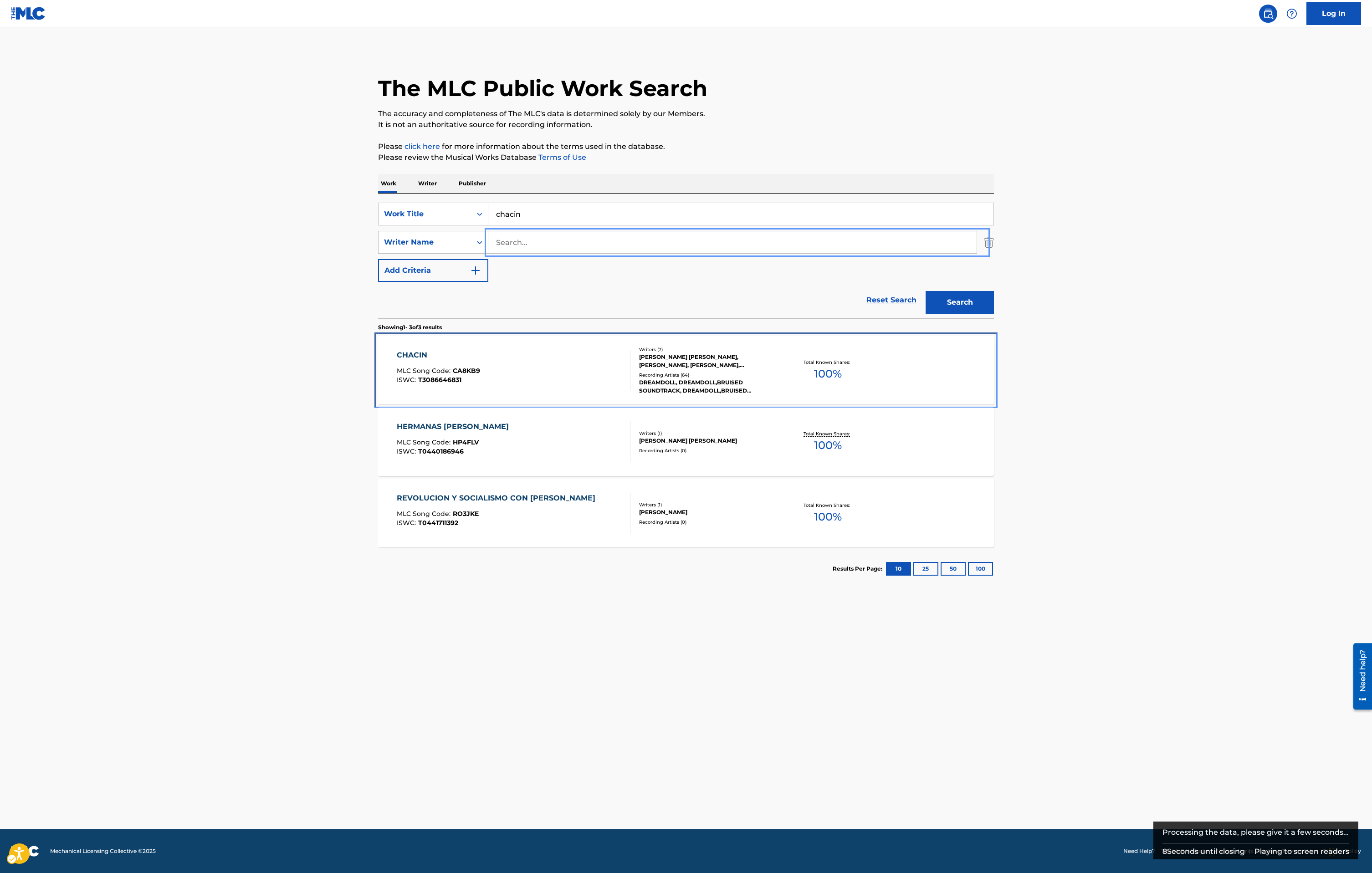
click at [481, 376] on div "CHACIN MLC Song Code : CA8KB9 ISWC : T3086646831" at bounding box center [514, 370] width 234 height 41
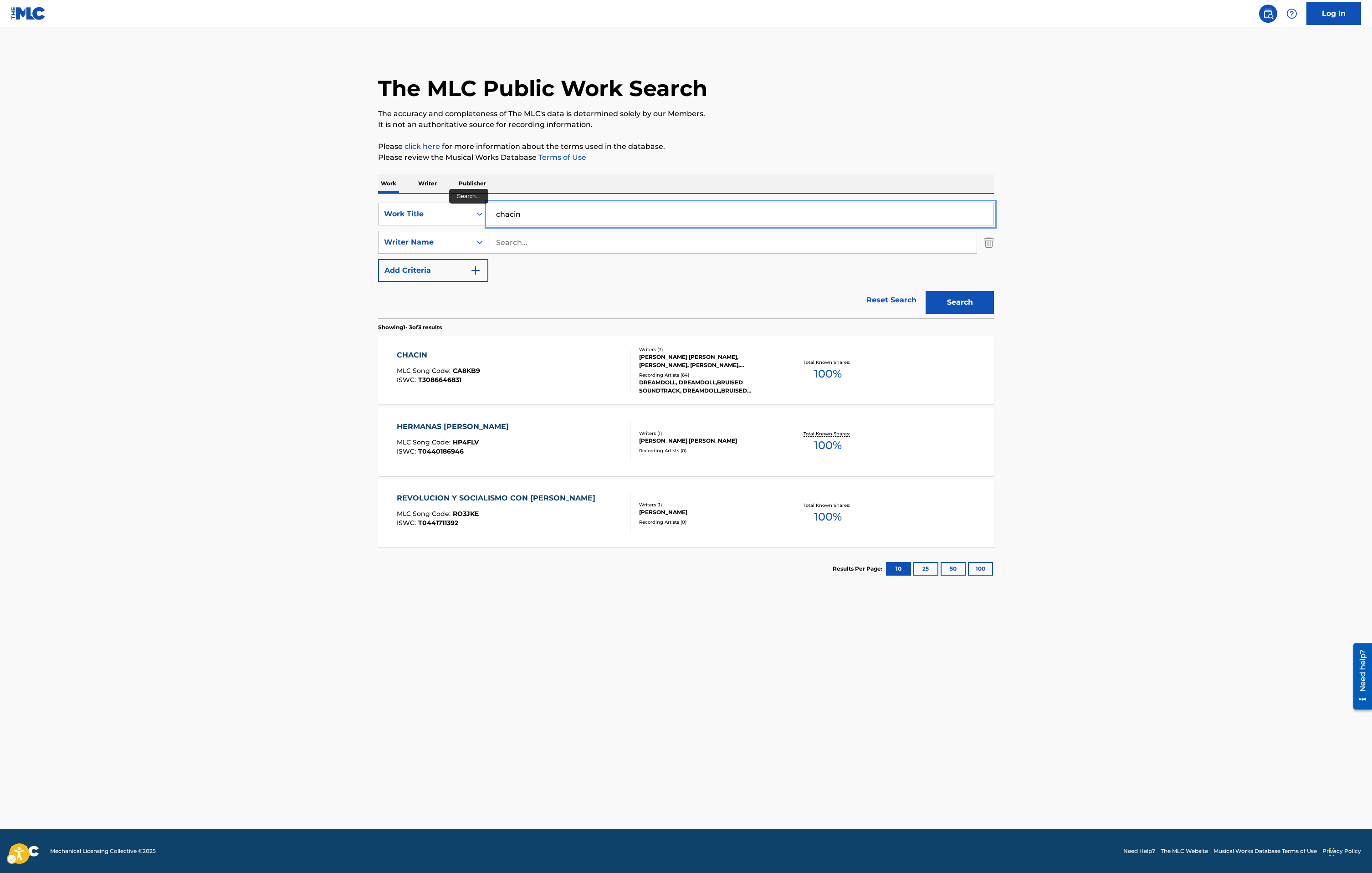
click at [555, 215] on input "chacin" at bounding box center [741, 213] width 505 height 22
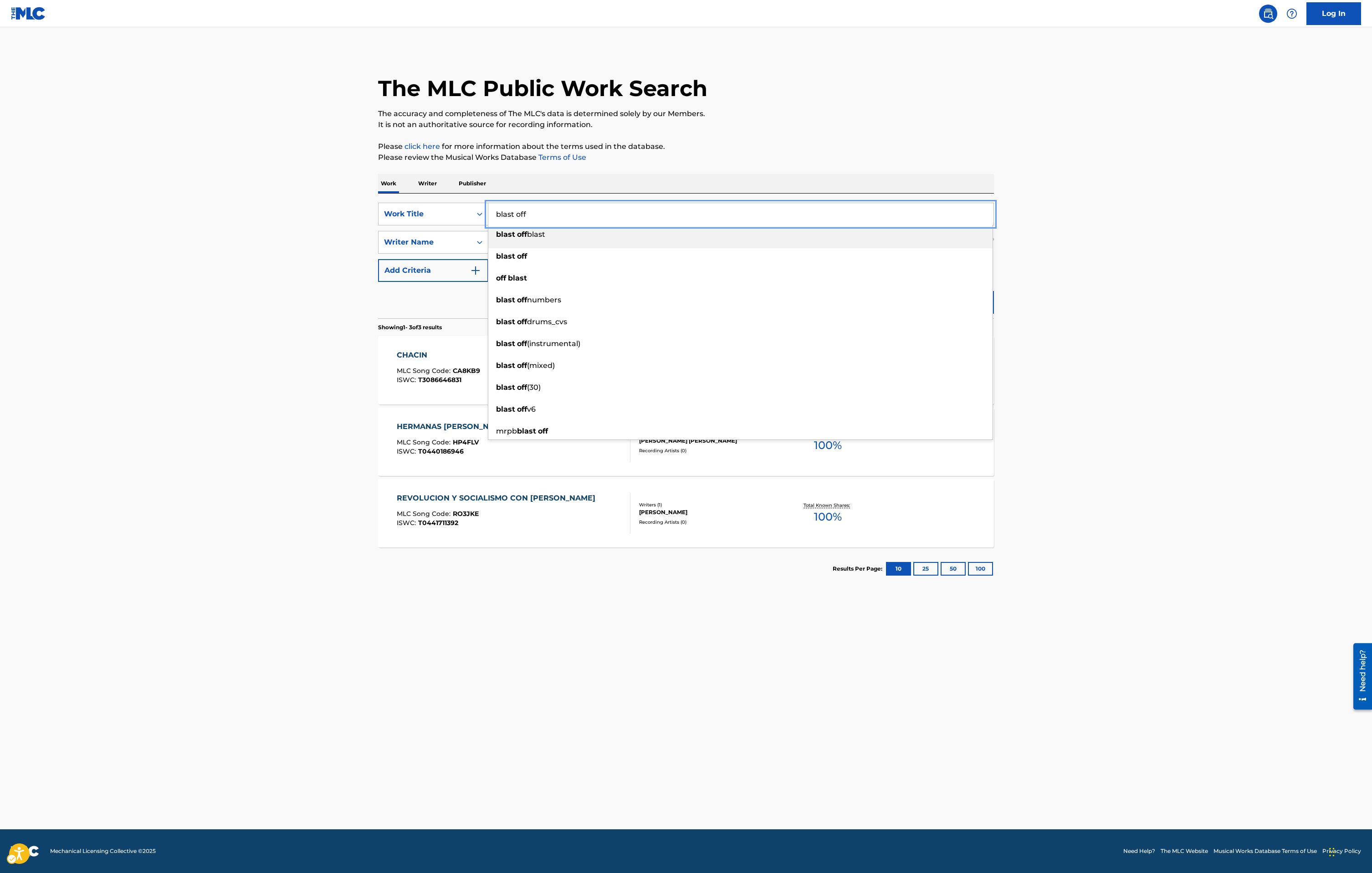
type input "blast off"
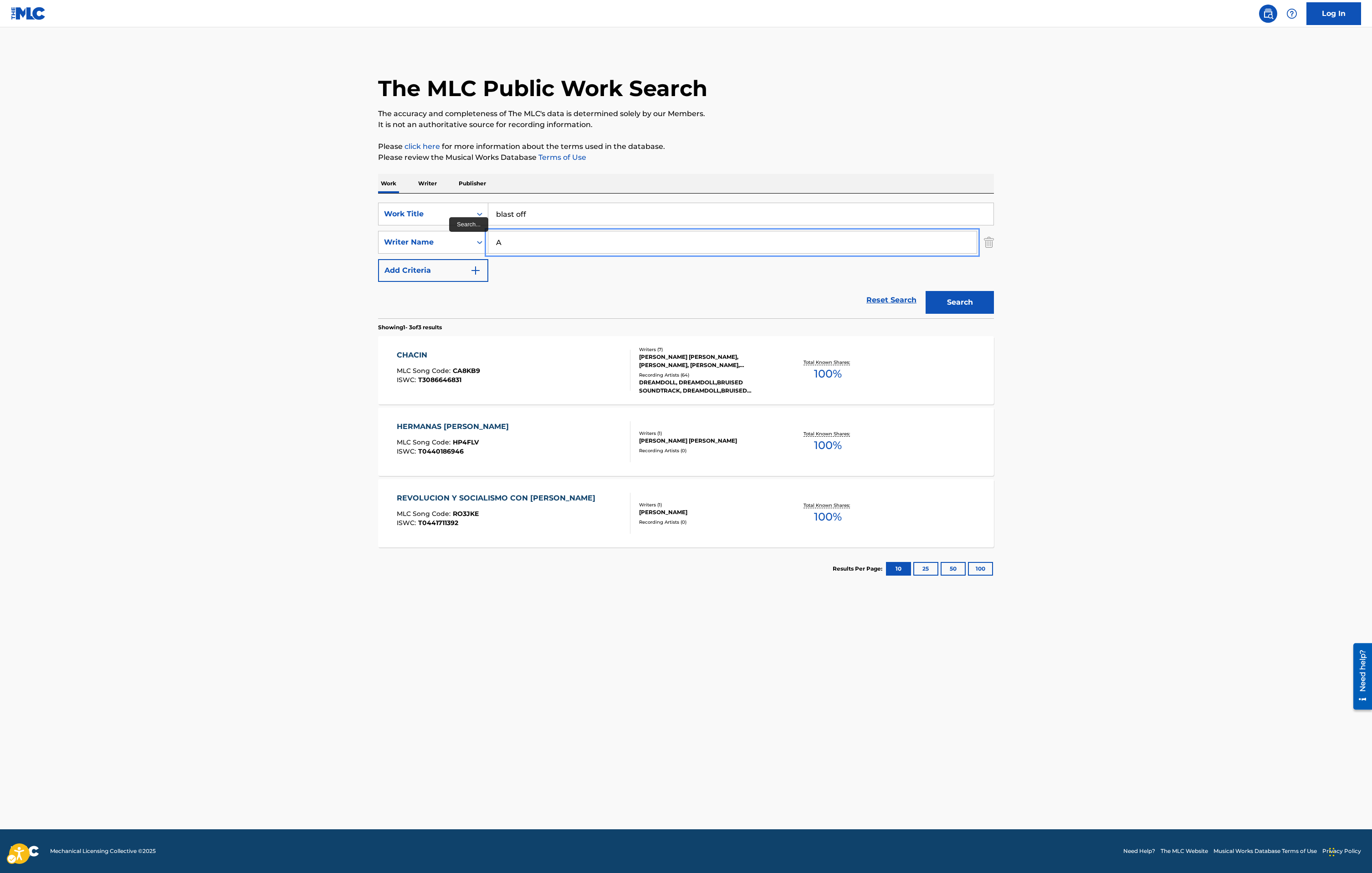
type input "[PERSON_NAME]"
click at [959, 302] on button "Search" at bounding box center [960, 302] width 68 height 23
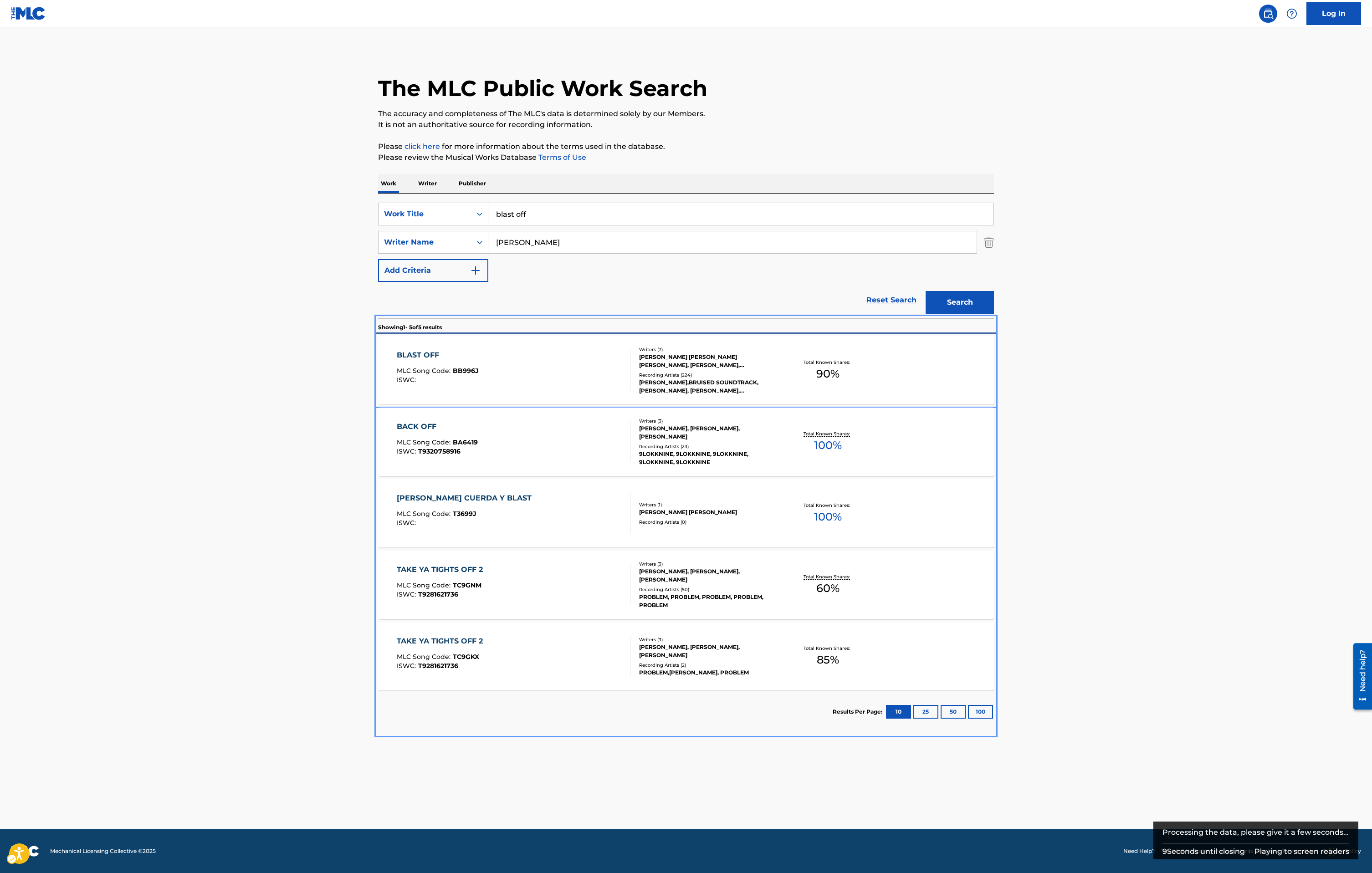
drag, startPoint x: 959, startPoint y: 302, endPoint x: 581, endPoint y: 377, distance: 385.4
click at [581, 377] on div "BLAST OFF MLC Song Code : BB996J ISWC :" at bounding box center [514, 370] width 234 height 41
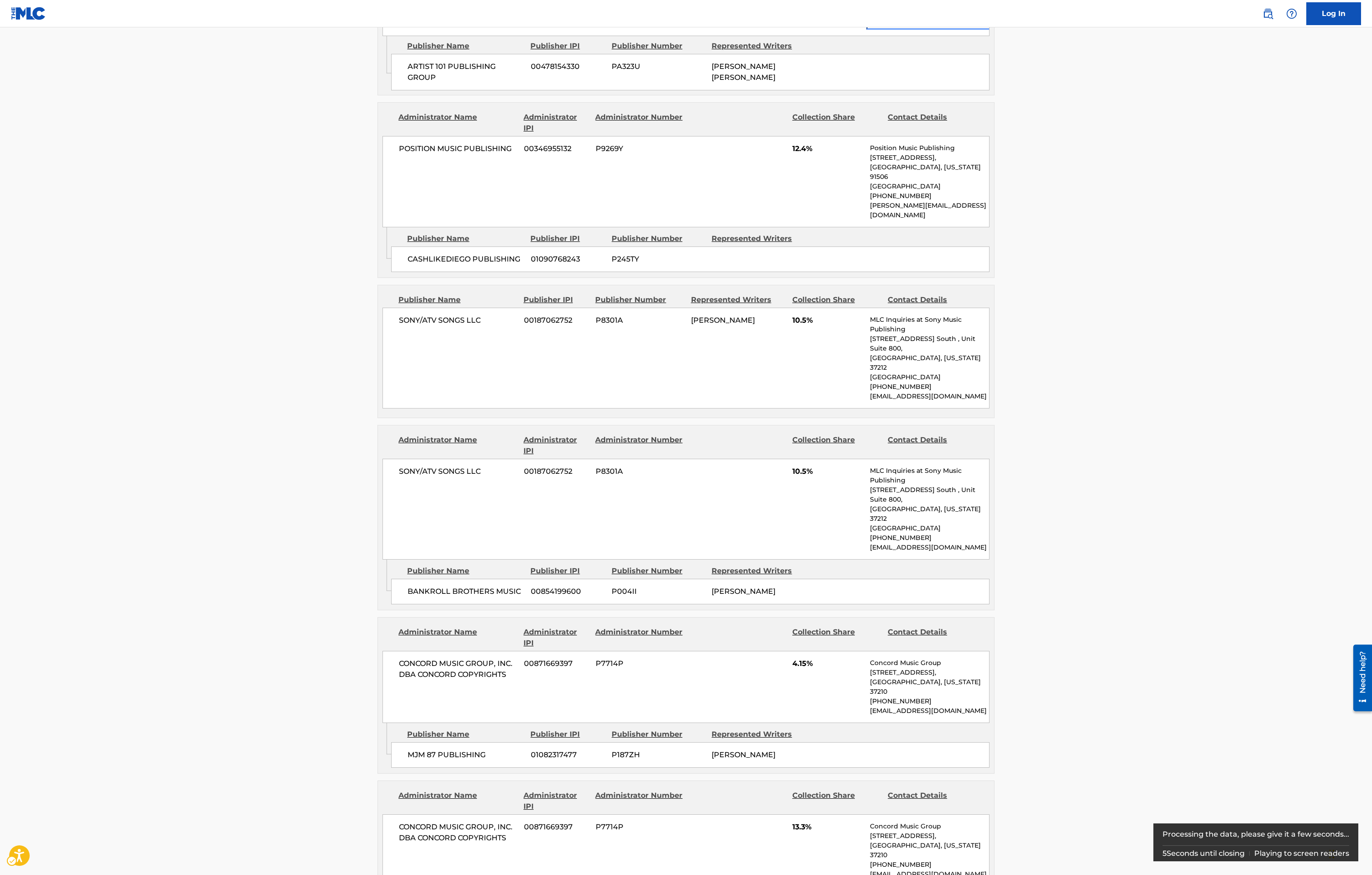
scroll to position [753, 0]
